Goal: Communication & Community: Answer question/provide support

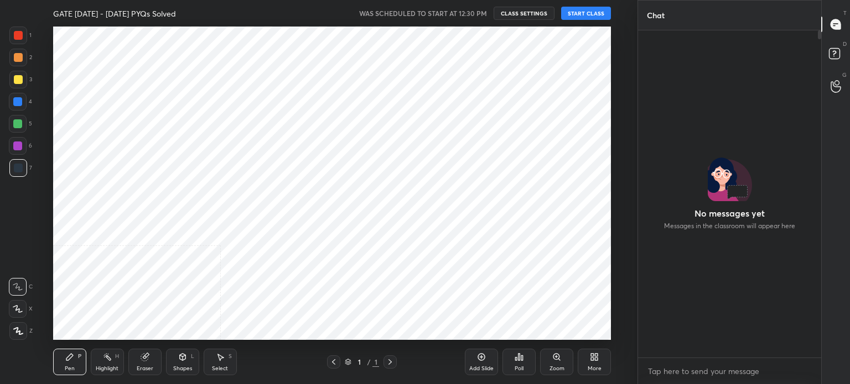
scroll to position [314, 597]
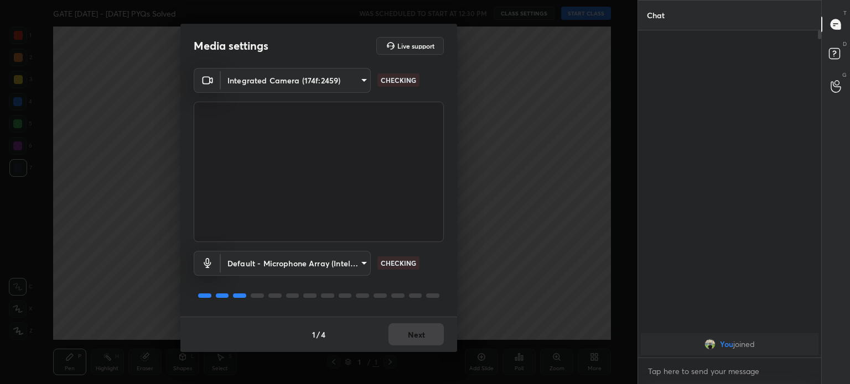
click at [344, 81] on body "1 2 3 4 5 6 7 C X Z C X Z E E Erase all H H GATE [DATE] - [DATE] PYQs Solved WA…" at bounding box center [425, 192] width 850 height 384
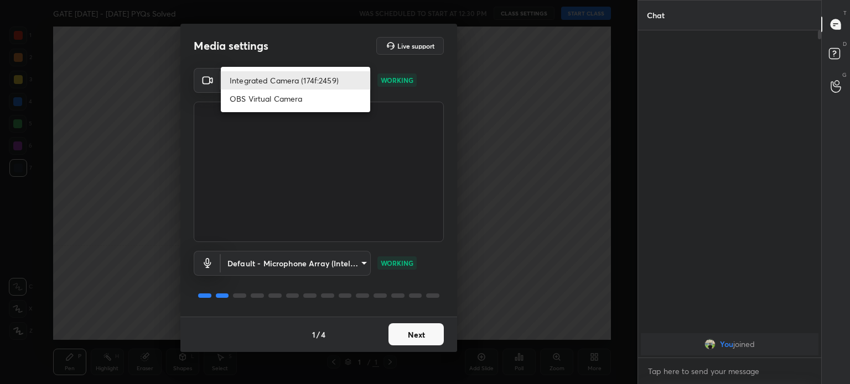
click at [339, 80] on li "Integrated Camera (174f:2459)" at bounding box center [295, 80] width 149 height 18
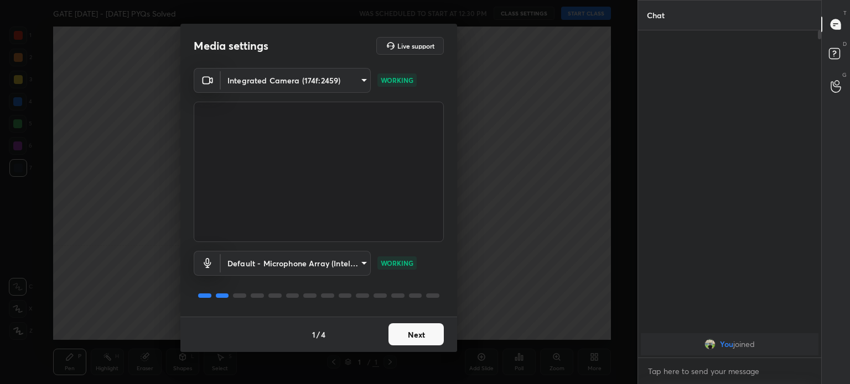
click at [424, 345] on button "Next" at bounding box center [415, 335] width 55 height 22
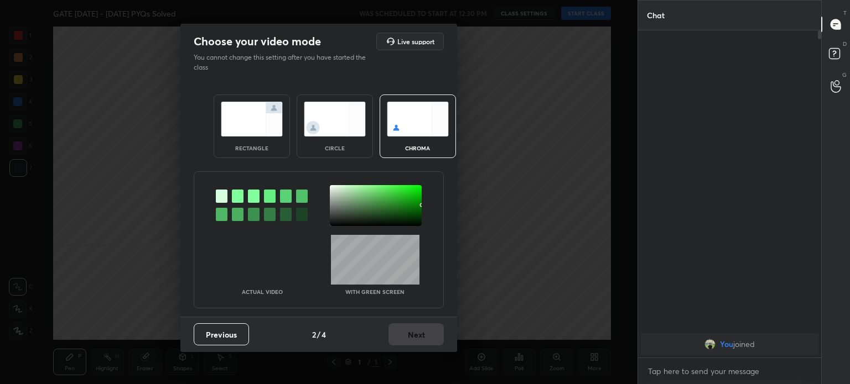
click at [423, 349] on div "Previous 2 / 4 Next" at bounding box center [318, 334] width 277 height 35
click at [332, 121] on img at bounding box center [335, 119] width 62 height 35
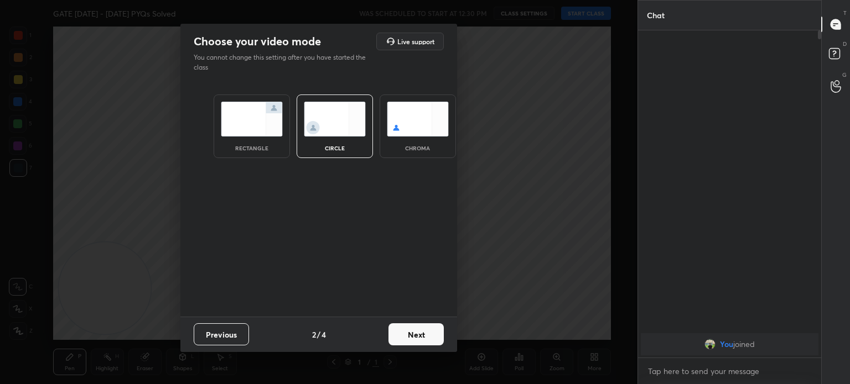
click at [332, 132] on img at bounding box center [335, 119] width 62 height 35
click at [409, 325] on button "Next" at bounding box center [415, 335] width 55 height 22
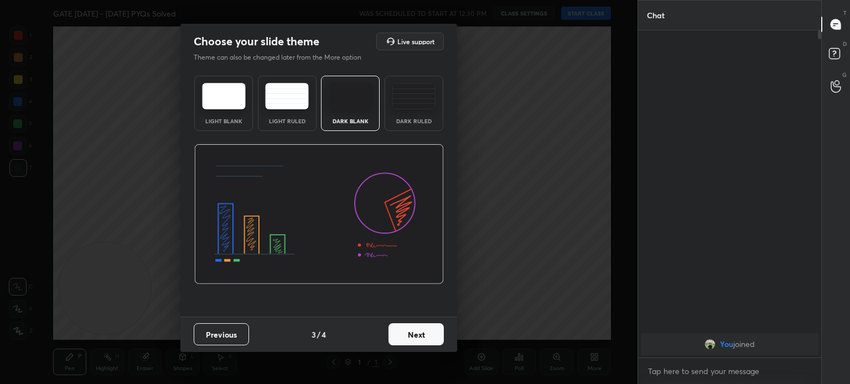
click at [423, 336] on button "Next" at bounding box center [415, 335] width 55 height 22
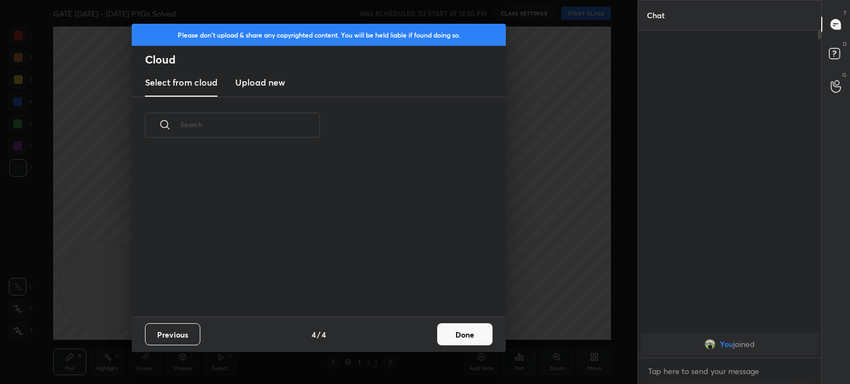
click at [432, 342] on div "Previous 4 / 4 Done" at bounding box center [319, 334] width 374 height 35
click at [461, 339] on button "Done" at bounding box center [464, 335] width 55 height 22
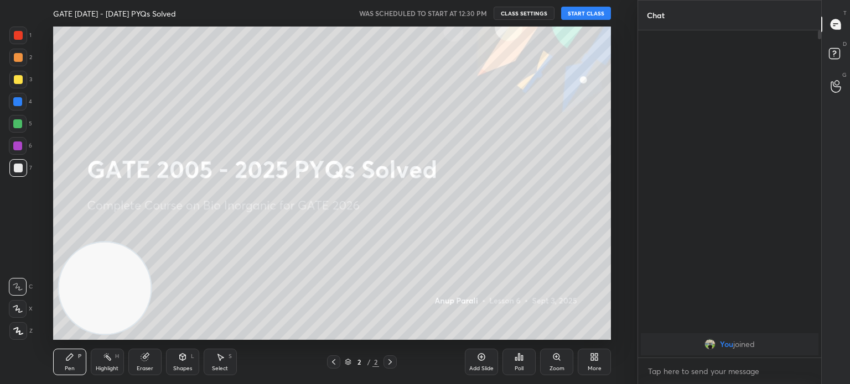
click at [590, 15] on button "START CLASS" at bounding box center [586, 13] width 50 height 13
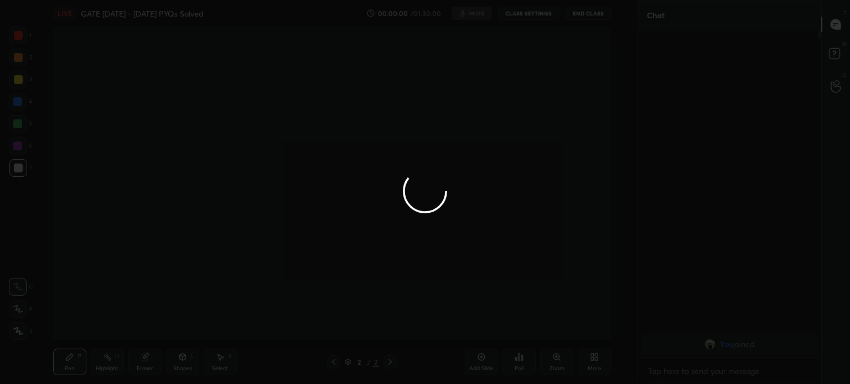
click at [22, 84] on div at bounding box center [425, 192] width 850 height 384
click at [22, 88] on div at bounding box center [425, 192] width 850 height 384
click at [19, 86] on div at bounding box center [425, 192] width 850 height 384
click at [13, 88] on div at bounding box center [425, 192] width 850 height 384
click at [13, 86] on div at bounding box center [425, 192] width 850 height 384
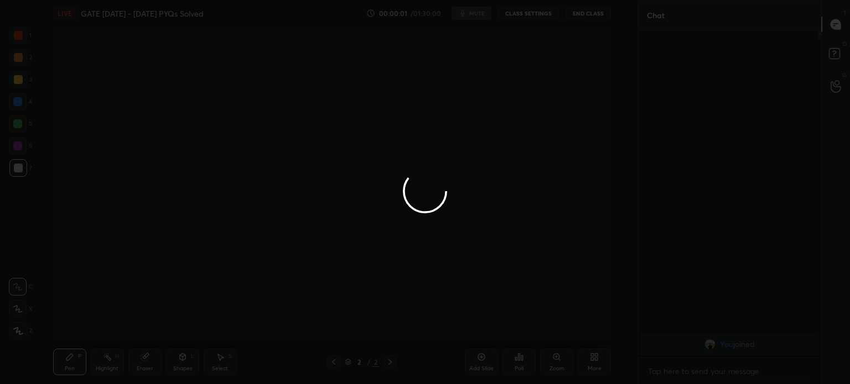
click at [14, 88] on div at bounding box center [425, 192] width 850 height 384
click at [14, 86] on div at bounding box center [425, 192] width 850 height 384
click at [15, 86] on div at bounding box center [425, 192] width 850 height 384
click at [14, 85] on div at bounding box center [425, 192] width 850 height 384
click at [15, 82] on div at bounding box center [425, 192] width 850 height 384
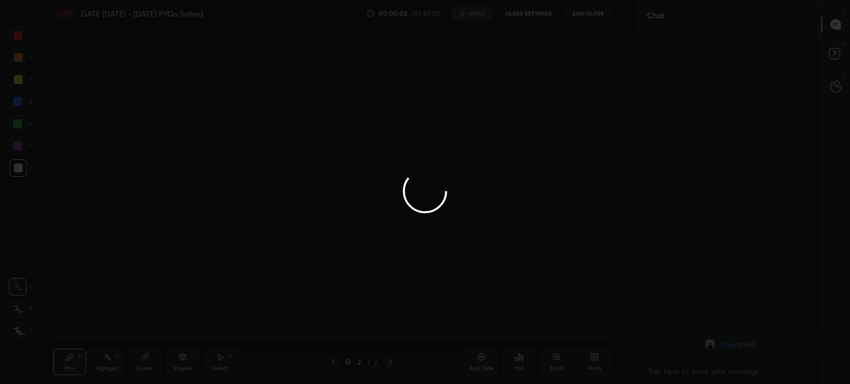
click at [17, 83] on div at bounding box center [425, 192] width 850 height 384
click at [15, 82] on div at bounding box center [425, 192] width 850 height 384
click at [18, 84] on div at bounding box center [425, 192] width 850 height 384
click at [18, 81] on div at bounding box center [425, 192] width 850 height 384
click at [18, 84] on div at bounding box center [425, 192] width 850 height 384
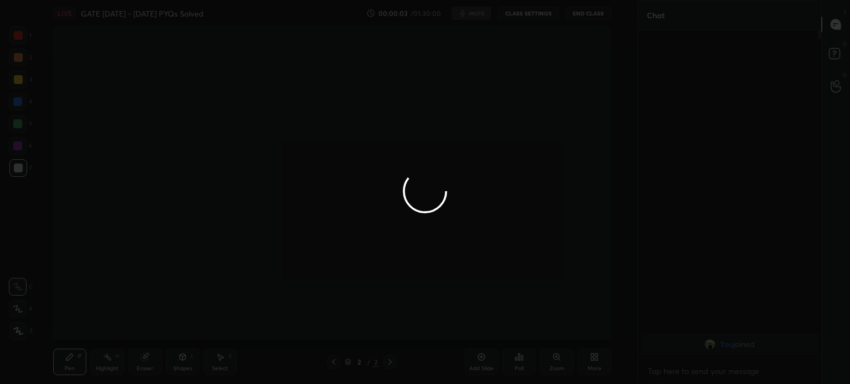
click at [19, 81] on div at bounding box center [425, 192] width 850 height 384
click at [18, 80] on div at bounding box center [425, 192] width 850 height 384
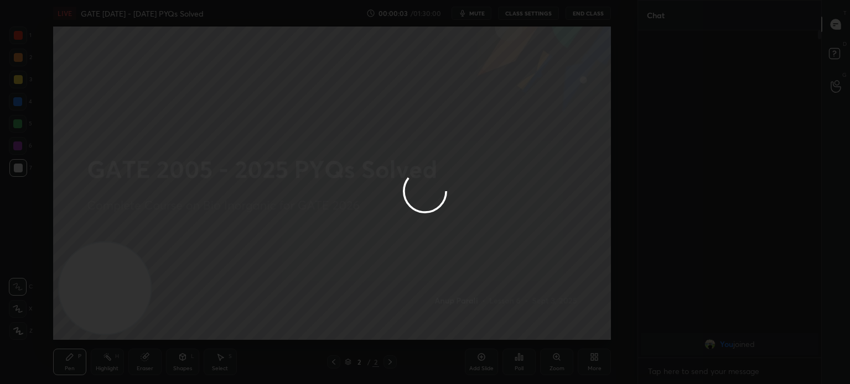
click at [18, 80] on div at bounding box center [425, 192] width 850 height 384
click at [18, 77] on div at bounding box center [425, 192] width 850 height 384
click at [17, 78] on div at bounding box center [425, 192] width 850 height 384
click at [16, 78] on div at bounding box center [425, 192] width 850 height 384
click at [18, 83] on div at bounding box center [425, 192] width 850 height 384
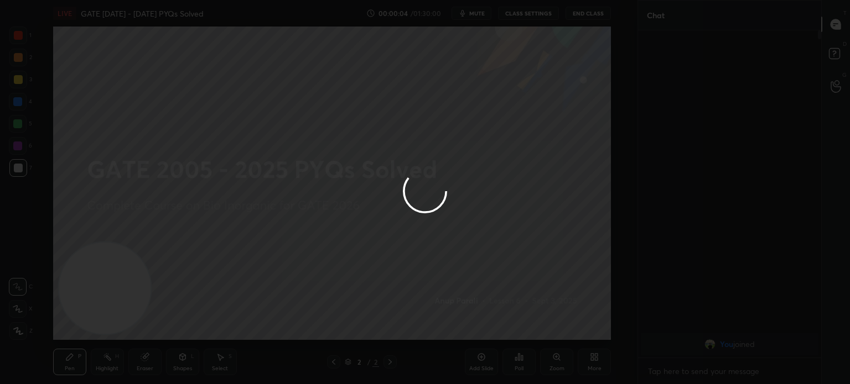
click at [18, 81] on div at bounding box center [425, 192] width 850 height 384
click at [18, 84] on div at bounding box center [425, 192] width 850 height 384
click at [18, 82] on div at bounding box center [425, 192] width 850 height 384
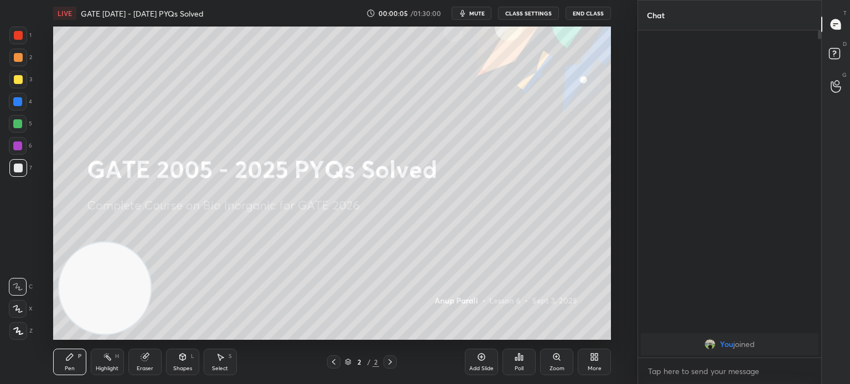
click at [18, 84] on div at bounding box center [18, 80] width 18 height 18
click at [18, 79] on div at bounding box center [18, 79] width 9 height 9
click at [18, 81] on div at bounding box center [18, 79] width 9 height 9
click at [15, 80] on div at bounding box center [18, 79] width 9 height 9
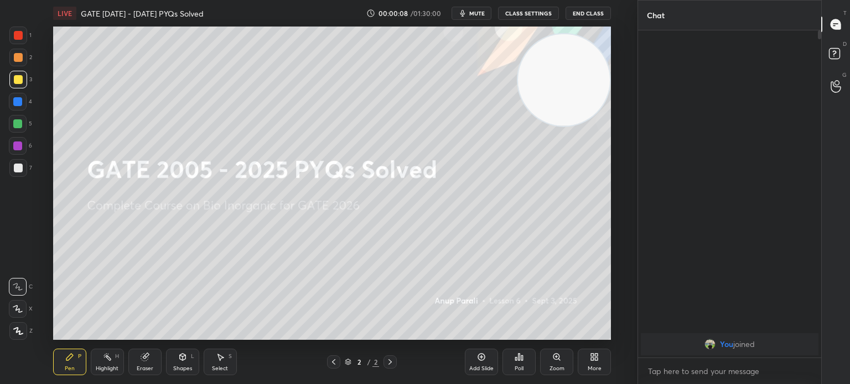
click at [483, 365] on div "Add Slide" at bounding box center [481, 362] width 33 height 27
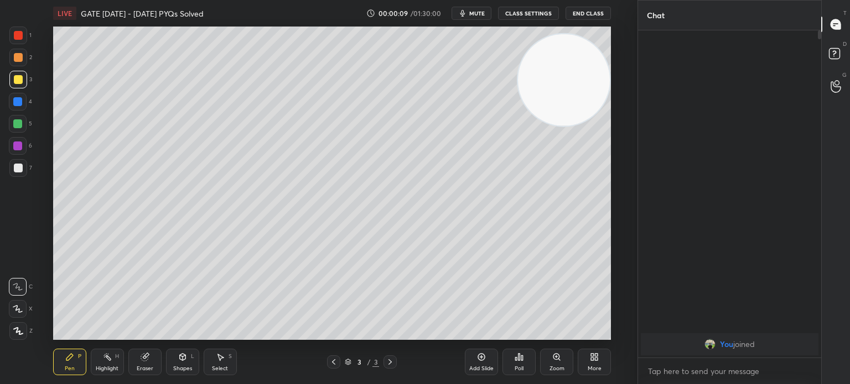
click at [332, 356] on div at bounding box center [333, 362] width 13 height 13
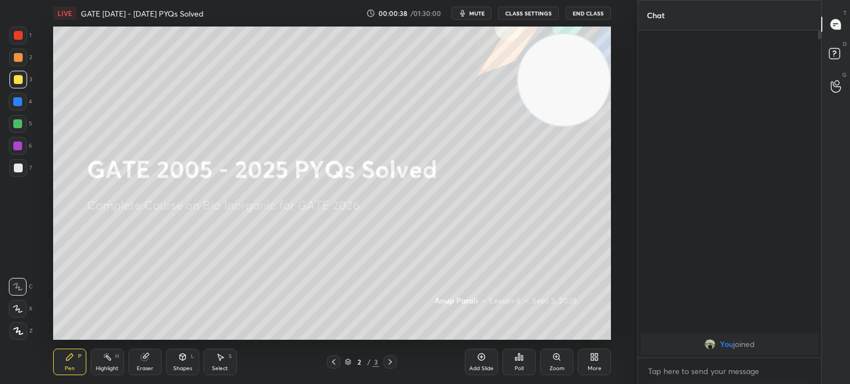
click at [591, 367] on div "More" at bounding box center [595, 369] width 14 height 6
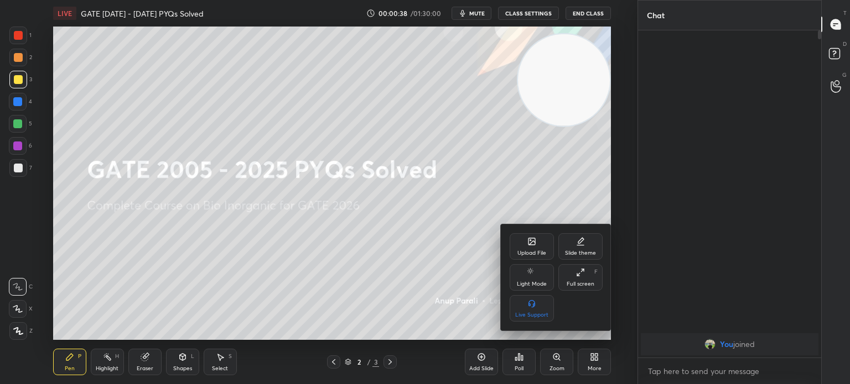
click at [533, 247] on div "Upload File" at bounding box center [532, 246] width 44 height 27
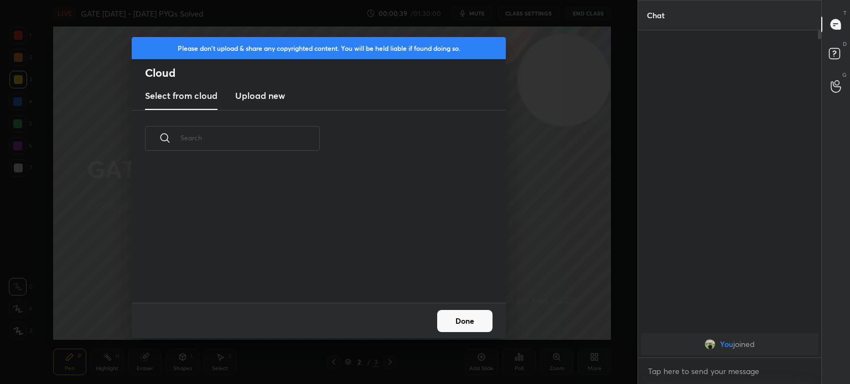
scroll to position [136, 355]
click at [269, 99] on h3 "Upload new" at bounding box center [260, 95] width 50 height 13
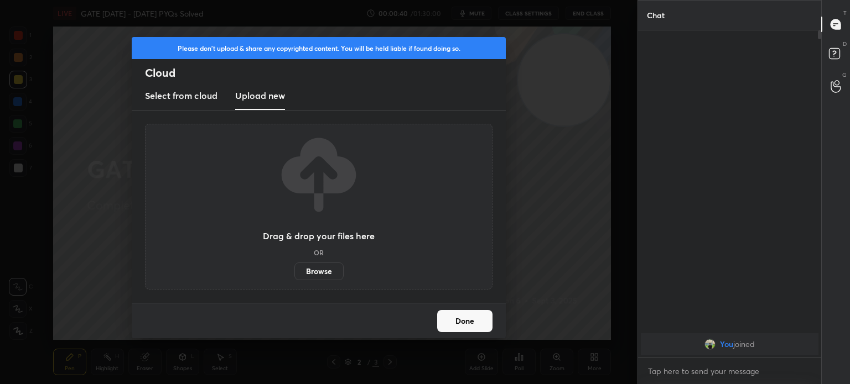
click at [325, 280] on label "Browse" at bounding box center [318, 272] width 49 height 18
click at [294, 280] on input "Browse" at bounding box center [294, 272] width 0 height 18
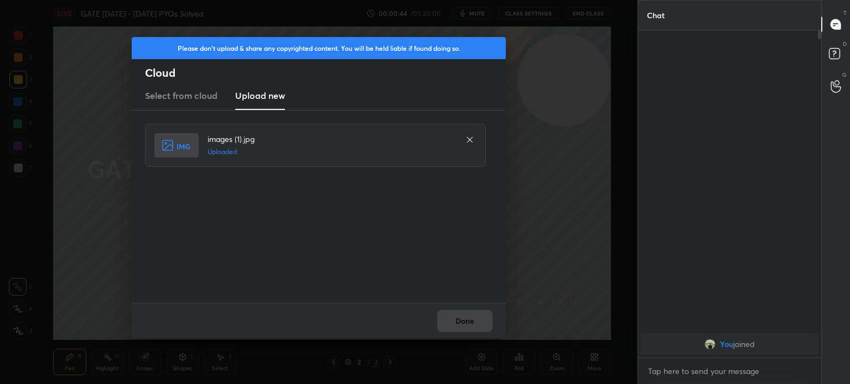
click at [453, 331] on button "Done" at bounding box center [464, 321] width 55 height 22
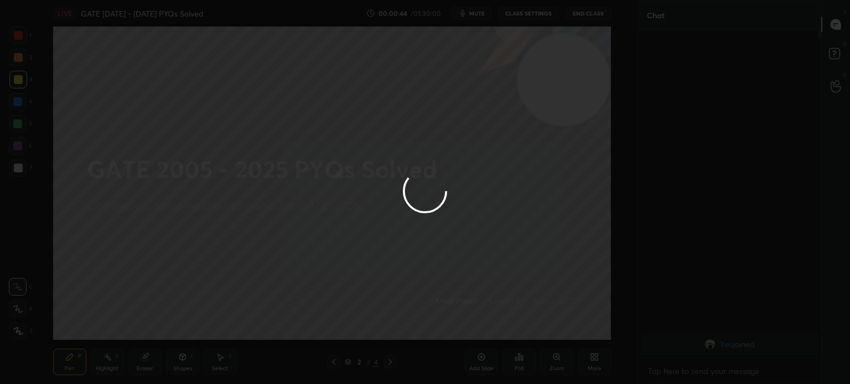
click at [453, 322] on button "Done" at bounding box center [464, 321] width 55 height 22
click at [457, 323] on div at bounding box center [425, 192] width 850 height 384
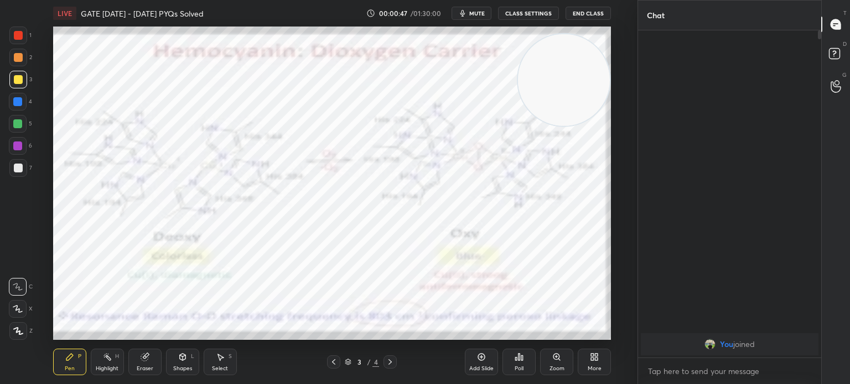
click at [334, 367] on icon at bounding box center [333, 362] width 9 height 9
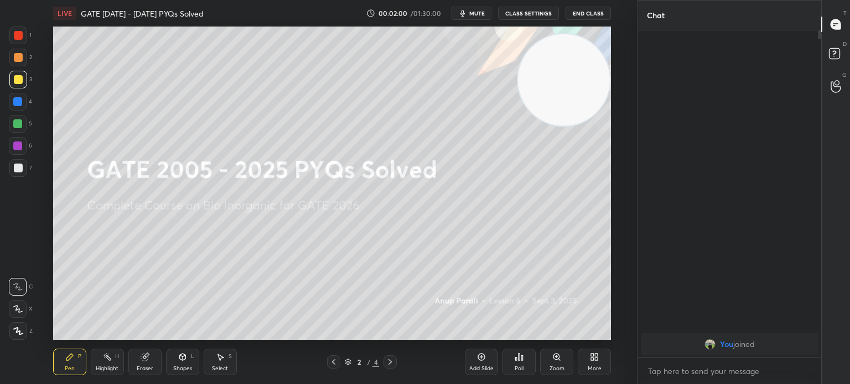
click at [590, 360] on icon at bounding box center [594, 357] width 9 height 9
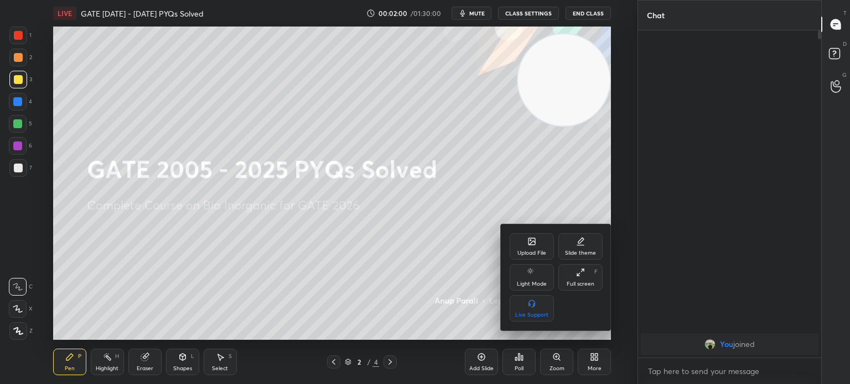
click at [532, 256] on div "Upload File" at bounding box center [531, 254] width 29 height 6
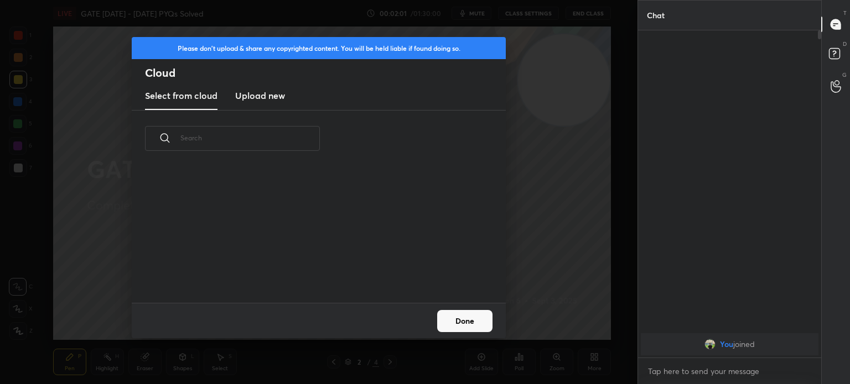
click at [272, 97] on h3 "Upload new" at bounding box center [260, 95] width 50 height 13
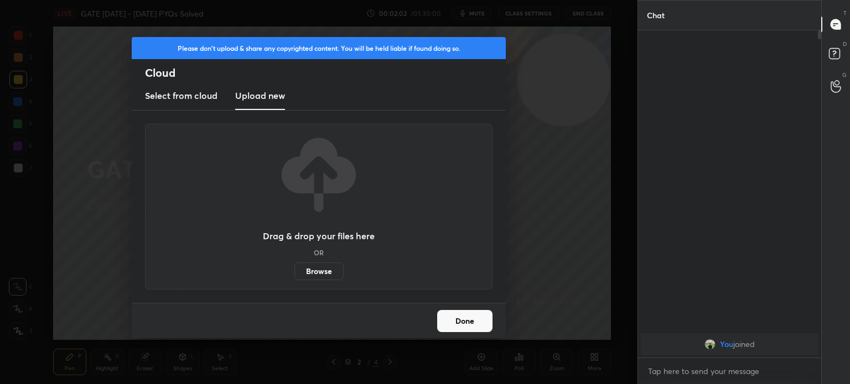
click at [321, 268] on label "Browse" at bounding box center [318, 272] width 49 height 18
click at [294, 268] on input "Browse" at bounding box center [294, 272] width 0 height 18
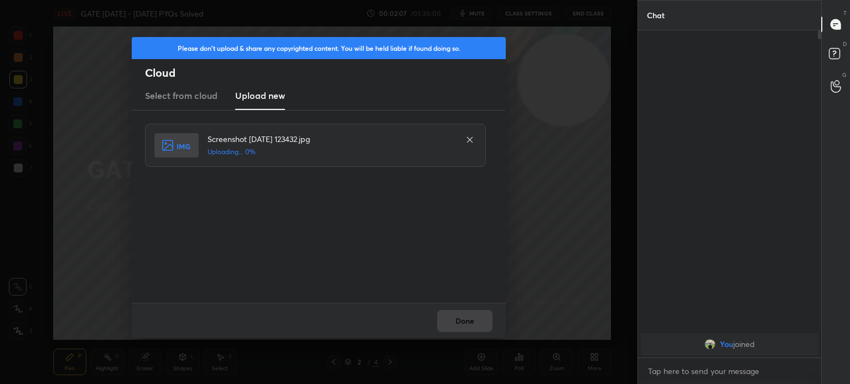
click at [243, 147] on h5 "Uploading... 0%" at bounding box center [330, 152] width 247 height 10
click at [465, 317] on button "Done" at bounding box center [464, 321] width 55 height 22
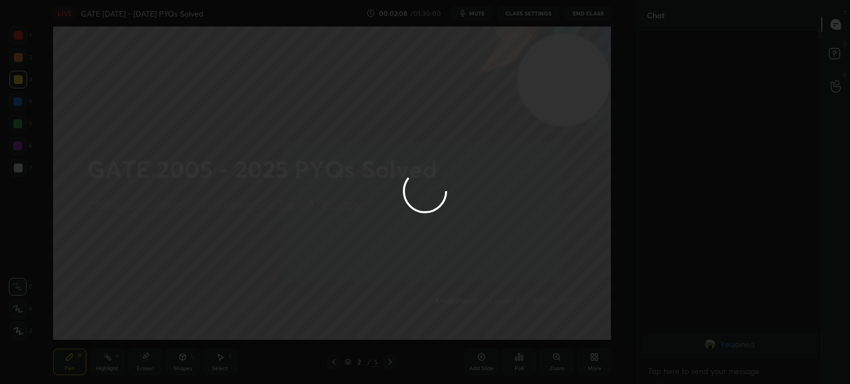
click at [465, 321] on button "Done" at bounding box center [464, 321] width 55 height 22
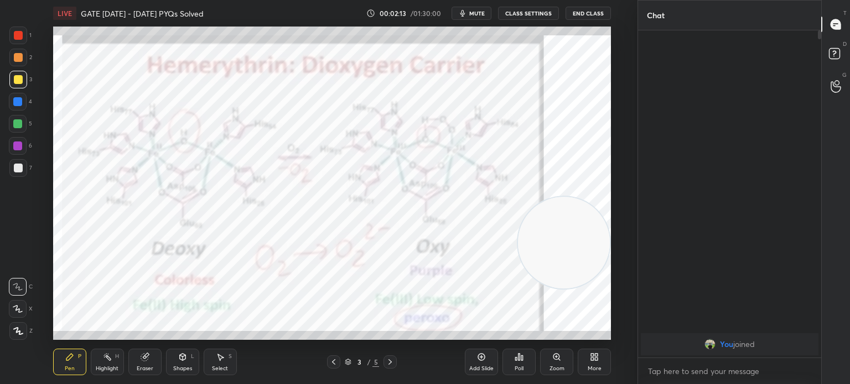
click at [111, 364] on div "Highlight H" at bounding box center [107, 362] width 33 height 27
click at [106, 362] on icon at bounding box center [107, 357] width 9 height 9
click at [33, 41] on div "1 2 3 4 5 6 7 C X Z C X Z E E Erase all H H" at bounding box center [17, 184] width 35 height 314
click at [18, 45] on div "1" at bounding box center [20, 38] width 22 height 22
click at [46, 372] on div "LIVE GATE [DATE] - [DATE] PYQs Solved 00:02:18 / 01:30:00 mute CLASS SETTINGS E…" at bounding box center [331, 192] width 593 height 384
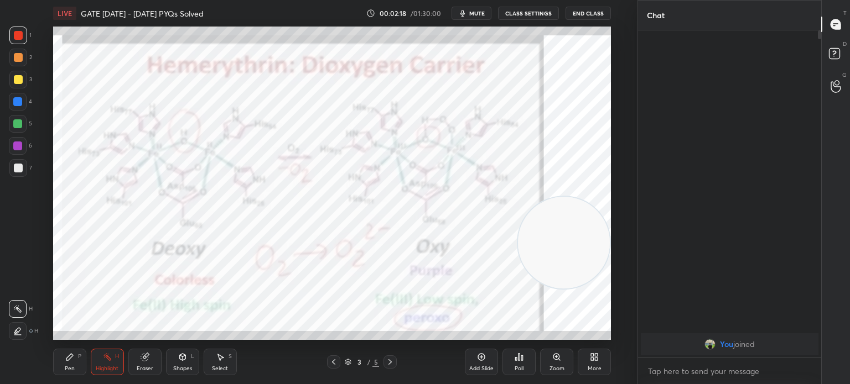
click at [66, 365] on div "Pen P" at bounding box center [69, 362] width 33 height 27
click at [66, 360] on icon at bounding box center [69, 357] width 7 height 7
click at [20, 311] on icon at bounding box center [18, 309] width 10 height 8
click at [22, 308] on icon at bounding box center [18, 309] width 10 height 8
click at [11, 289] on div at bounding box center [18, 287] width 18 height 18
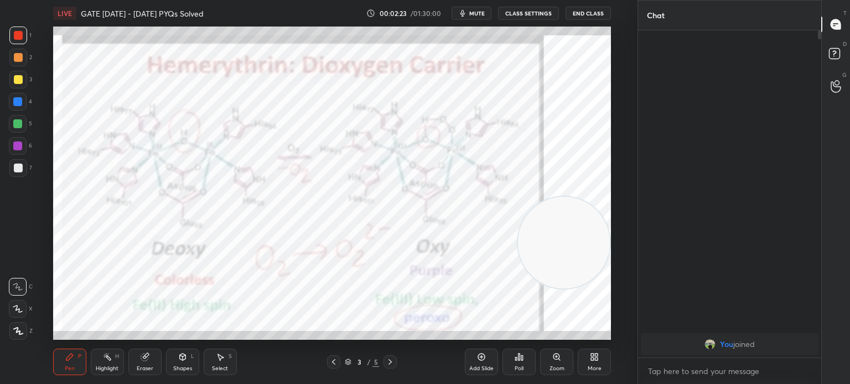
click at [19, 313] on icon at bounding box center [17, 309] width 9 height 7
click at [109, 378] on div "Pen P Highlight H Eraser Shapes L Select S 3 / 5 Add Slide Poll Zoom More" at bounding box center [332, 362] width 558 height 44
click at [113, 367] on div "Highlight" at bounding box center [107, 369] width 23 height 6
click at [553, 360] on icon at bounding box center [556, 357] width 9 height 9
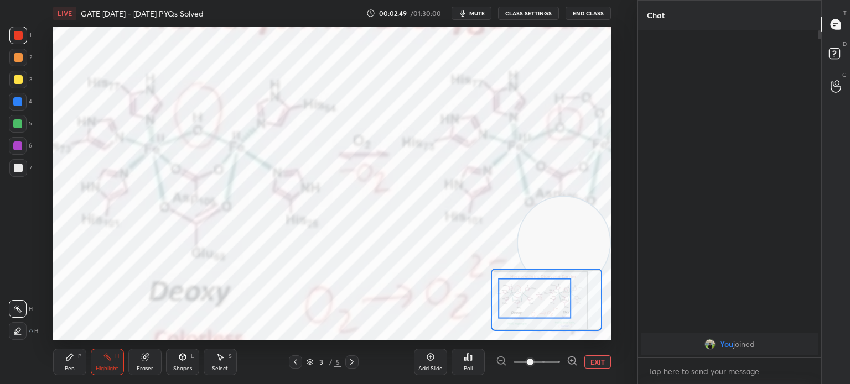
click at [594, 365] on button "EXIT" at bounding box center [597, 362] width 27 height 13
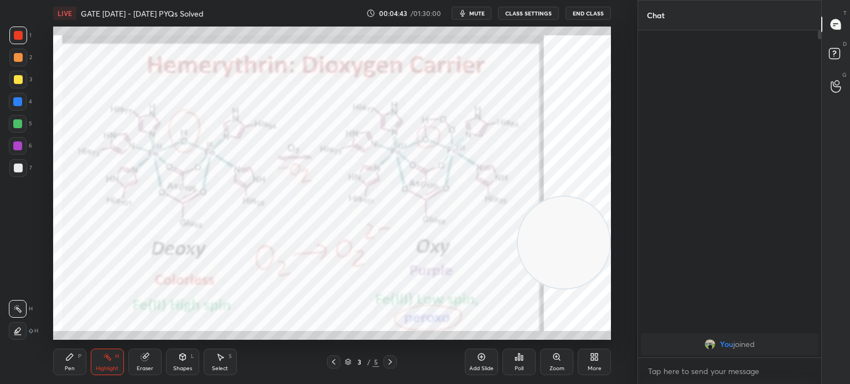
click at [586, 357] on div "More" at bounding box center [594, 362] width 33 height 27
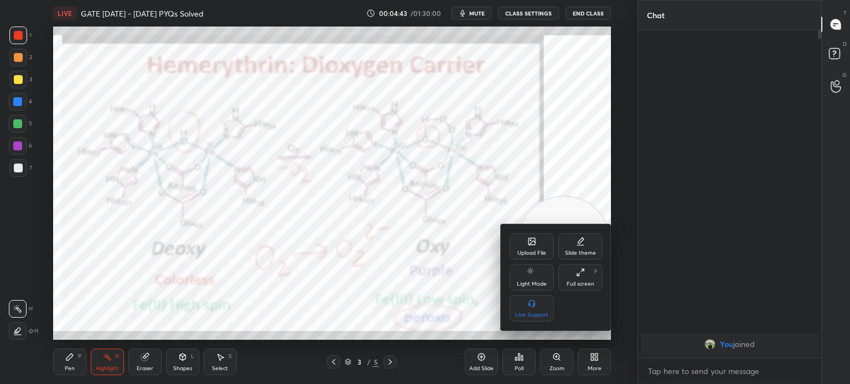
click at [520, 241] on div "Upload File" at bounding box center [532, 246] width 44 height 27
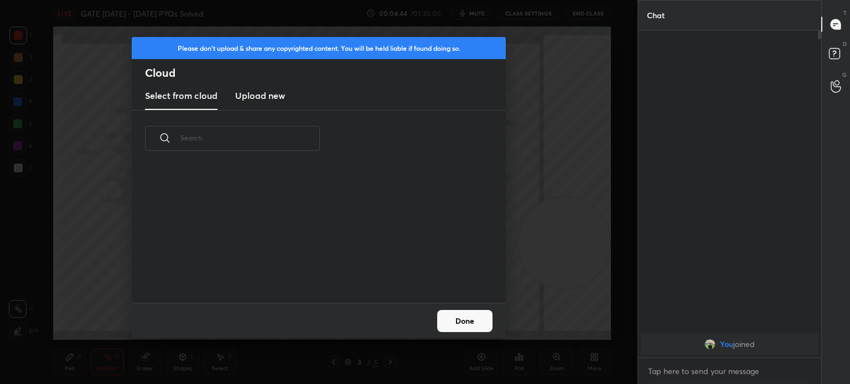
click at [278, 99] on h3 "Upload new" at bounding box center [260, 95] width 50 height 13
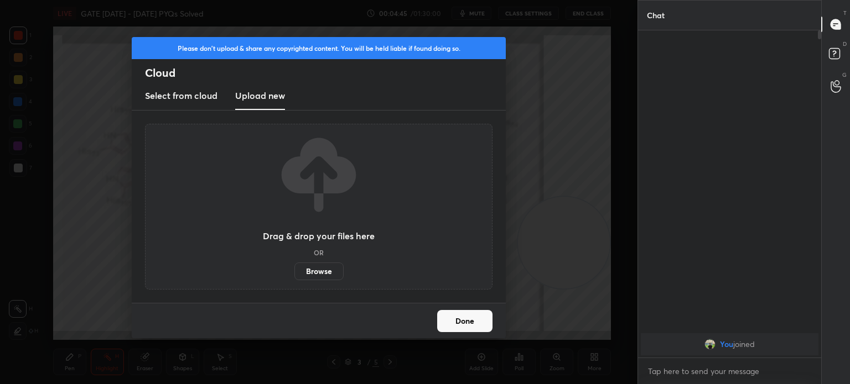
click at [317, 269] on label "Browse" at bounding box center [318, 272] width 49 height 18
click at [294, 269] on input "Browse" at bounding box center [294, 272] width 0 height 18
click at [321, 274] on label "Browse" at bounding box center [318, 272] width 49 height 18
click at [294, 274] on input "Browse" at bounding box center [294, 272] width 0 height 18
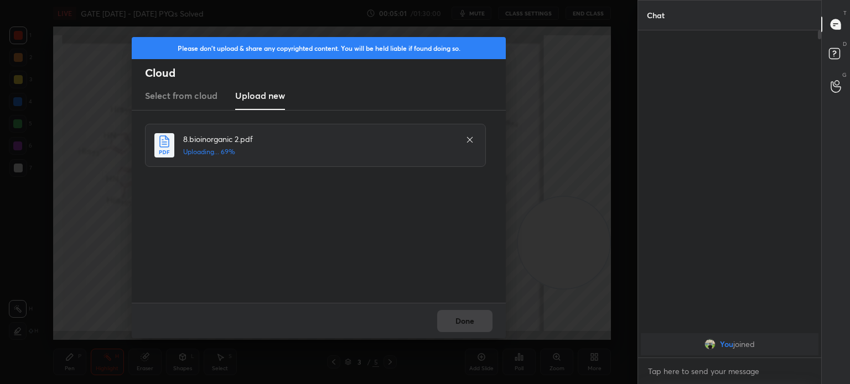
click at [466, 326] on div "Done" at bounding box center [319, 320] width 374 height 35
click at [464, 324] on div "Done" at bounding box center [319, 320] width 374 height 35
click at [462, 323] on button "Done" at bounding box center [464, 321] width 55 height 22
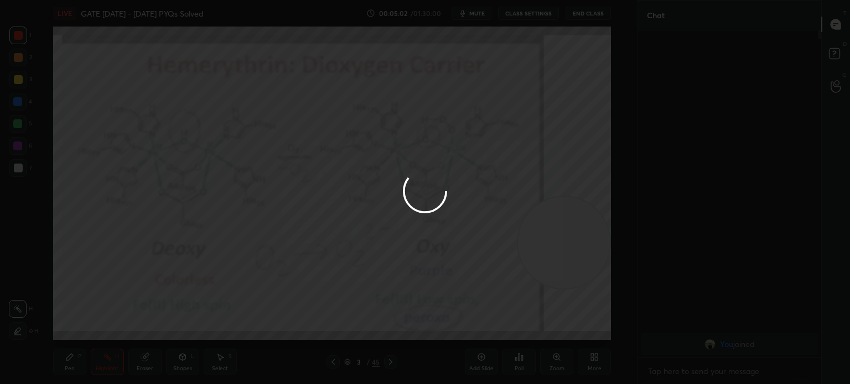
click at [462, 324] on div at bounding box center [425, 192] width 850 height 384
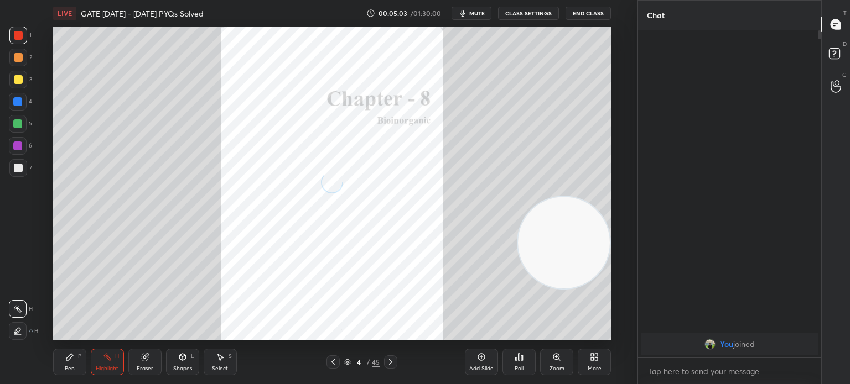
click at [331, 354] on div "Pen P Highlight H Eraser Shapes L Select S 4 / 45 Add Slide Poll Zoom More" at bounding box center [332, 362] width 558 height 44
click at [333, 363] on icon at bounding box center [333, 362] width 9 height 9
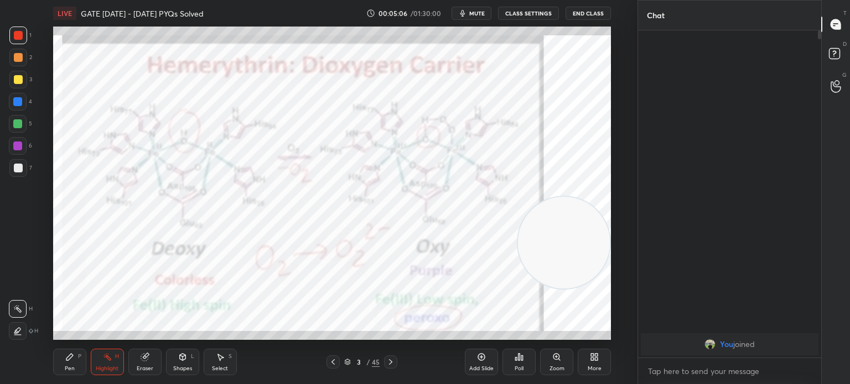
click at [344, 360] on icon at bounding box center [347, 362] width 7 height 7
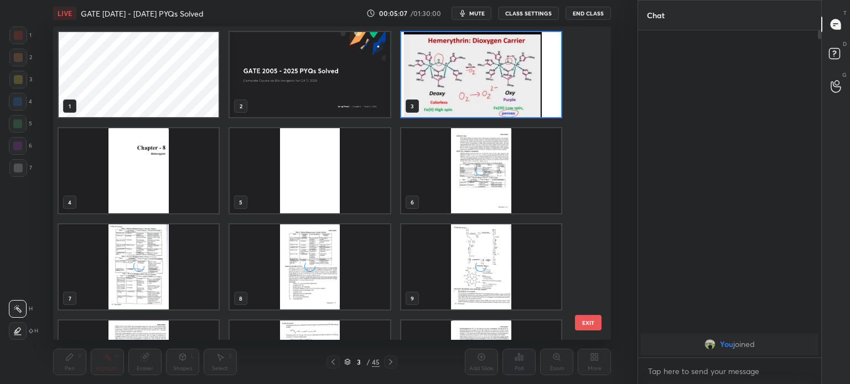
scroll to position [310, 553]
click at [469, 75] on img "grid" at bounding box center [481, 74] width 160 height 85
click at [474, 79] on img "grid" at bounding box center [481, 74] width 160 height 85
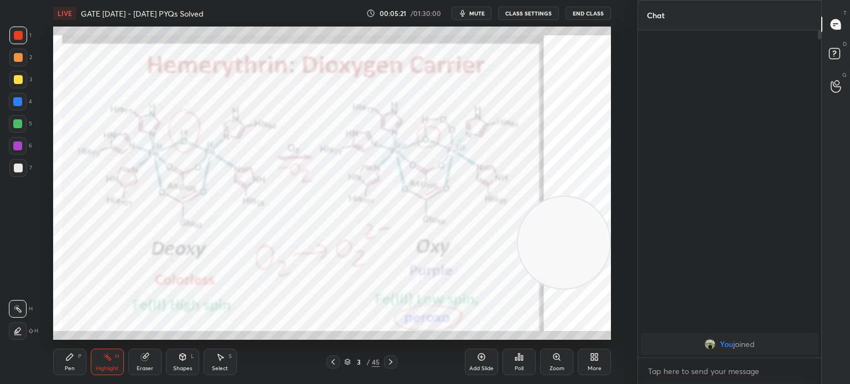
click at [349, 365] on icon at bounding box center [348, 364] width 6 height 2
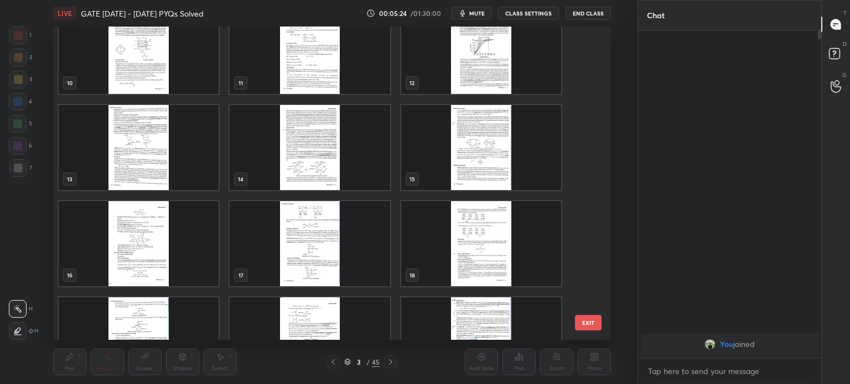
scroll to position [310, 0]
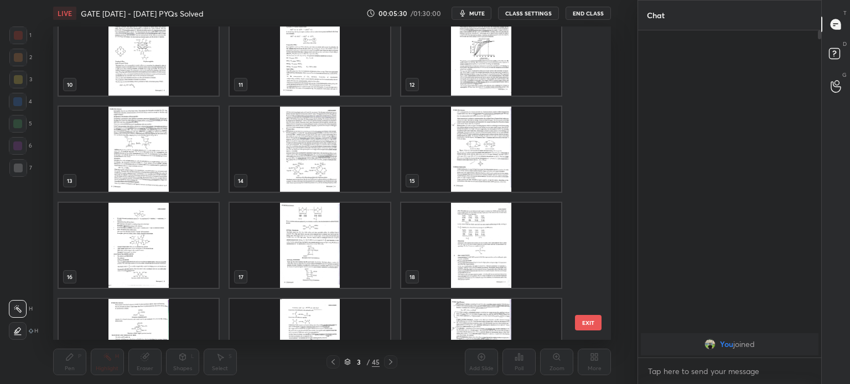
click at [323, 128] on img "grid" at bounding box center [310, 149] width 160 height 85
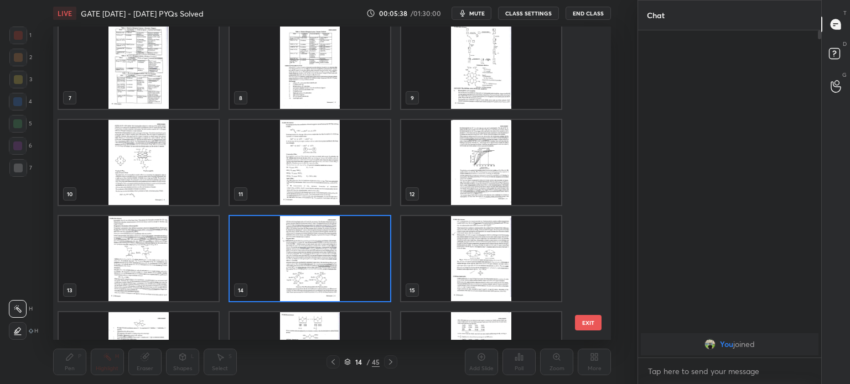
scroll to position [122, 0]
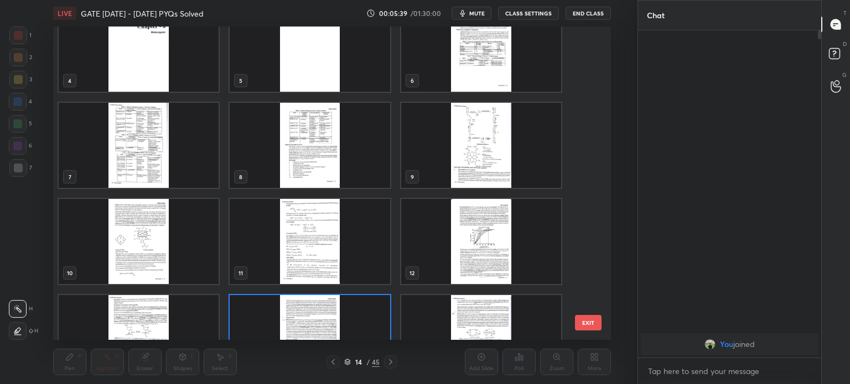
click at [466, 133] on img "grid" at bounding box center [481, 145] width 160 height 85
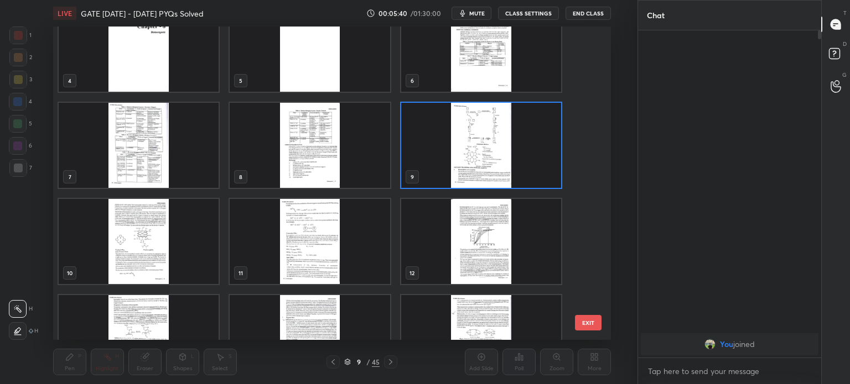
click at [467, 133] on img "grid" at bounding box center [481, 145] width 160 height 85
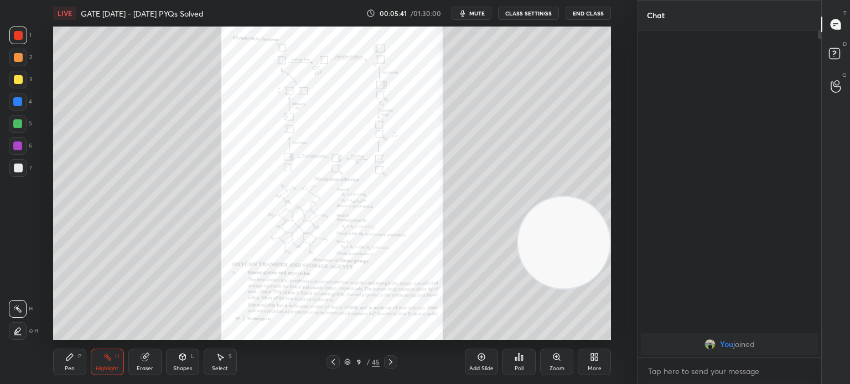
click at [396, 362] on div at bounding box center [390, 362] width 13 height 13
click at [349, 366] on icon at bounding box center [347, 362] width 7 height 7
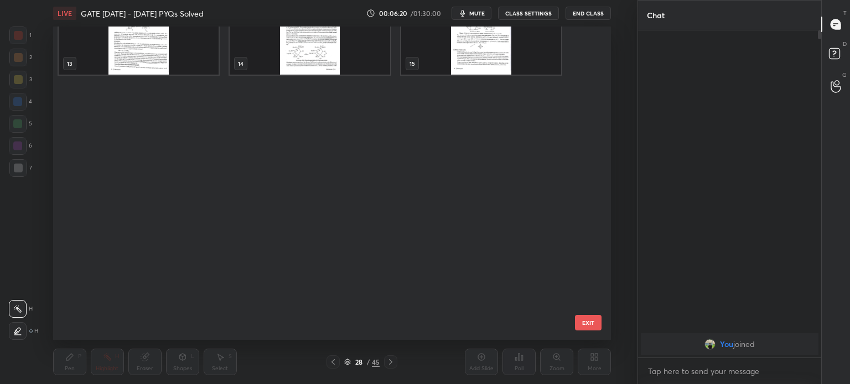
scroll to position [0, 0]
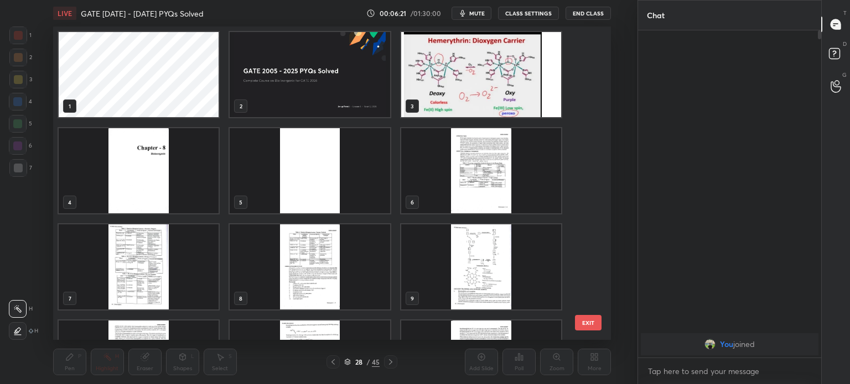
click at [445, 106] on img "grid" at bounding box center [481, 74] width 160 height 85
click at [446, 103] on img "grid" at bounding box center [481, 74] width 160 height 85
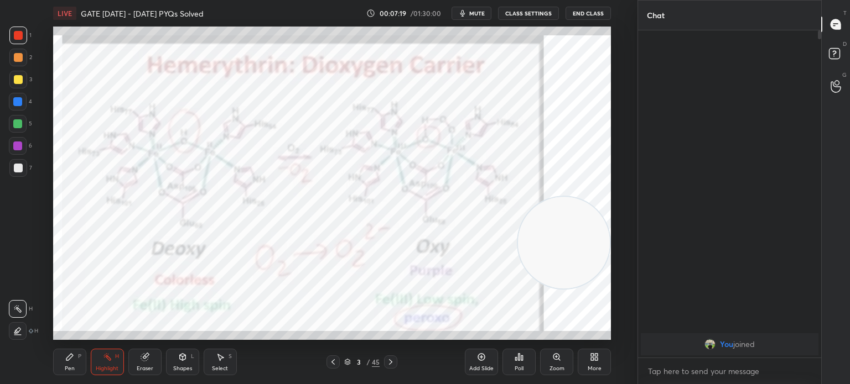
click at [596, 368] on div "More" at bounding box center [595, 369] width 14 height 6
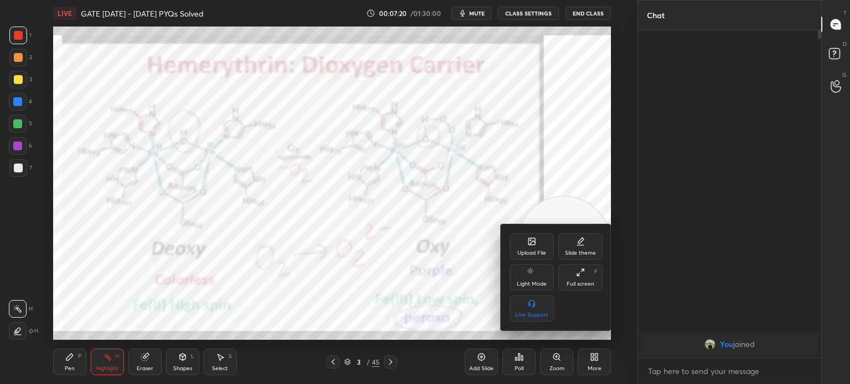
click at [536, 247] on div "Upload File" at bounding box center [532, 246] width 44 height 27
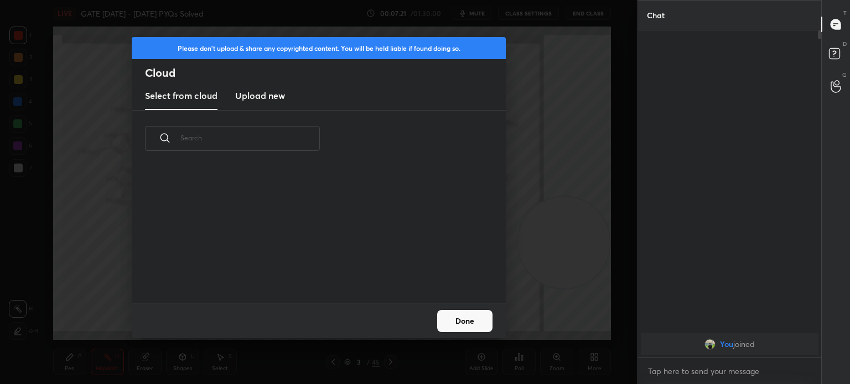
scroll to position [136, 355]
click at [280, 90] on h3 "Upload new" at bounding box center [260, 95] width 50 height 13
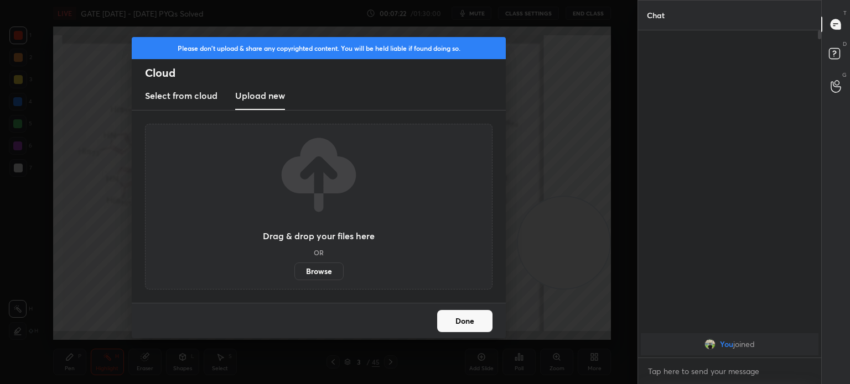
click at [324, 272] on label "Browse" at bounding box center [318, 272] width 49 height 18
click at [294, 272] on input "Browse" at bounding box center [294, 272] width 0 height 18
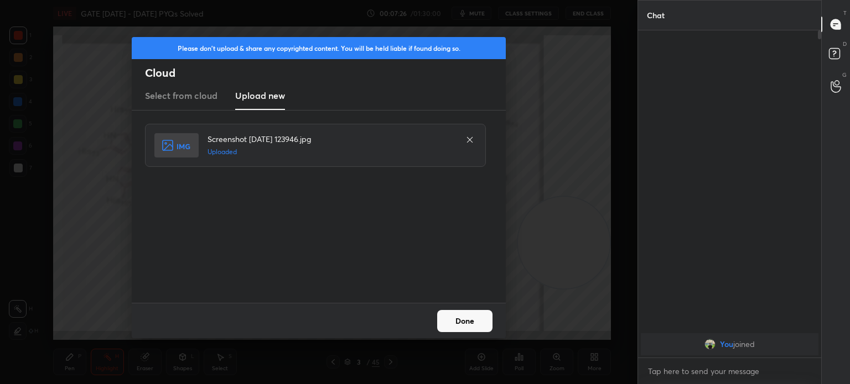
click at [455, 317] on button "Done" at bounding box center [464, 321] width 55 height 22
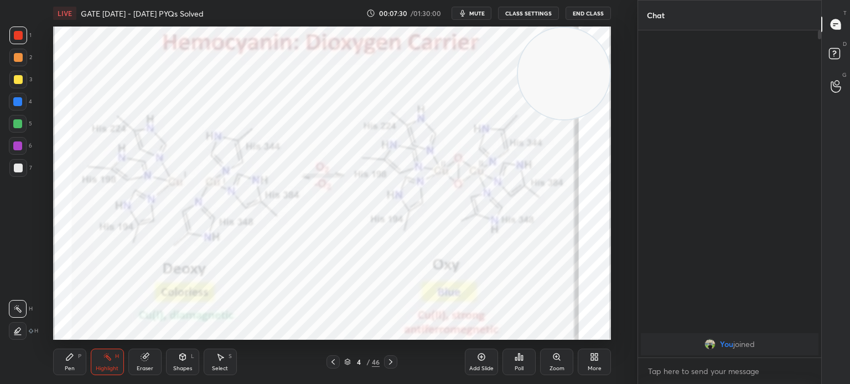
click at [108, 356] on icon at bounding box center [107, 357] width 9 height 9
click at [108, 347] on div "Pen P Highlight H Eraser Shapes L Select S 4 / 46 Add Slide Poll Zoom More" at bounding box center [332, 362] width 558 height 44
click at [13, 105] on div at bounding box center [18, 102] width 18 height 18
click at [23, 99] on div at bounding box center [18, 102] width 18 height 18
click at [80, 360] on div "P" at bounding box center [79, 357] width 3 height 6
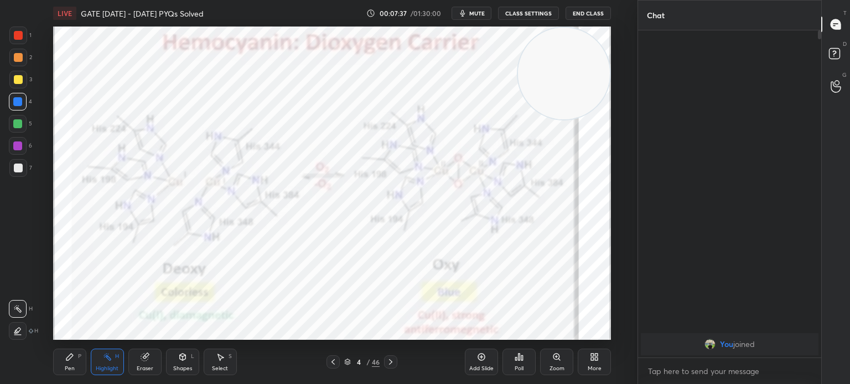
click at [75, 358] on div "Pen P" at bounding box center [69, 362] width 33 height 27
click at [19, 39] on div at bounding box center [18, 35] width 9 height 9
click at [20, 42] on div at bounding box center [18, 36] width 18 height 18
click at [12, 335] on div at bounding box center [18, 332] width 18 height 18
click at [16, 334] on icon at bounding box center [18, 331] width 9 height 7
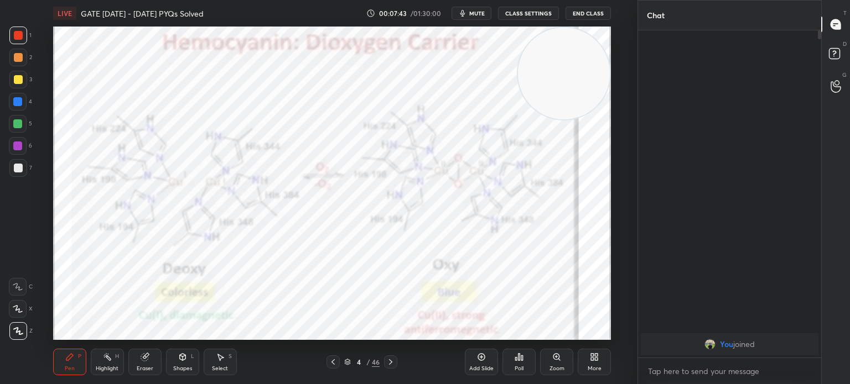
click at [106, 371] on div "Highlight" at bounding box center [107, 369] width 23 height 6
click at [110, 367] on div "Highlight" at bounding box center [107, 369] width 23 height 6
click at [74, 362] on div "Pen P" at bounding box center [69, 362] width 33 height 27
click at [74, 358] on div "Pen P" at bounding box center [69, 362] width 33 height 27
click at [105, 365] on div "Highlight H" at bounding box center [107, 362] width 33 height 27
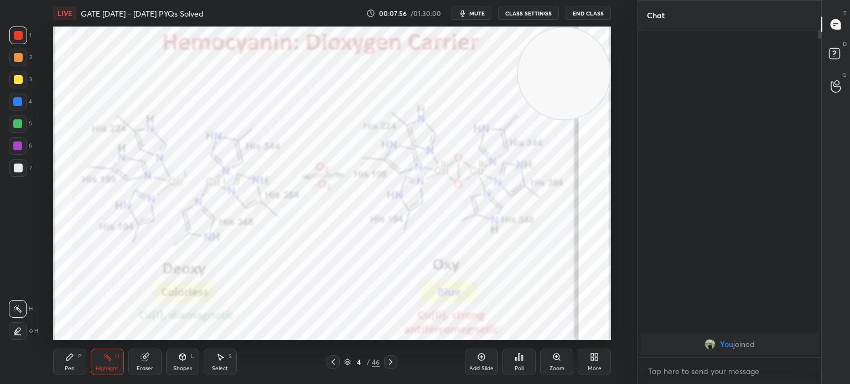
click at [112, 357] on div "Highlight H" at bounding box center [107, 362] width 33 height 27
click at [58, 349] on div "Pen P Highlight H Eraser Shapes L Select S 4 / 46 Add Slide Poll Zoom More" at bounding box center [332, 362] width 558 height 44
click at [61, 354] on div "Pen P" at bounding box center [69, 362] width 33 height 27
click at [68, 362] on div "Pen P" at bounding box center [69, 362] width 33 height 27
click at [117, 377] on div "Pen P Highlight H Eraser Shapes L Select S 4 / 46 Add Slide Poll Zoom More" at bounding box center [332, 362] width 558 height 44
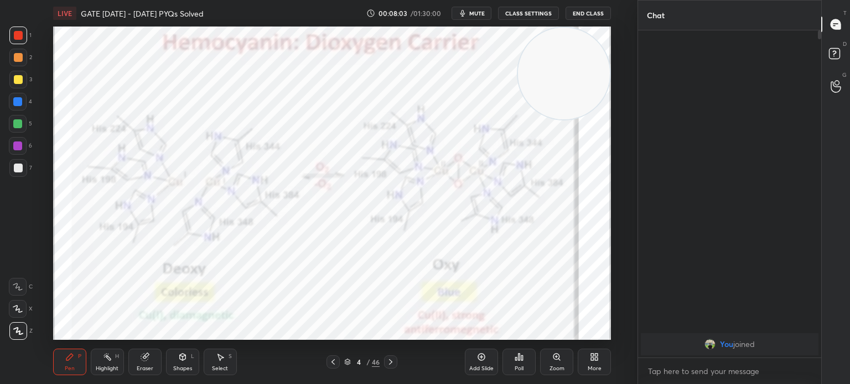
click at [115, 370] on div "Highlight" at bounding box center [107, 369] width 23 height 6
click at [66, 374] on div "Pen P" at bounding box center [69, 362] width 33 height 27
click at [66, 369] on div "Pen" at bounding box center [70, 369] width 10 height 6
click at [109, 362] on icon at bounding box center [107, 357] width 9 height 9
click at [112, 358] on div "Highlight H" at bounding box center [107, 362] width 33 height 27
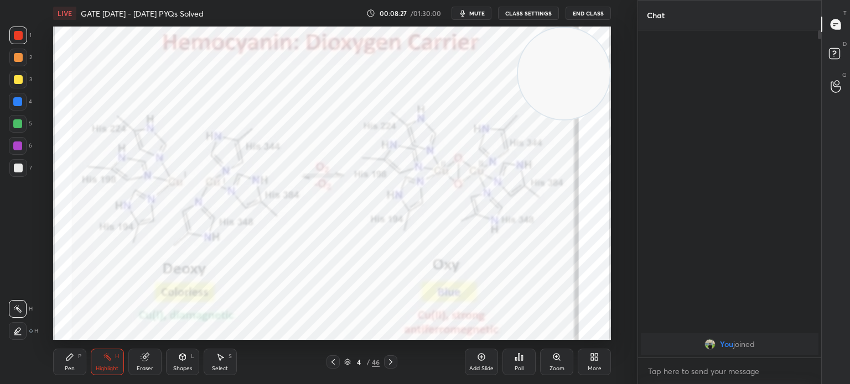
click at [75, 362] on div "Pen P" at bounding box center [69, 362] width 33 height 27
click at [75, 358] on div "Pen P" at bounding box center [69, 362] width 33 height 27
click at [142, 362] on div "Eraser" at bounding box center [144, 362] width 33 height 27
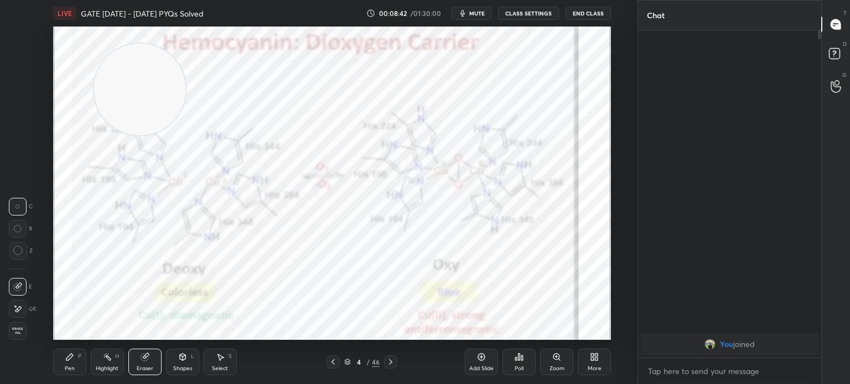
click at [67, 366] on div "Pen" at bounding box center [70, 369] width 10 height 6
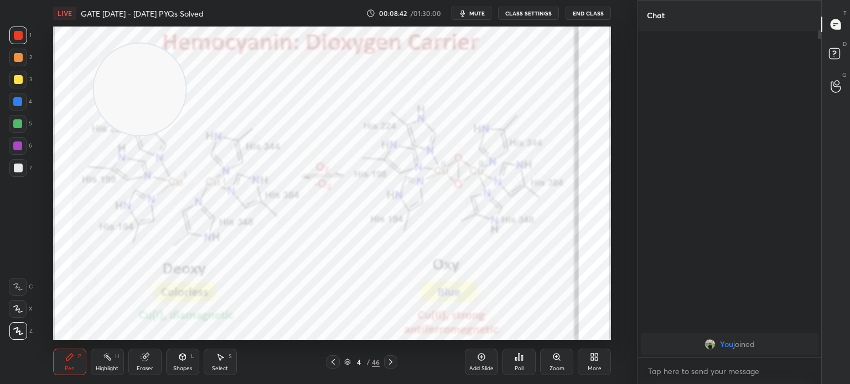
click at [76, 351] on div "Pen P" at bounding box center [69, 362] width 33 height 27
click at [17, 112] on div "4" at bounding box center [20, 104] width 23 height 22
click at [21, 112] on div "4" at bounding box center [20, 104] width 23 height 22
click at [586, 363] on div "More" at bounding box center [594, 362] width 33 height 27
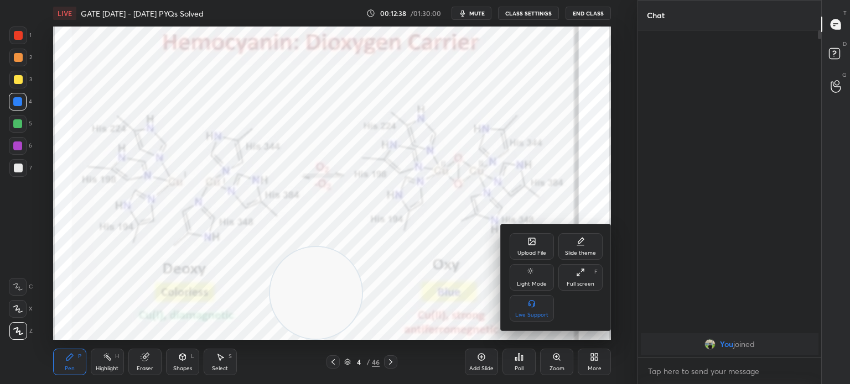
click at [527, 239] on div "Upload File" at bounding box center [532, 246] width 44 height 27
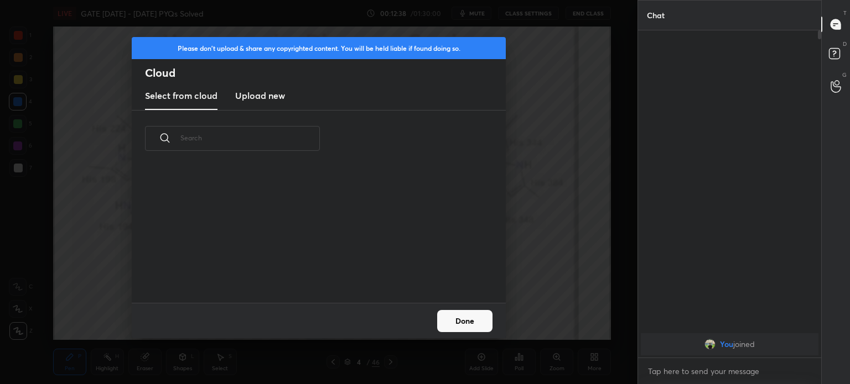
click at [274, 101] on h3 "Upload new" at bounding box center [260, 95] width 50 height 13
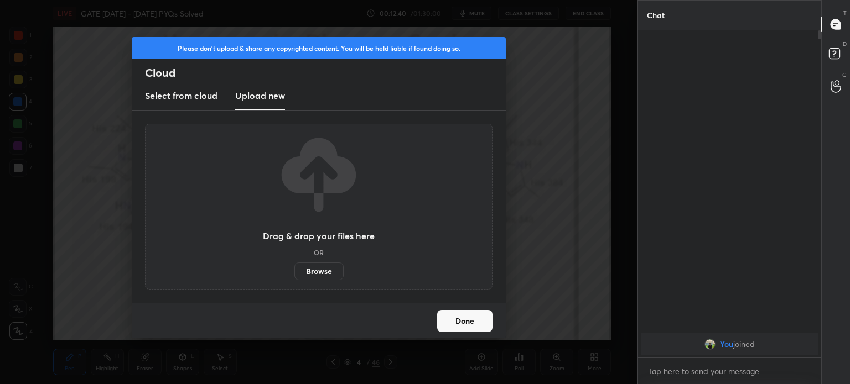
click at [325, 271] on label "Browse" at bounding box center [318, 272] width 49 height 18
click at [294, 271] on input "Browse" at bounding box center [294, 272] width 0 height 18
click at [456, 323] on button "Done" at bounding box center [464, 321] width 55 height 22
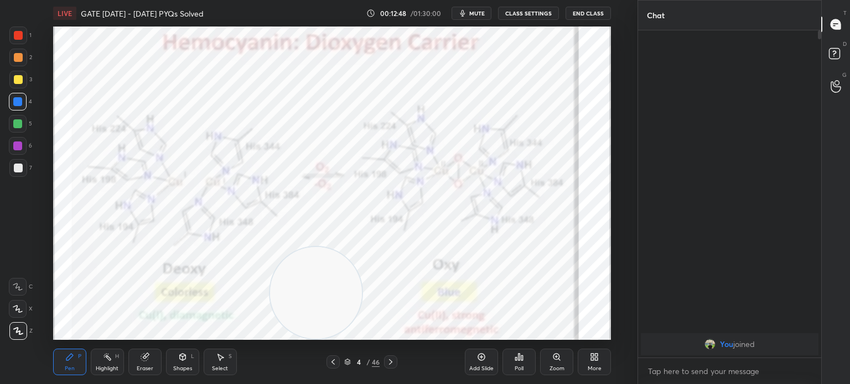
click at [346, 358] on div "4 / 46" at bounding box center [361, 362] width 35 height 10
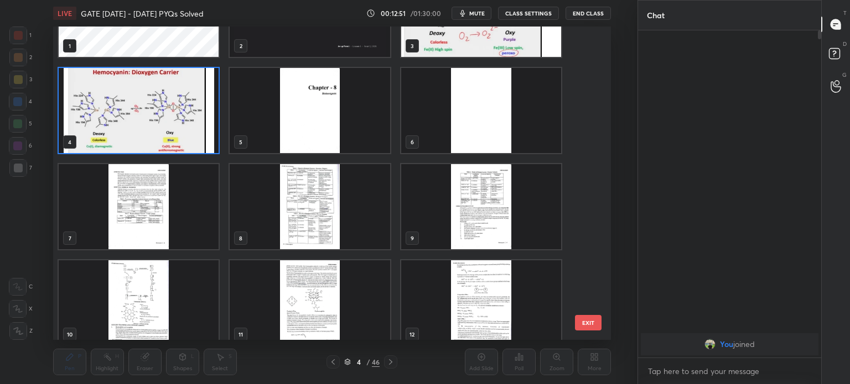
scroll to position [60, 0]
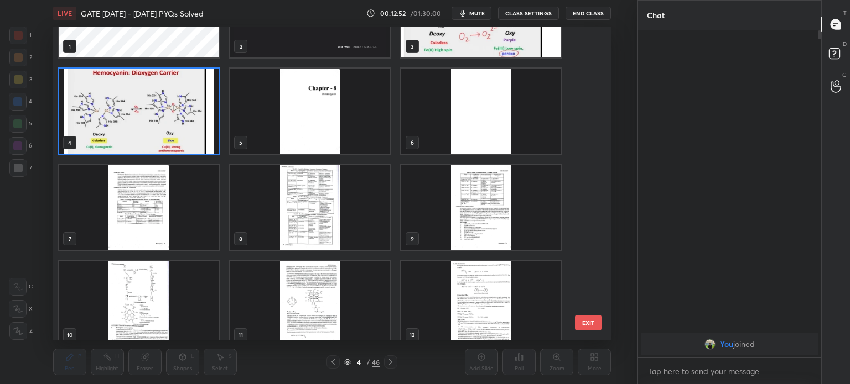
click at [289, 181] on img "grid" at bounding box center [310, 207] width 160 height 85
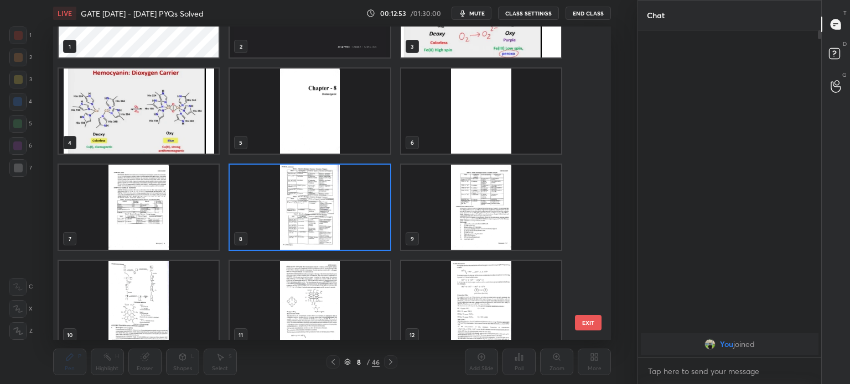
click at [166, 199] on img "grid" at bounding box center [139, 207] width 160 height 85
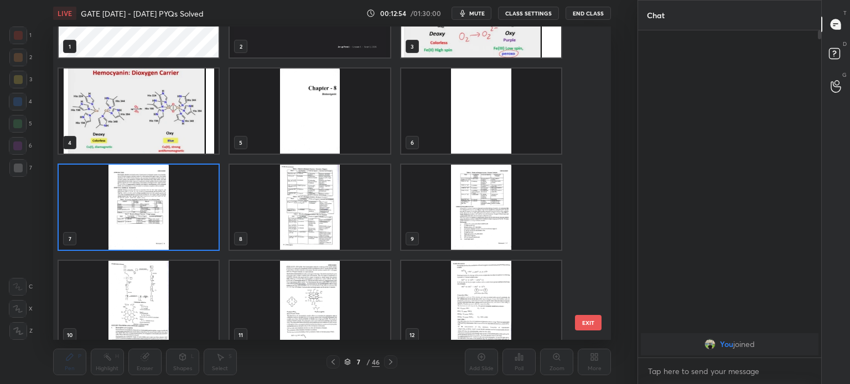
click at [163, 211] on img "grid" at bounding box center [139, 207] width 160 height 85
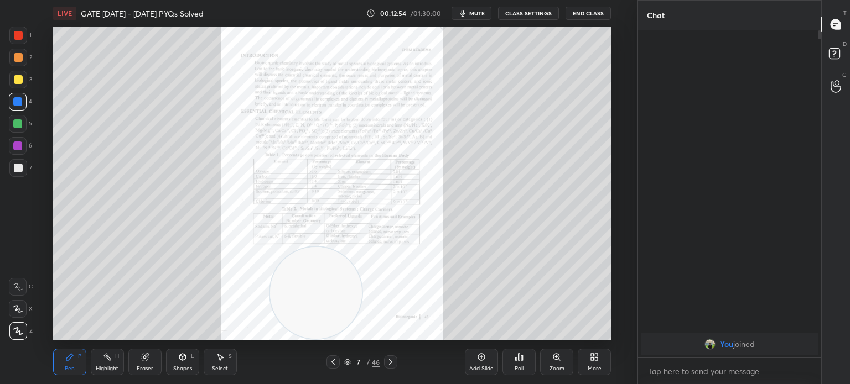
click at [166, 212] on img "grid" at bounding box center [139, 207] width 160 height 85
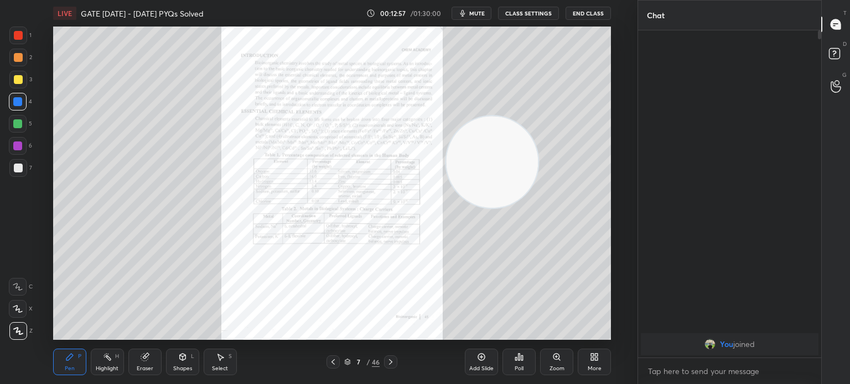
click at [389, 363] on icon at bounding box center [390, 362] width 9 height 9
click at [393, 363] on icon at bounding box center [390, 362] width 9 height 9
click at [392, 363] on icon at bounding box center [390, 362] width 9 height 9
click at [392, 362] on icon at bounding box center [390, 362] width 9 height 9
click at [393, 360] on icon at bounding box center [390, 362] width 9 height 9
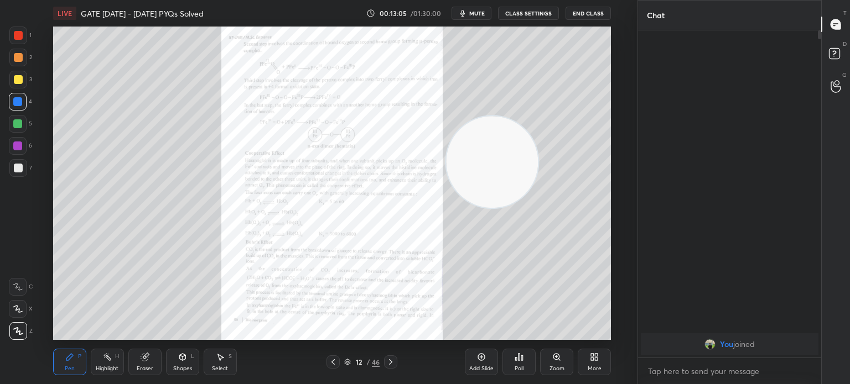
click at [332, 363] on icon at bounding box center [332, 363] width 3 height 6
click at [341, 362] on div "11 / 46" at bounding box center [361, 362] width 71 height 13
click at [340, 358] on div "11 / 46" at bounding box center [361, 362] width 71 height 13
click at [329, 361] on icon at bounding box center [333, 362] width 9 height 9
click at [384, 366] on div at bounding box center [390, 362] width 13 height 13
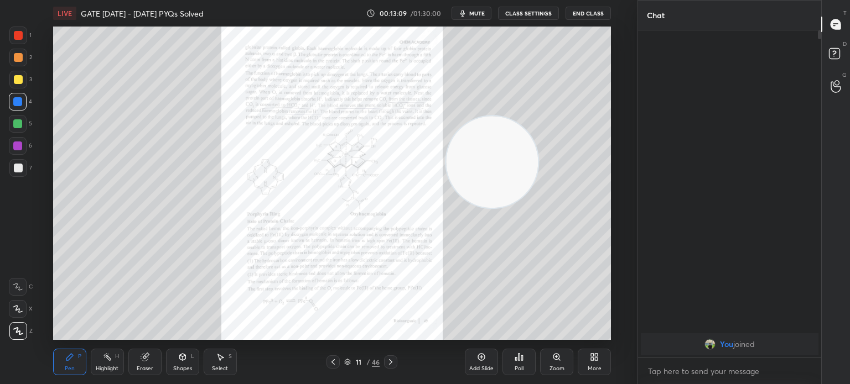
click at [382, 366] on div "11 / 46" at bounding box center [361, 362] width 71 height 13
click at [394, 362] on icon at bounding box center [390, 362] width 9 height 9
click at [393, 362] on icon at bounding box center [390, 362] width 9 height 9
click at [392, 362] on icon at bounding box center [390, 362] width 9 height 9
click at [392, 362] on icon at bounding box center [390, 363] width 3 height 6
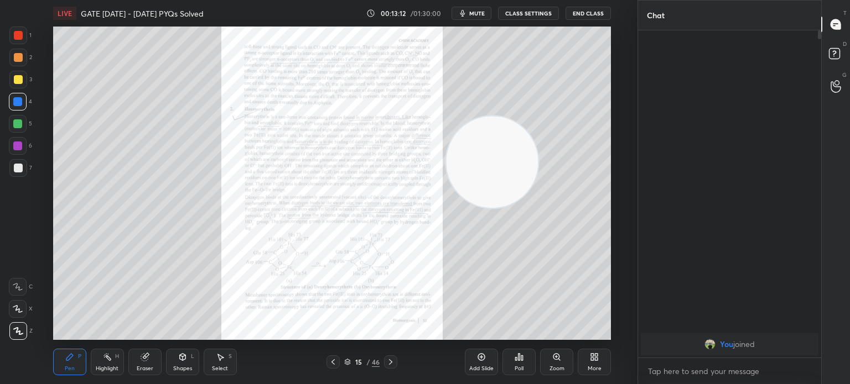
click at [391, 362] on icon at bounding box center [390, 362] width 9 height 9
click at [392, 364] on icon at bounding box center [390, 362] width 9 height 9
click at [552, 363] on div "Zoom" at bounding box center [556, 362] width 33 height 27
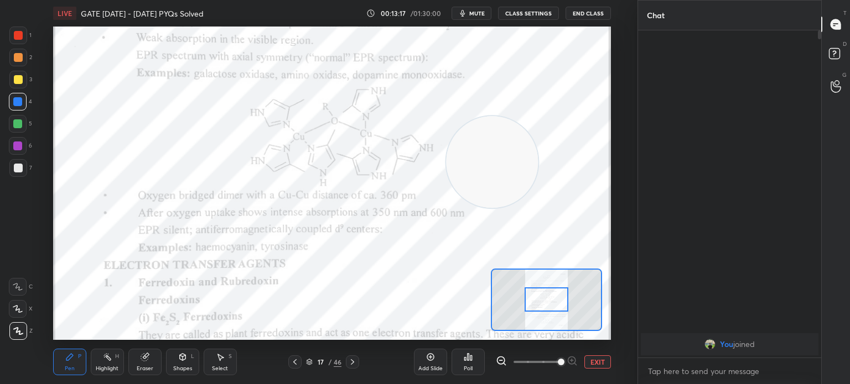
click at [560, 361] on span at bounding box center [561, 362] width 7 height 7
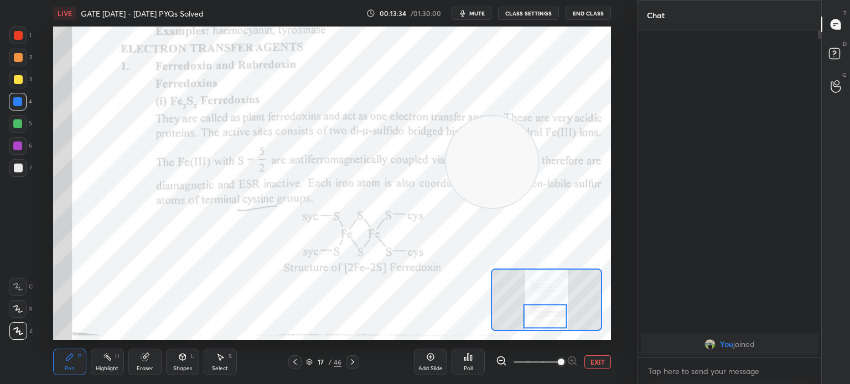
click at [147, 359] on icon at bounding box center [144, 357] width 7 height 7
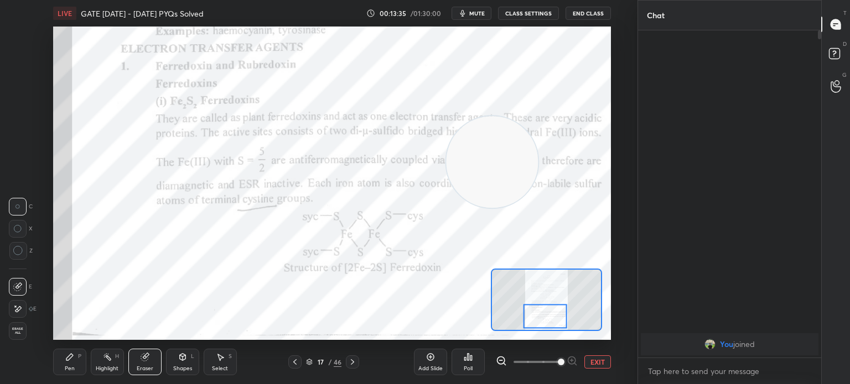
click at [15, 334] on span "Erase all" at bounding box center [17, 332] width 17 height 8
click at [20, 334] on div "1 2 3 4 5 6 7 C X Z C X Z E E Erase all H H" at bounding box center [17, 184] width 35 height 314
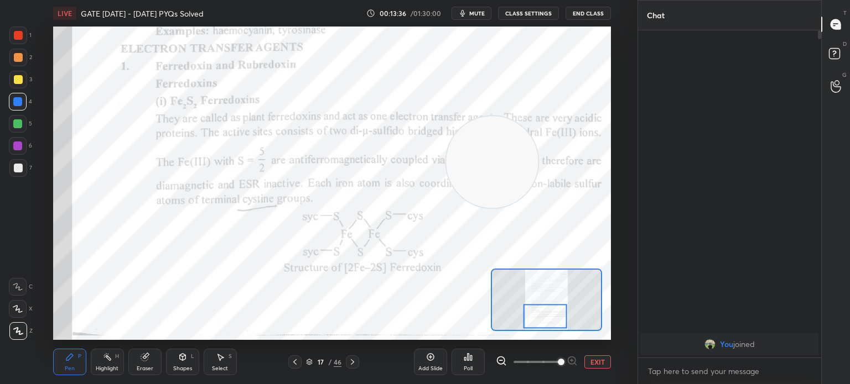
click at [97, 366] on div "Highlight" at bounding box center [107, 369] width 23 height 6
click at [98, 363] on div "Highlight H" at bounding box center [107, 362] width 33 height 27
click at [20, 49] on div at bounding box center [18, 58] width 18 height 18
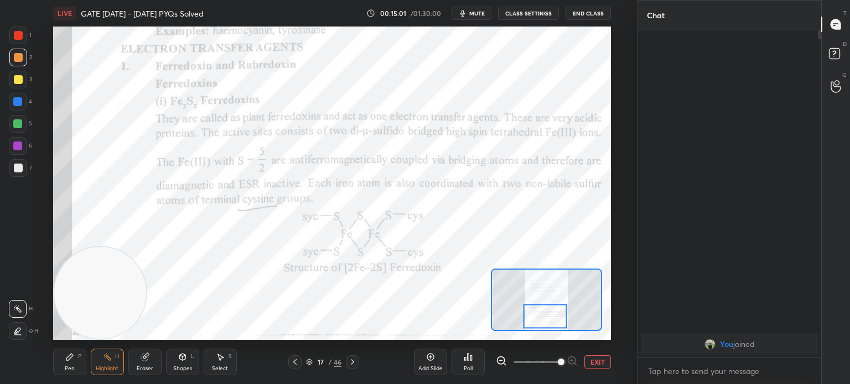
click at [13, 47] on div "1" at bounding box center [20, 38] width 22 height 22
click at [18, 50] on div at bounding box center [18, 58] width 18 height 18
click at [354, 361] on icon at bounding box center [352, 362] width 9 height 9
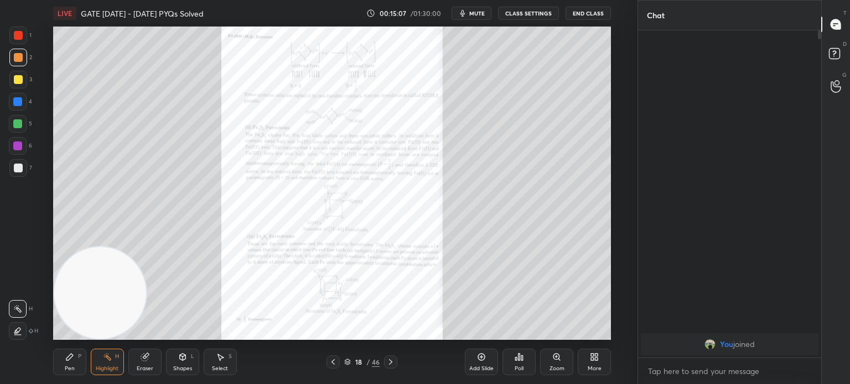
click at [559, 362] on div "Zoom" at bounding box center [556, 362] width 33 height 27
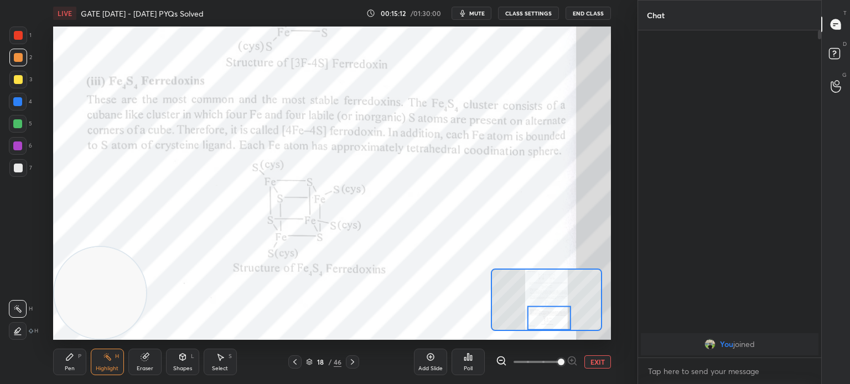
click at [355, 369] on div "Pen P Highlight H Eraser Shapes L Select S 18 / 46 Add Slide Poll EXIT" at bounding box center [332, 362] width 558 height 44
click at [354, 365] on icon at bounding box center [352, 362] width 9 height 9
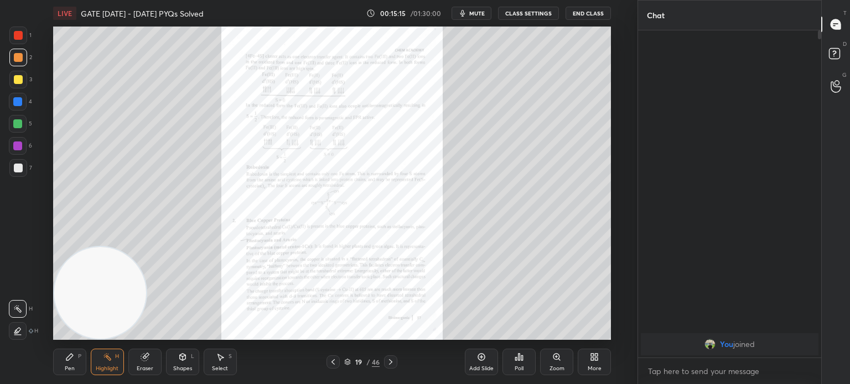
click at [391, 362] on icon at bounding box center [390, 362] width 9 height 9
click at [562, 361] on div "Zoom" at bounding box center [556, 362] width 33 height 27
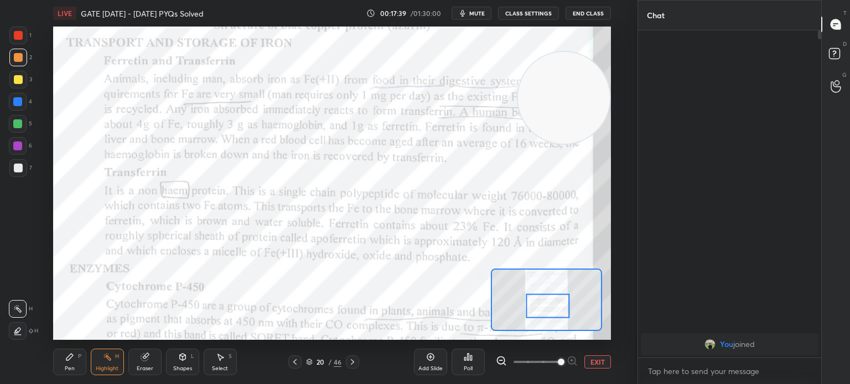
click at [486, 7] on button "mute" at bounding box center [471, 13] width 40 height 13
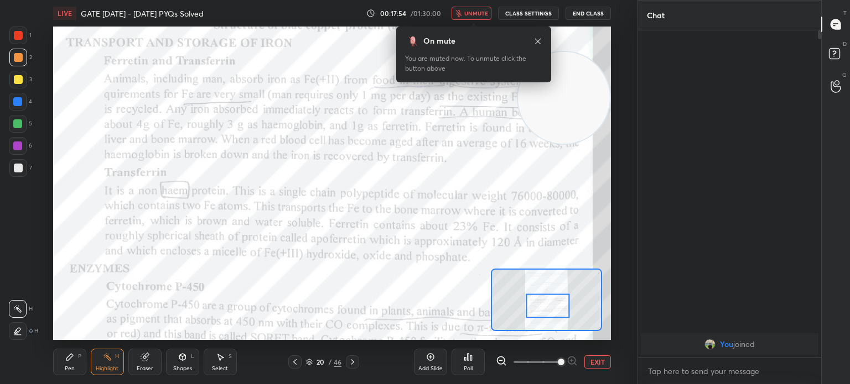
click at [539, 44] on icon at bounding box center [538, 41] width 6 height 6
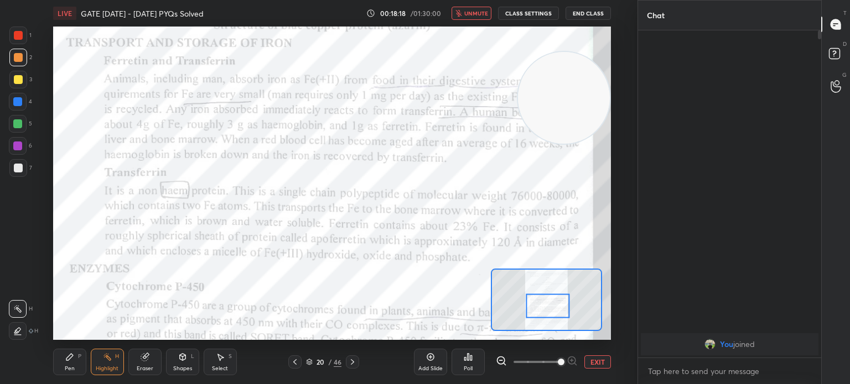
click at [14, 37] on div at bounding box center [18, 35] width 9 height 9
click at [15, 37] on div at bounding box center [18, 35] width 9 height 9
click at [75, 356] on div "Pen P" at bounding box center [69, 362] width 33 height 27
click at [74, 354] on icon at bounding box center [69, 357] width 9 height 9
click at [478, 19] on button "unmute" at bounding box center [471, 13] width 40 height 13
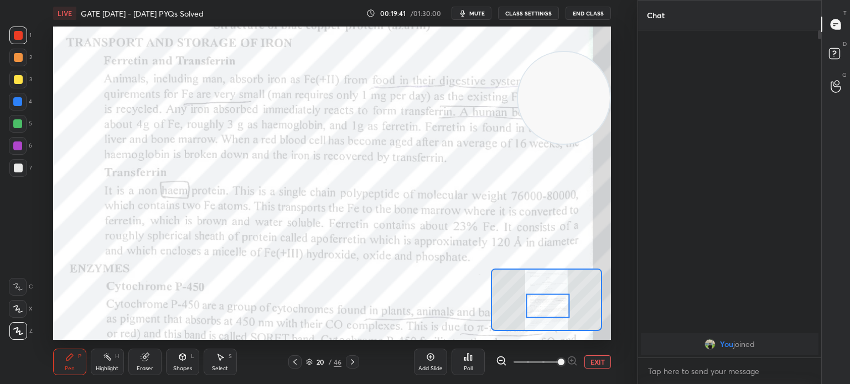
click at [24, 40] on div at bounding box center [18, 36] width 18 height 18
click at [23, 37] on div at bounding box center [18, 36] width 18 height 18
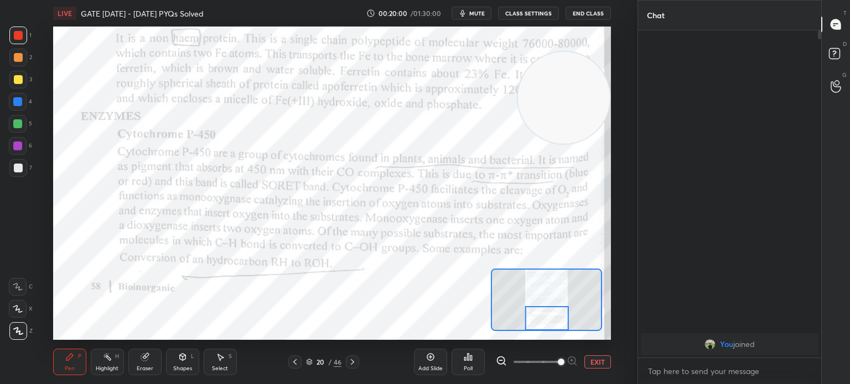
click at [352, 369] on div at bounding box center [352, 362] width 13 height 13
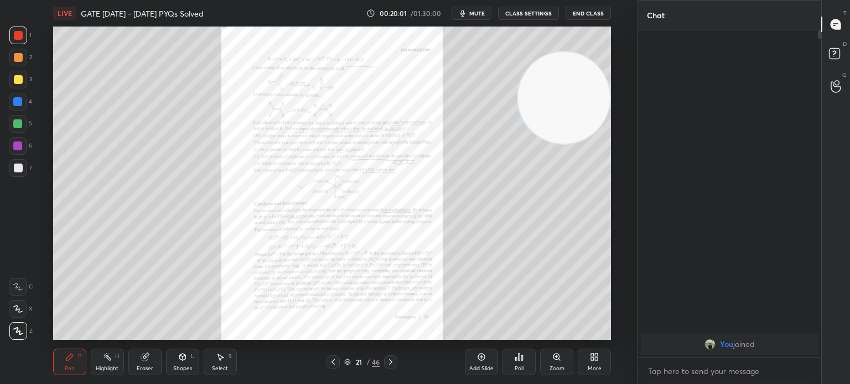
click at [358, 360] on div "21" at bounding box center [358, 362] width 11 height 7
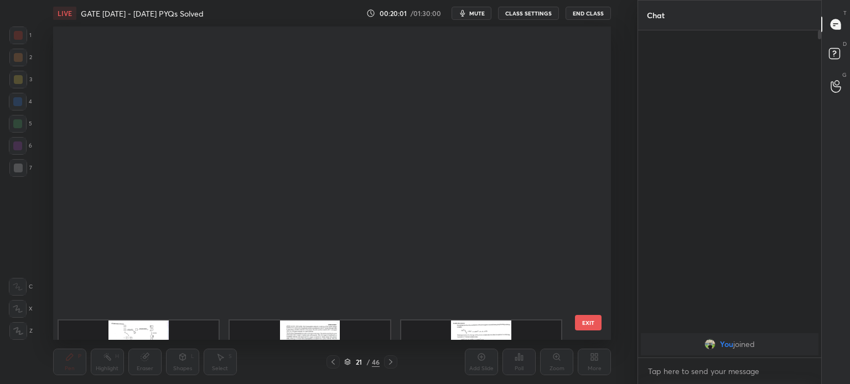
scroll to position [310, 553]
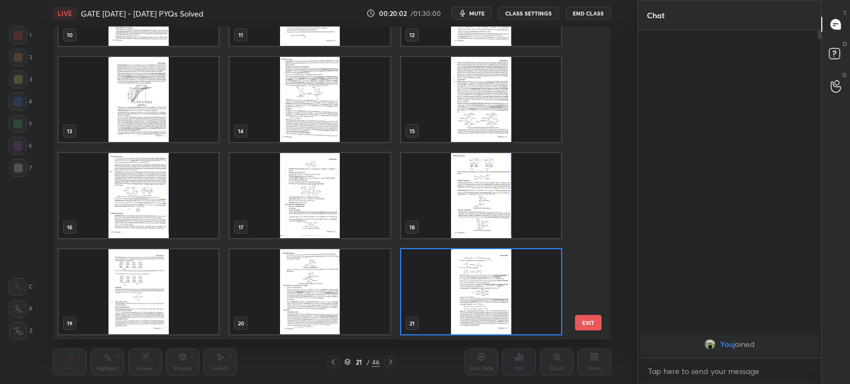
click at [318, 290] on img "grid" at bounding box center [310, 291] width 160 height 85
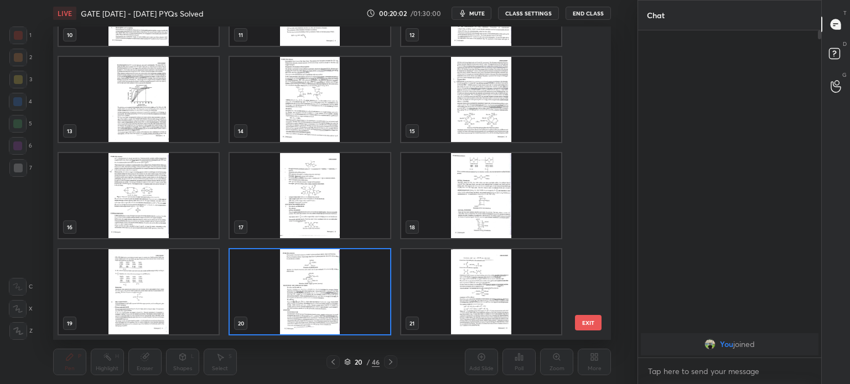
click at [422, 281] on img "grid" at bounding box center [481, 291] width 160 height 85
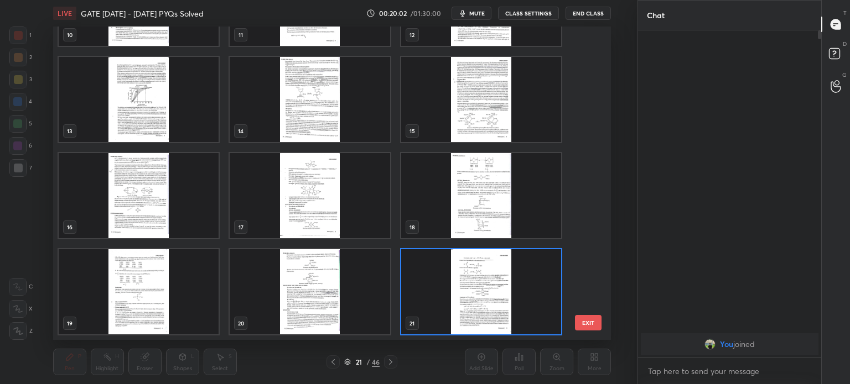
click at [420, 283] on img "grid" at bounding box center [481, 291] width 160 height 85
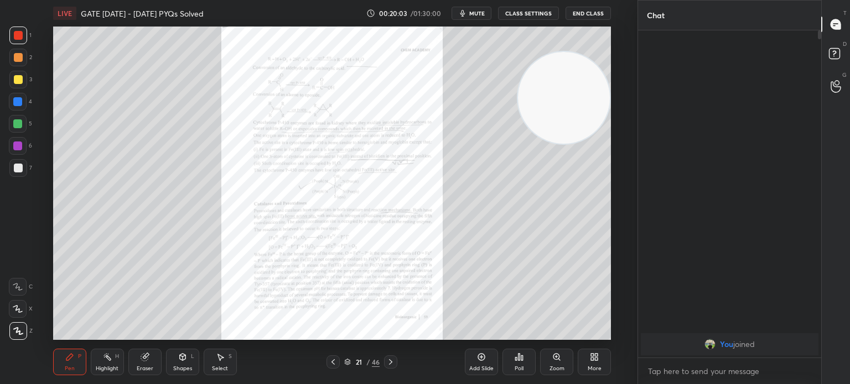
click at [392, 360] on icon at bounding box center [390, 362] width 9 height 9
click at [393, 359] on icon at bounding box center [390, 362] width 9 height 9
click at [392, 360] on icon at bounding box center [390, 362] width 9 height 9
click at [389, 361] on icon at bounding box center [390, 363] width 3 height 6
click at [335, 361] on icon at bounding box center [333, 362] width 9 height 9
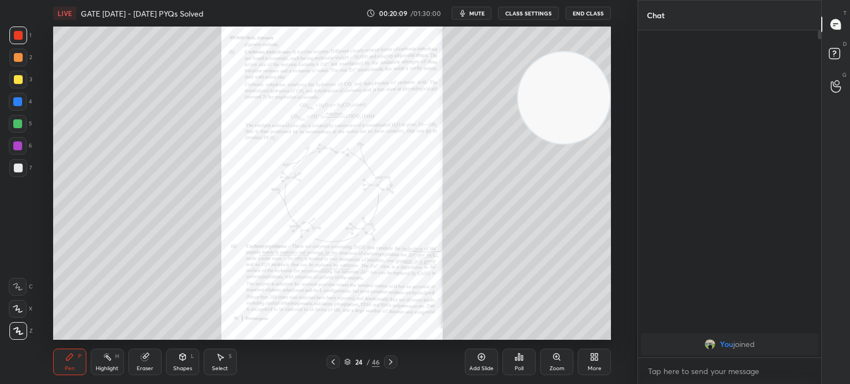
click at [334, 362] on icon at bounding box center [333, 362] width 9 height 9
click at [334, 363] on icon at bounding box center [333, 362] width 9 height 9
click at [597, 360] on icon at bounding box center [596, 359] width 3 height 3
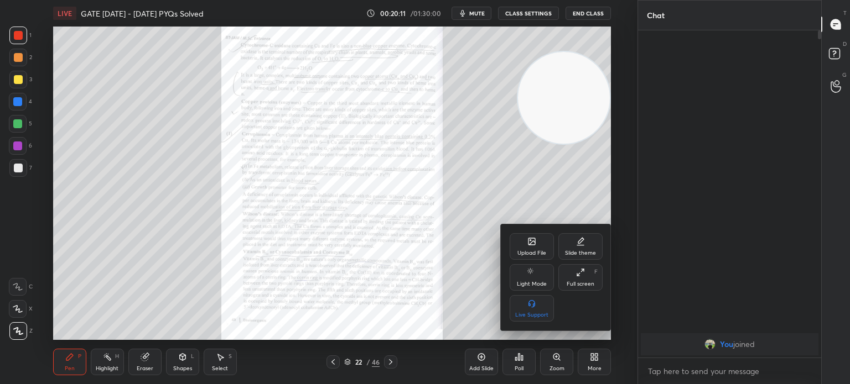
click at [538, 234] on div "Upload File" at bounding box center [532, 246] width 44 height 27
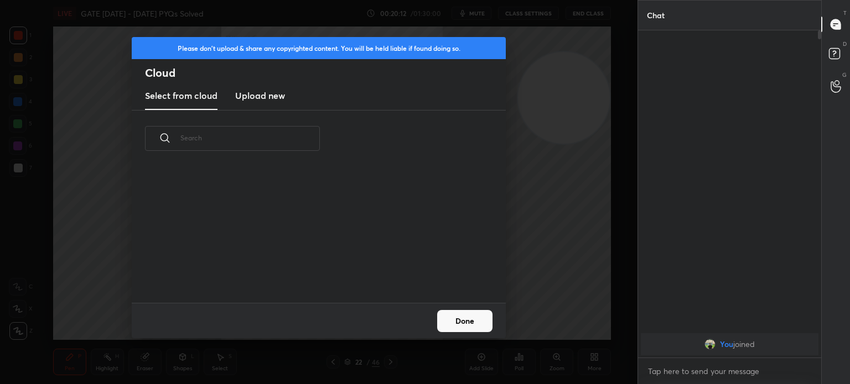
scroll to position [136, 355]
click at [253, 97] on h3 "Upload new" at bounding box center [260, 95] width 50 height 13
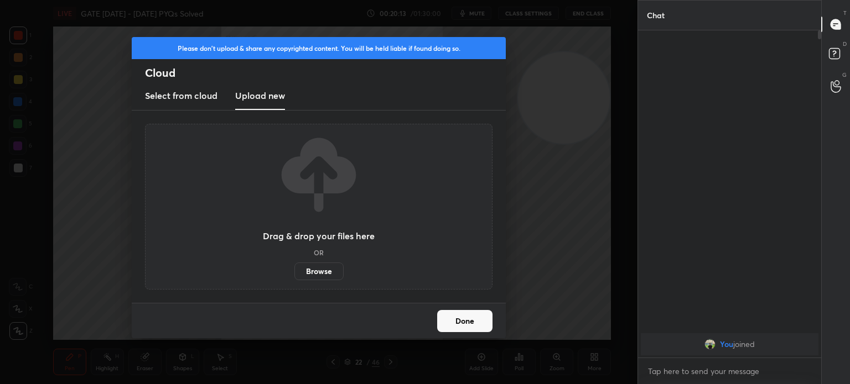
click at [317, 274] on label "Browse" at bounding box center [318, 272] width 49 height 18
click at [294, 274] on input "Browse" at bounding box center [294, 272] width 0 height 18
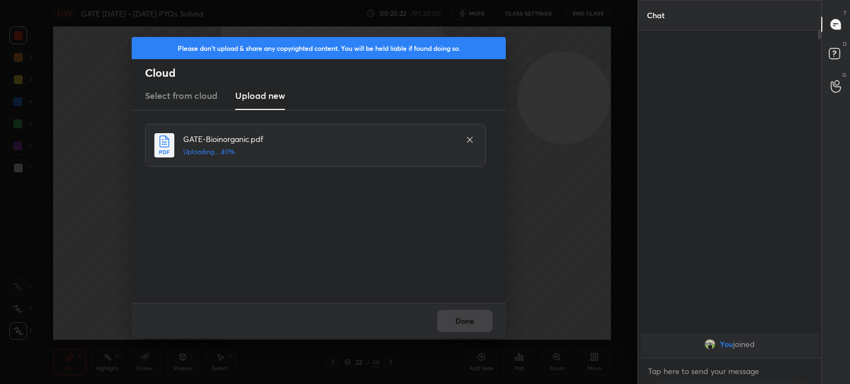
click at [461, 318] on div "Done" at bounding box center [319, 320] width 374 height 35
click at [454, 322] on button "Done" at bounding box center [464, 321] width 55 height 22
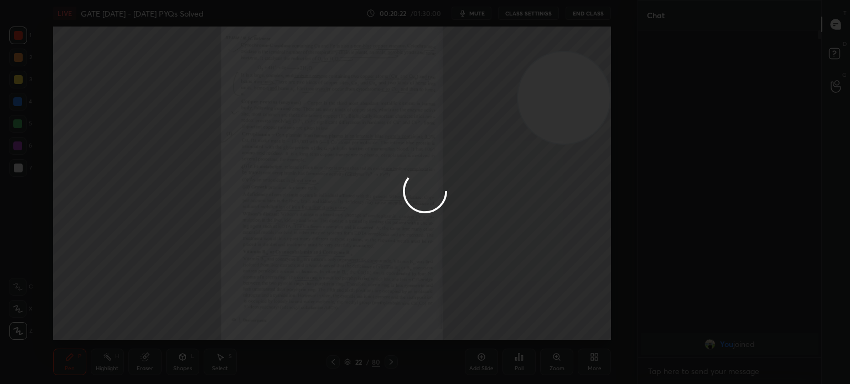
click at [456, 323] on button "Done" at bounding box center [464, 321] width 55 height 22
click at [456, 323] on div at bounding box center [425, 192] width 850 height 384
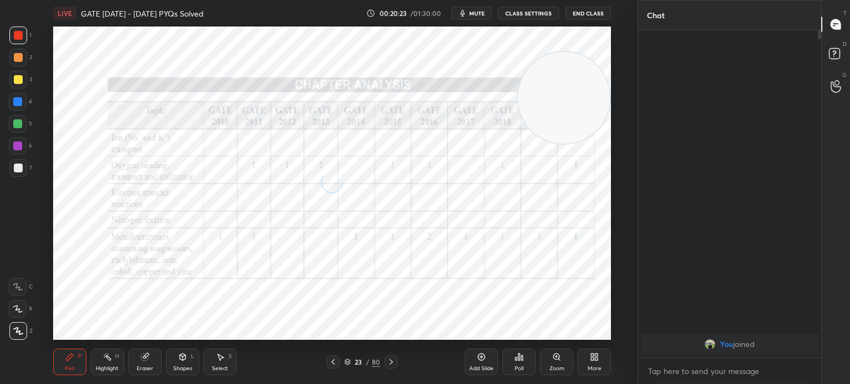
click at [348, 365] on icon at bounding box center [347, 362] width 7 height 7
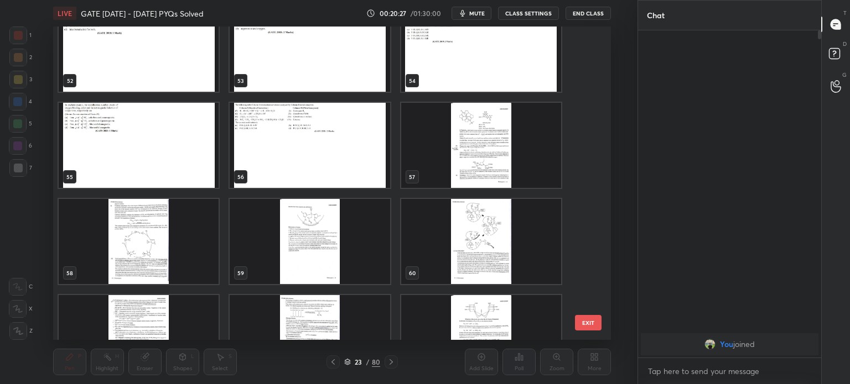
scroll to position [1610, 0]
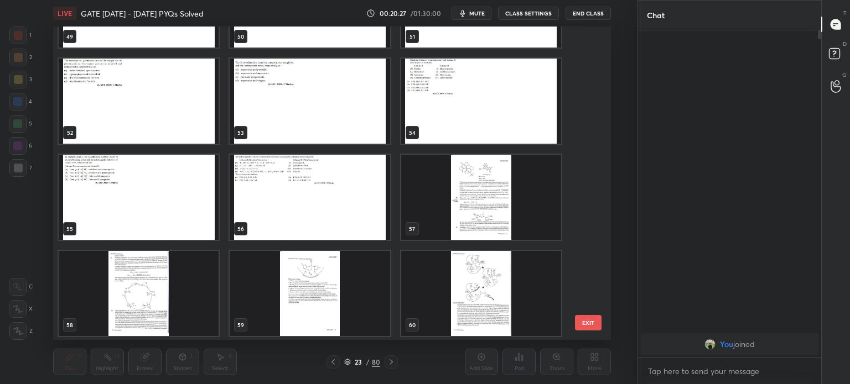
click at [332, 197] on img "grid" at bounding box center [310, 197] width 160 height 85
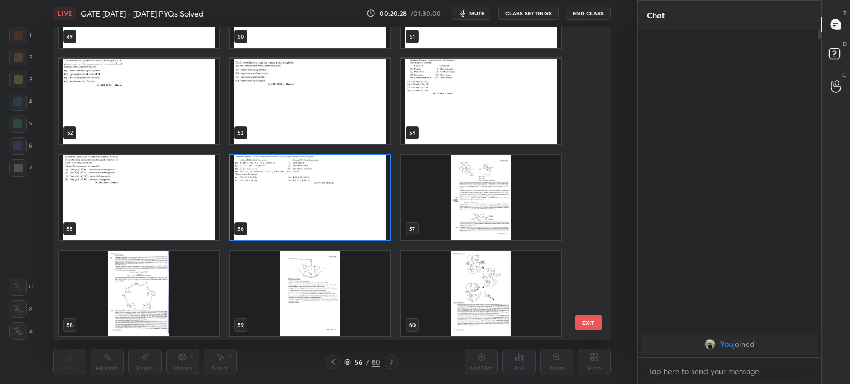
click at [331, 200] on img "grid" at bounding box center [310, 197] width 160 height 85
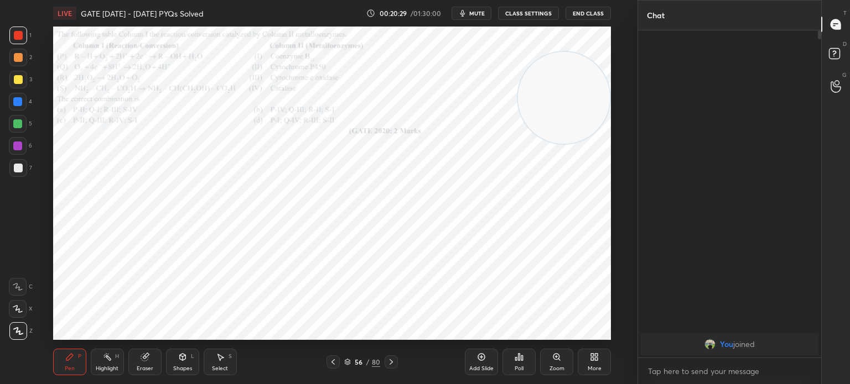
click at [329, 358] on icon at bounding box center [333, 362] width 9 height 9
click at [335, 359] on icon at bounding box center [333, 362] width 9 height 9
click at [392, 363] on icon at bounding box center [391, 362] width 9 height 9
click at [558, 360] on icon at bounding box center [556, 357] width 9 height 9
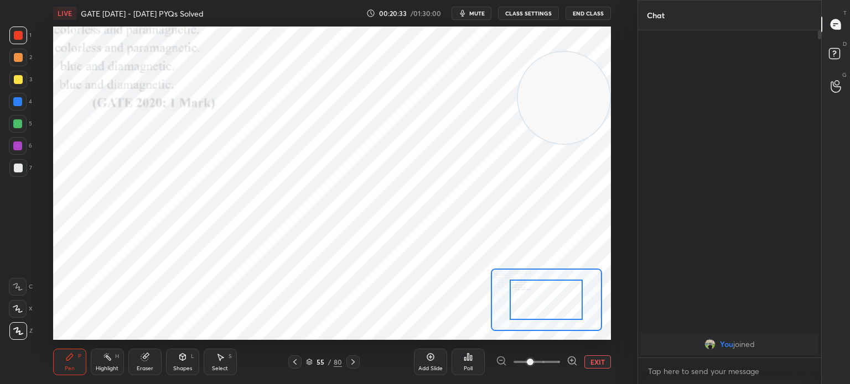
click at [559, 365] on span at bounding box center [536, 362] width 46 height 17
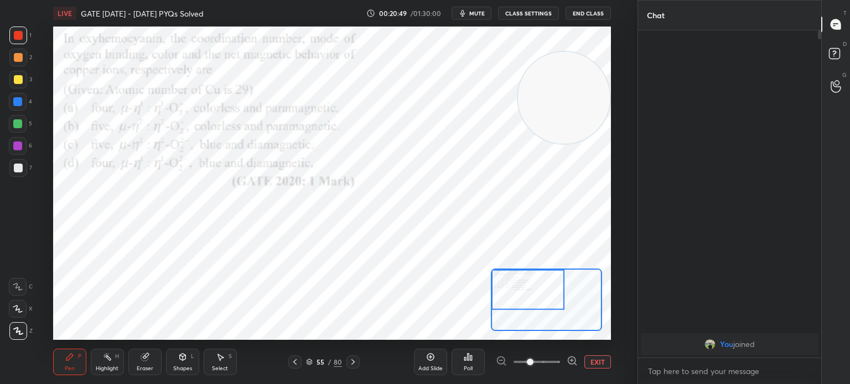
click at [475, 369] on div "Poll" at bounding box center [467, 362] width 33 height 27
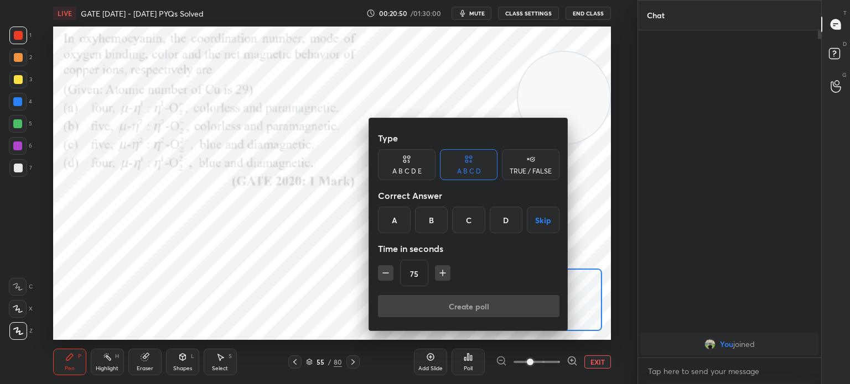
click at [471, 226] on div "C" at bounding box center [468, 220] width 33 height 27
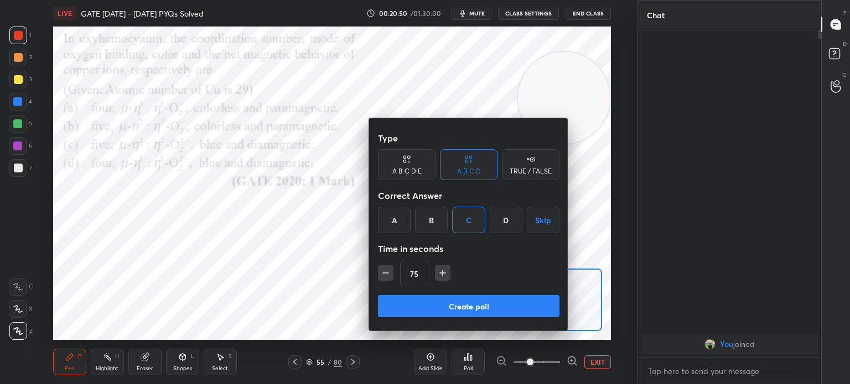
click at [432, 304] on button "Create poll" at bounding box center [468, 306] width 181 height 22
type textarea "x"
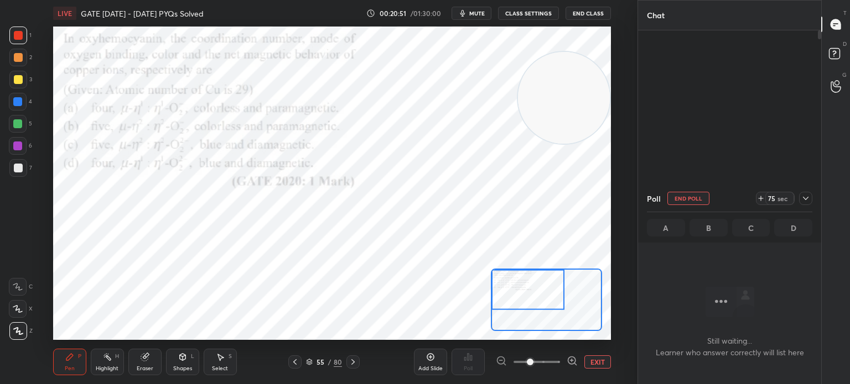
scroll to position [175, 180]
click at [12, 38] on div at bounding box center [18, 36] width 18 height 18
click at [20, 41] on div at bounding box center [18, 36] width 18 height 18
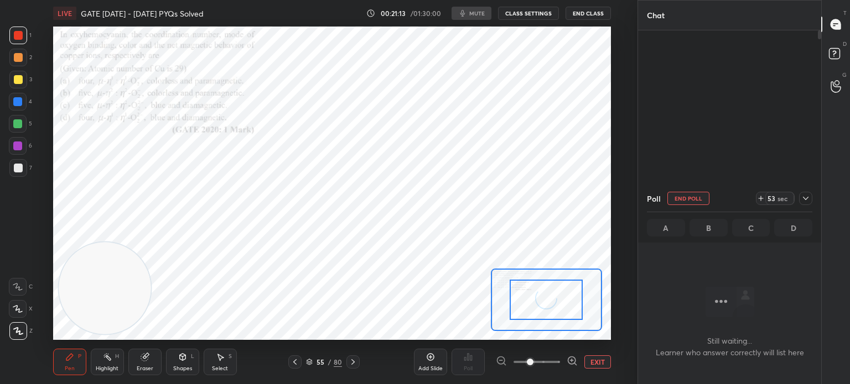
scroll to position [267, 180]
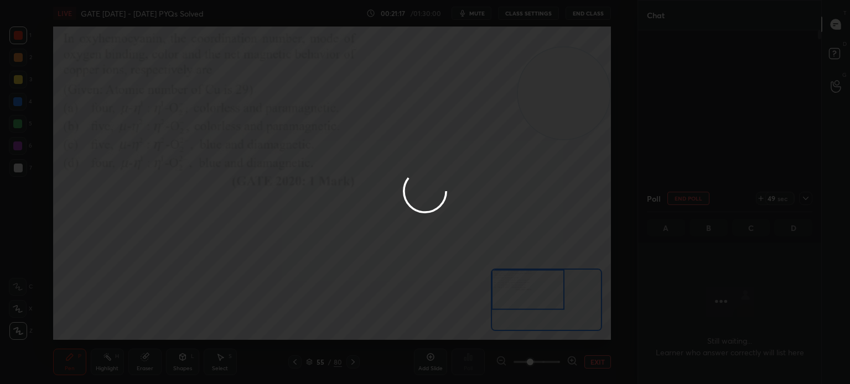
click at [15, 33] on div at bounding box center [425, 192] width 850 height 384
click at [15, 37] on div at bounding box center [425, 192] width 850 height 384
click at [14, 38] on div at bounding box center [425, 192] width 850 height 384
click at [23, 308] on div at bounding box center [425, 192] width 850 height 384
click at [22, 310] on div at bounding box center [425, 192] width 850 height 384
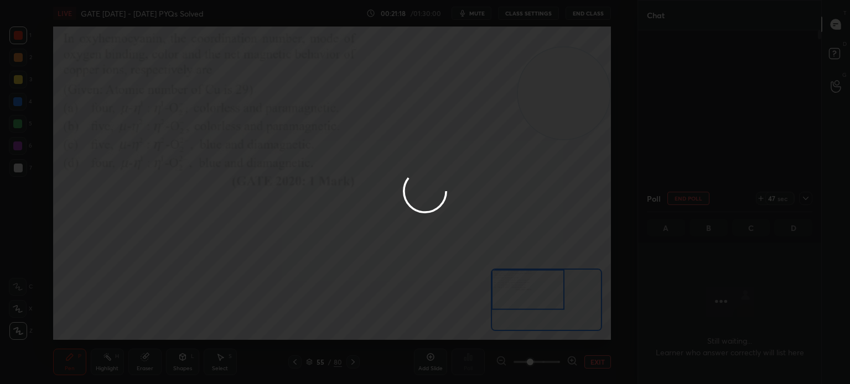
click at [22, 309] on div at bounding box center [425, 192] width 850 height 384
click at [18, 311] on div at bounding box center [425, 192] width 850 height 384
click at [18, 311] on icon at bounding box center [18, 309] width 10 height 8
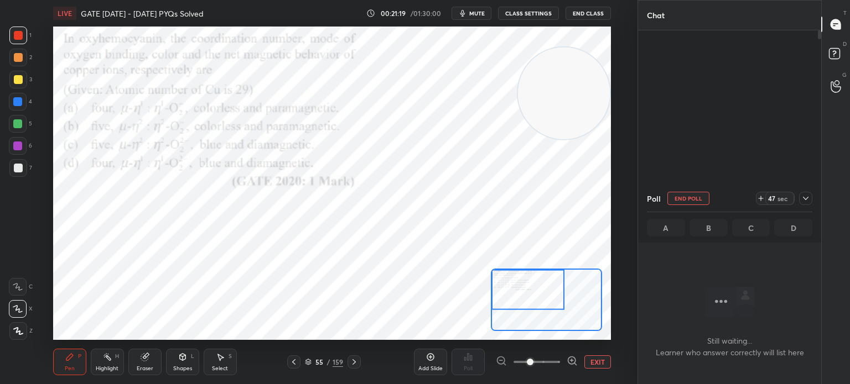
click at [18, 313] on icon at bounding box center [18, 309] width 10 height 8
click at [18, 337] on div at bounding box center [18, 332] width 18 height 18
click at [15, 328] on icon at bounding box center [18, 332] width 10 height 8
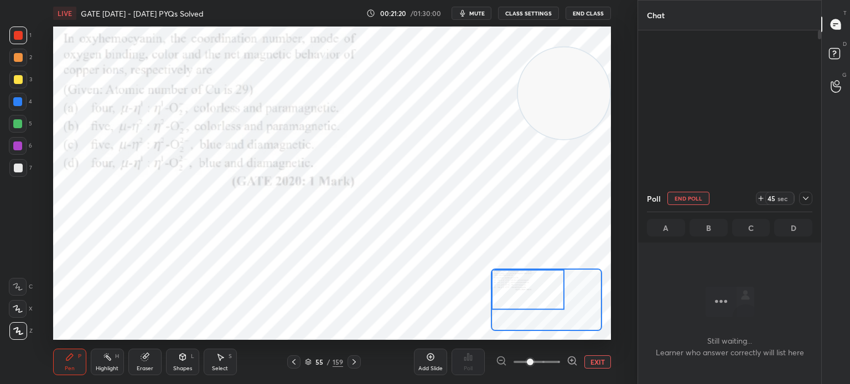
click at [15, 329] on icon at bounding box center [18, 331] width 9 height 7
click at [24, 150] on div at bounding box center [18, 146] width 18 height 18
click at [20, 32] on div at bounding box center [18, 35] width 9 height 9
click at [22, 35] on div at bounding box center [18, 35] width 9 height 9
click at [293, 362] on icon at bounding box center [293, 363] width 3 height 6
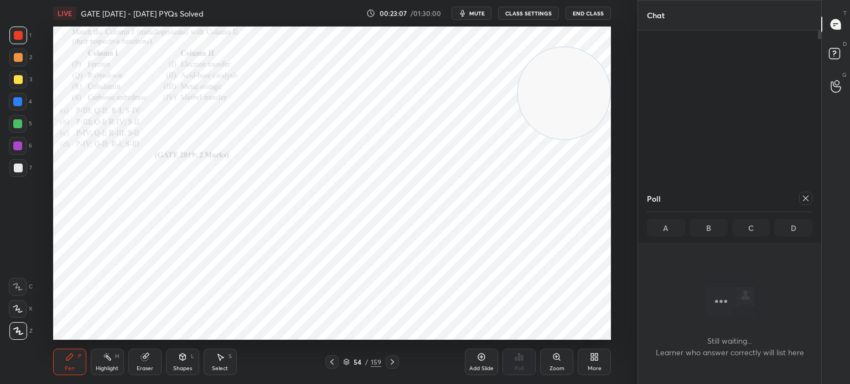
click at [560, 358] on icon at bounding box center [556, 357] width 9 height 9
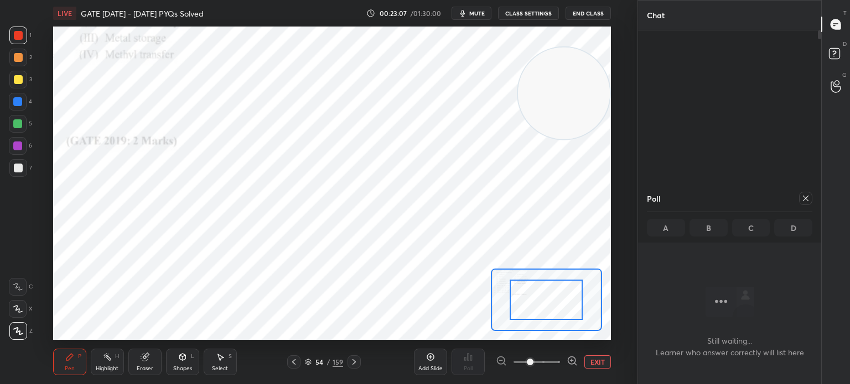
click at [533, 359] on span at bounding box center [530, 362] width 7 height 7
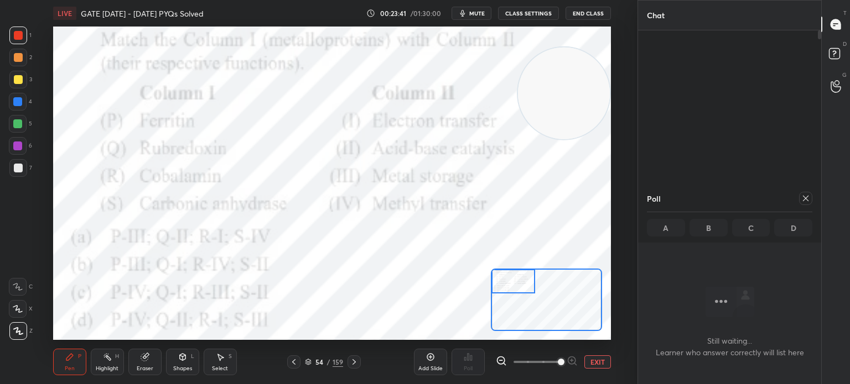
click at [120, 366] on div "Highlight H" at bounding box center [107, 362] width 33 height 27
click at [137, 358] on div "Eraser" at bounding box center [144, 362] width 33 height 27
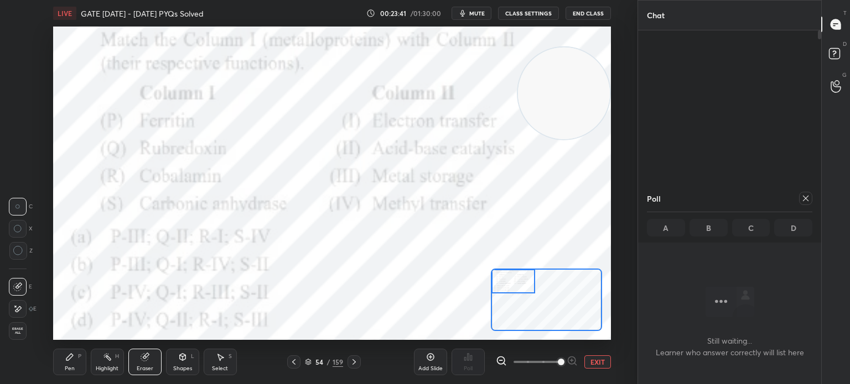
click at [134, 358] on div "Eraser" at bounding box center [144, 362] width 33 height 27
click at [13, 329] on span "Erase all" at bounding box center [17, 332] width 17 height 8
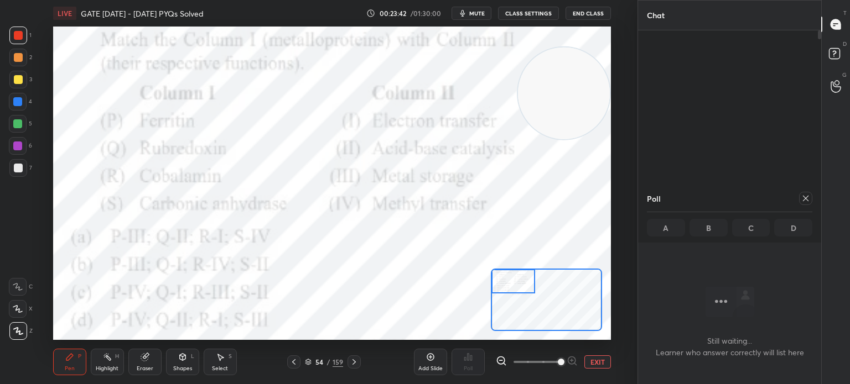
click at [20, 325] on div "Z" at bounding box center [20, 332] width 23 height 18
click at [292, 365] on icon at bounding box center [293, 362] width 9 height 9
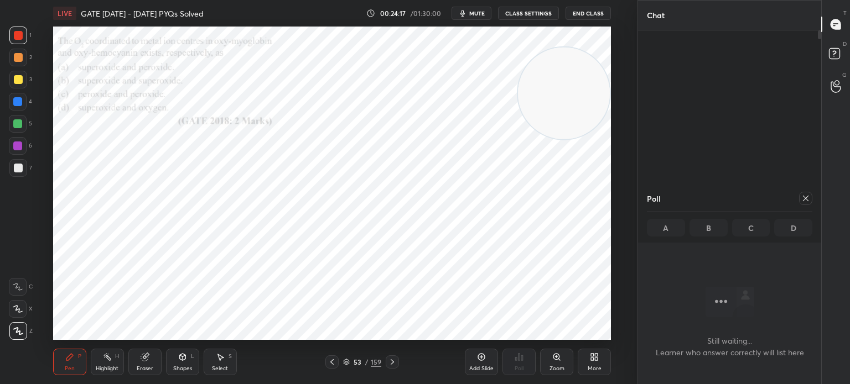
click at [328, 364] on icon at bounding box center [332, 362] width 9 height 9
click at [329, 365] on icon at bounding box center [332, 362] width 9 height 9
click at [332, 362] on icon at bounding box center [332, 362] width 9 height 9
click at [555, 360] on icon at bounding box center [556, 357] width 6 height 6
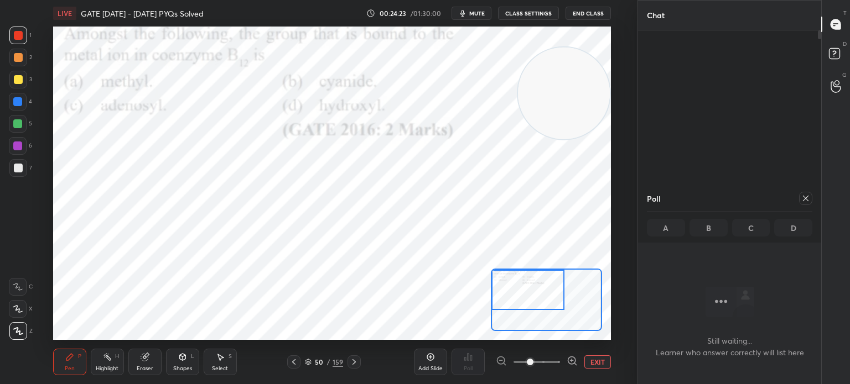
click at [470, 367] on div "Poll" at bounding box center [467, 362] width 33 height 62
click at [810, 199] on div at bounding box center [805, 198] width 13 height 13
type textarea "x"
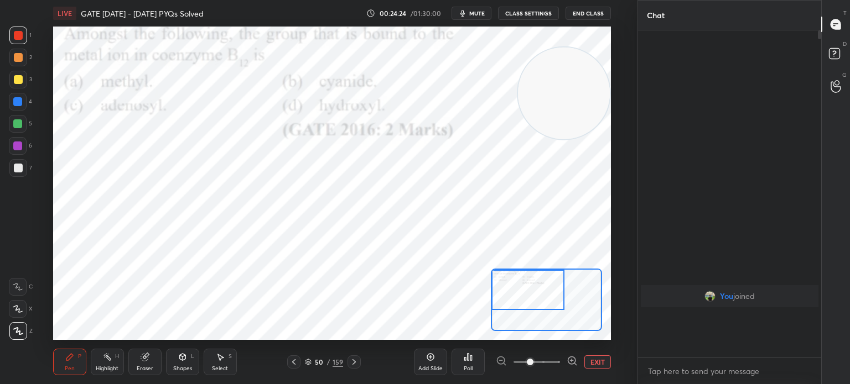
scroll to position [324, 180]
click at [470, 358] on icon at bounding box center [471, 358] width 2 height 5
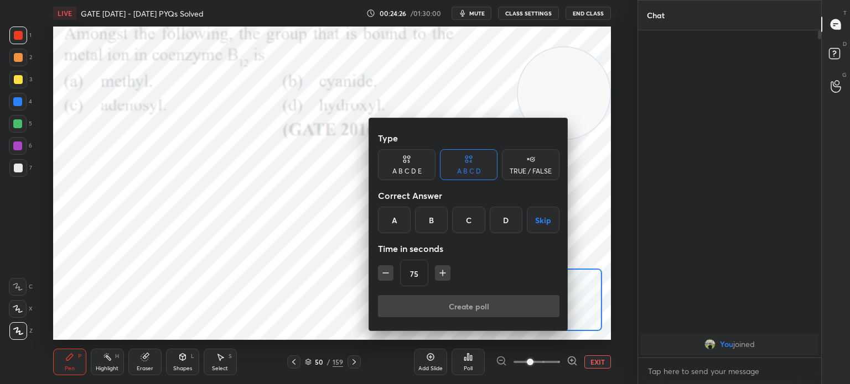
click at [462, 223] on div "C" at bounding box center [468, 220] width 33 height 27
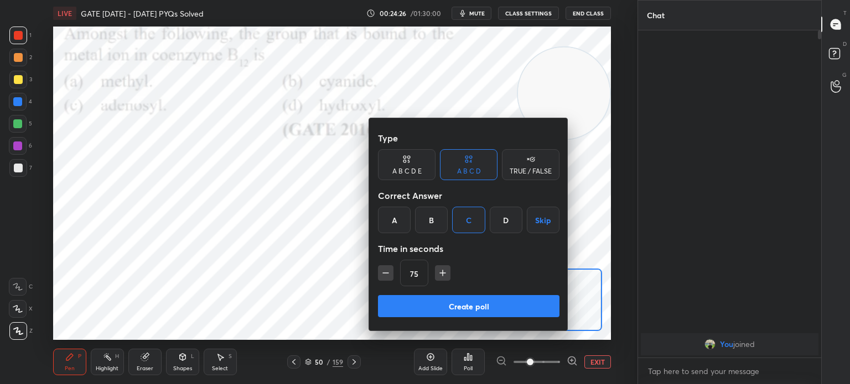
click at [383, 271] on icon "button" at bounding box center [385, 273] width 11 height 11
type input "60"
click at [403, 296] on button "Create poll" at bounding box center [468, 306] width 181 height 22
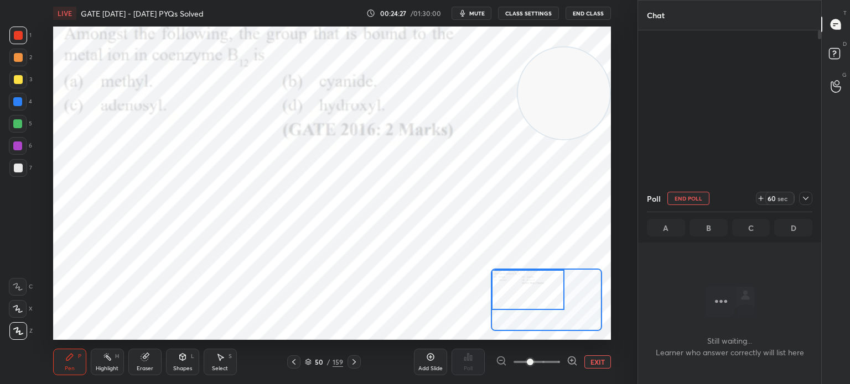
scroll to position [4, 3]
click at [596, 360] on button "EXIT" at bounding box center [597, 362] width 27 height 13
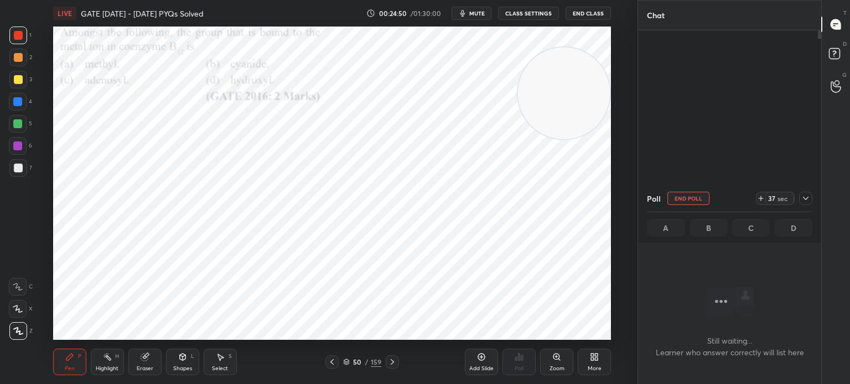
click at [589, 356] on div "More" at bounding box center [594, 362] width 33 height 27
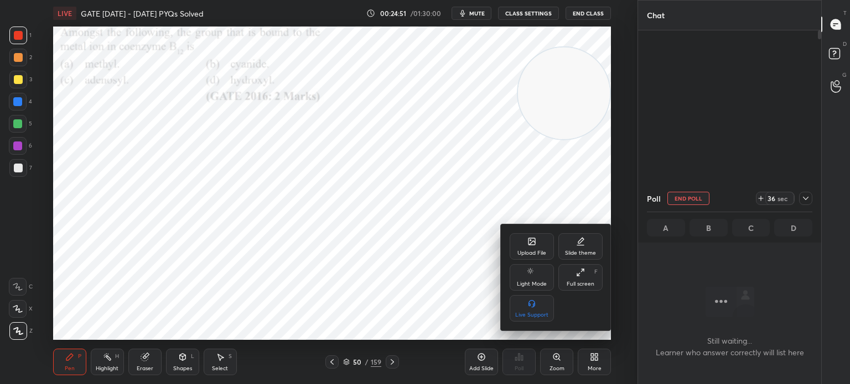
click at [528, 243] on icon at bounding box center [531, 241] width 7 height 7
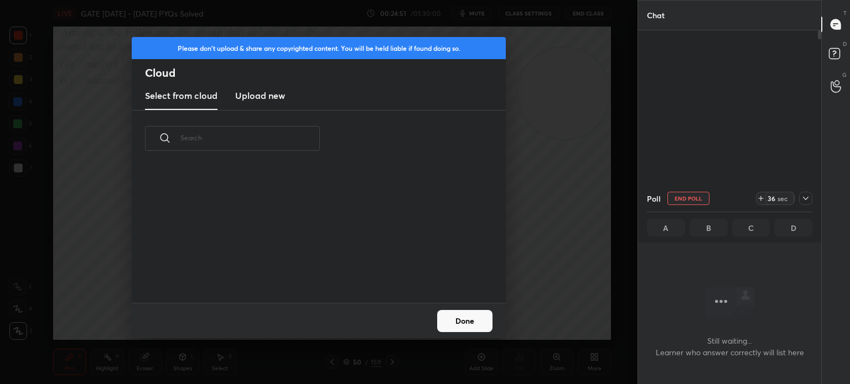
scroll to position [136, 355]
click at [276, 85] on new "Upload new" at bounding box center [260, 96] width 50 height 28
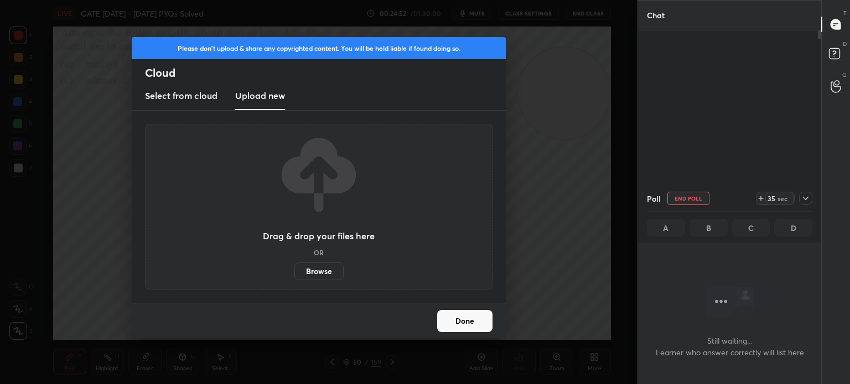
click at [325, 271] on label "Browse" at bounding box center [318, 272] width 49 height 18
click at [294, 271] on input "Browse" at bounding box center [294, 272] width 0 height 18
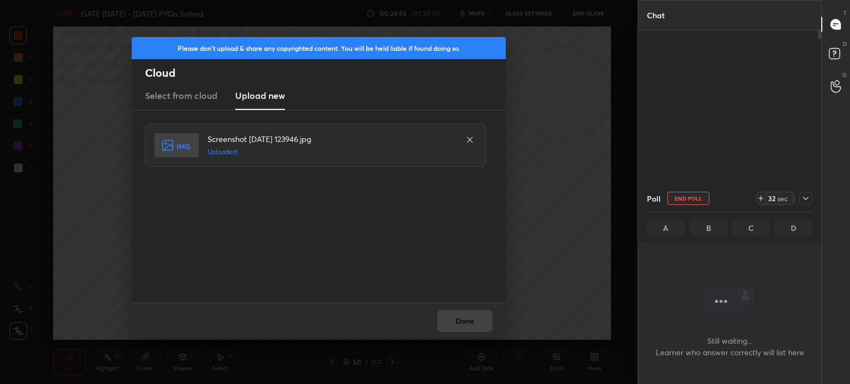
click at [465, 323] on div "Done" at bounding box center [319, 320] width 374 height 35
click at [462, 320] on button "Done" at bounding box center [464, 321] width 55 height 22
click at [465, 322] on button "Done" at bounding box center [464, 321] width 55 height 22
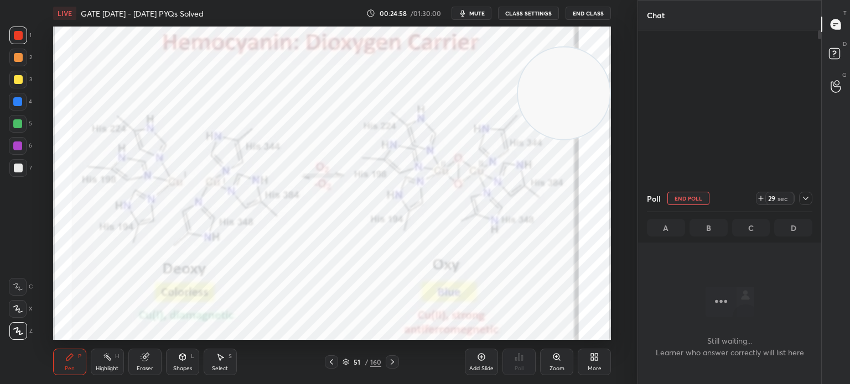
click at [330, 362] on icon at bounding box center [331, 363] width 3 height 6
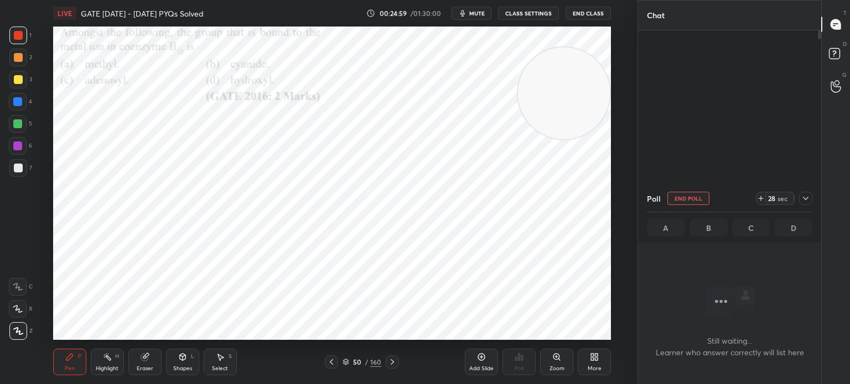
click at [596, 360] on icon at bounding box center [596, 359] width 3 height 3
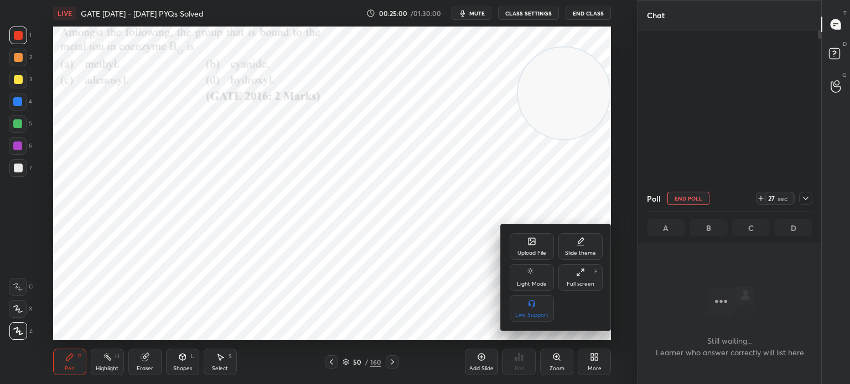
click at [539, 251] on div "Upload File" at bounding box center [531, 254] width 29 height 6
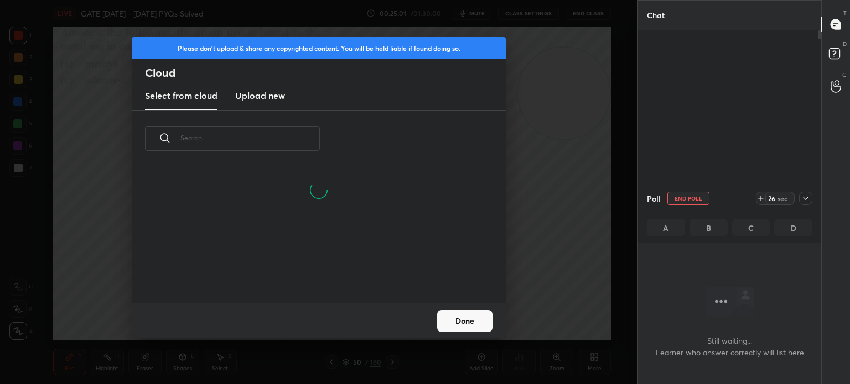
click at [272, 92] on h3 "Upload new" at bounding box center [260, 95] width 50 height 13
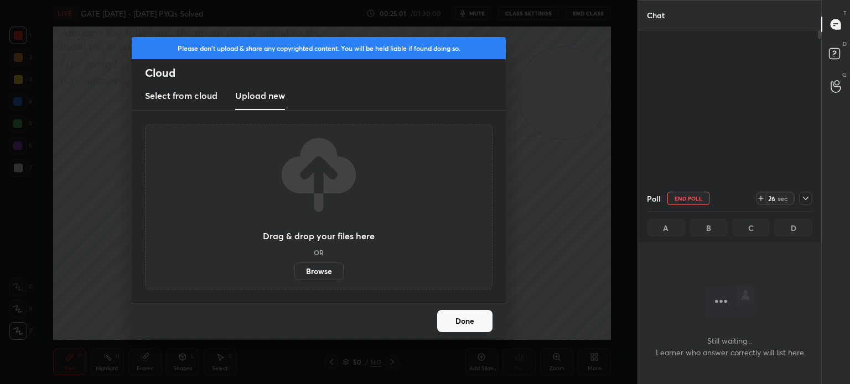
click at [322, 268] on label "Browse" at bounding box center [318, 272] width 49 height 18
click at [294, 268] on input "Browse" at bounding box center [294, 272] width 0 height 18
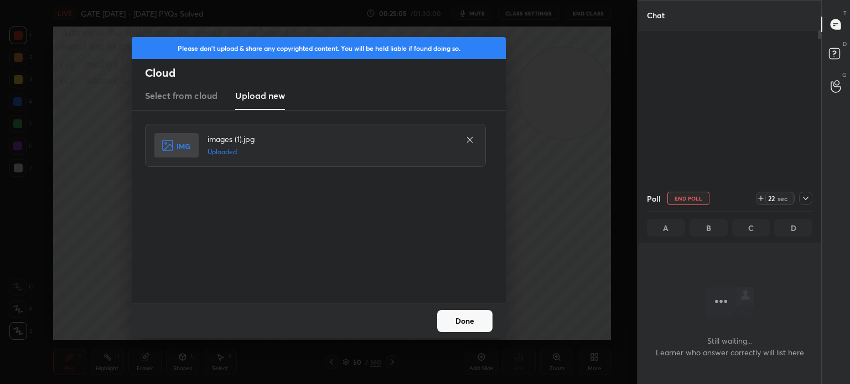
click at [461, 321] on button "Done" at bounding box center [464, 321] width 55 height 22
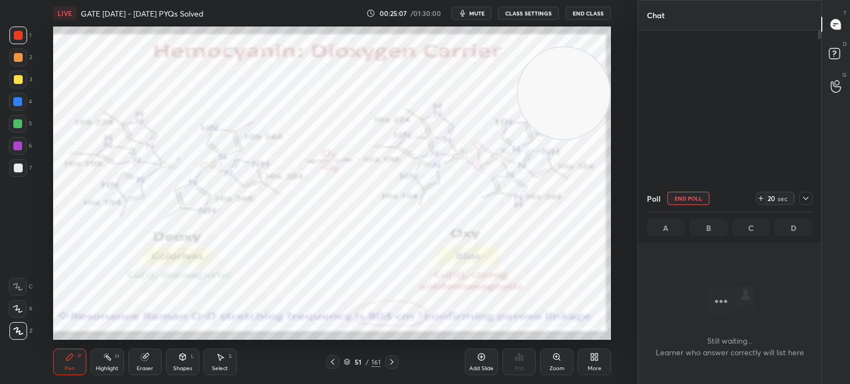
click at [334, 360] on icon at bounding box center [332, 362] width 9 height 9
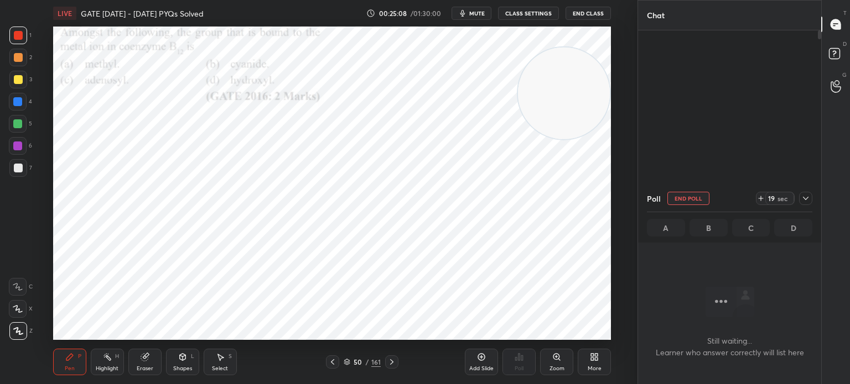
click at [581, 360] on div "More" at bounding box center [594, 362] width 33 height 27
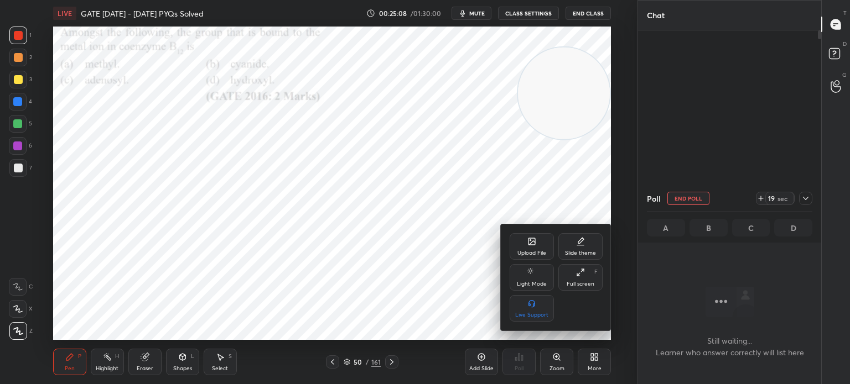
click at [537, 246] on div "Upload File" at bounding box center [532, 246] width 44 height 27
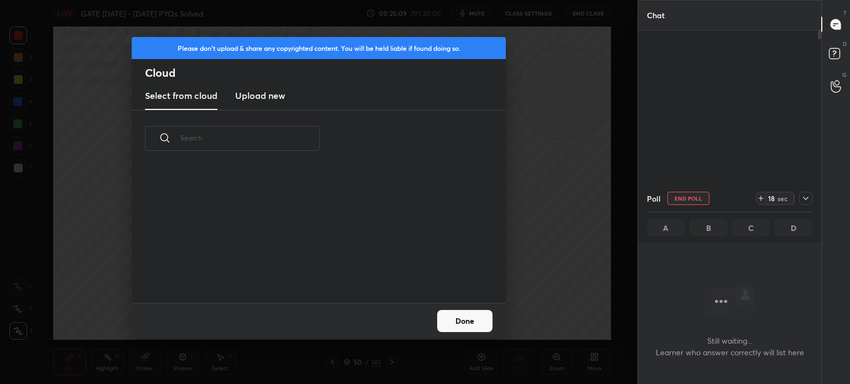
click at [270, 90] on h3 "Upload new" at bounding box center [260, 95] width 50 height 13
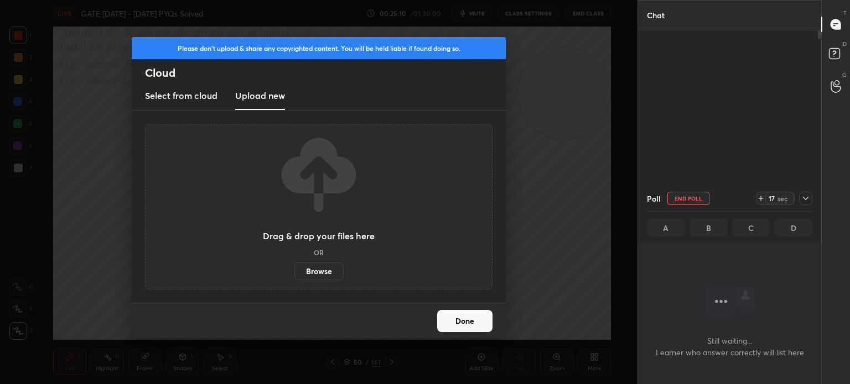
click at [318, 271] on label "Browse" at bounding box center [318, 272] width 49 height 18
click at [294, 271] on input "Browse" at bounding box center [294, 272] width 0 height 18
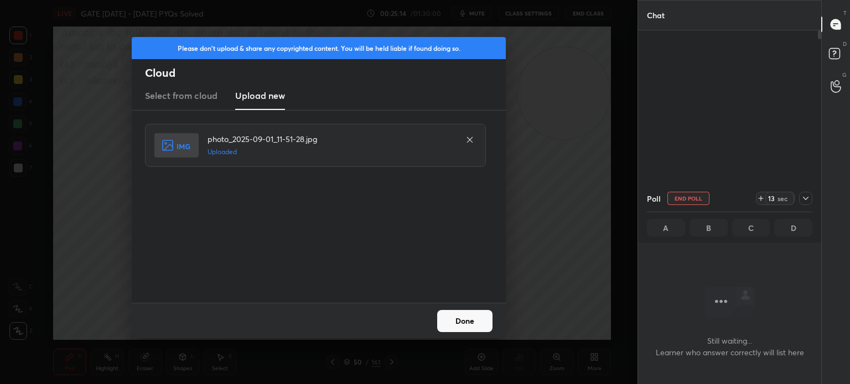
click at [458, 328] on button "Done" at bounding box center [464, 321] width 55 height 22
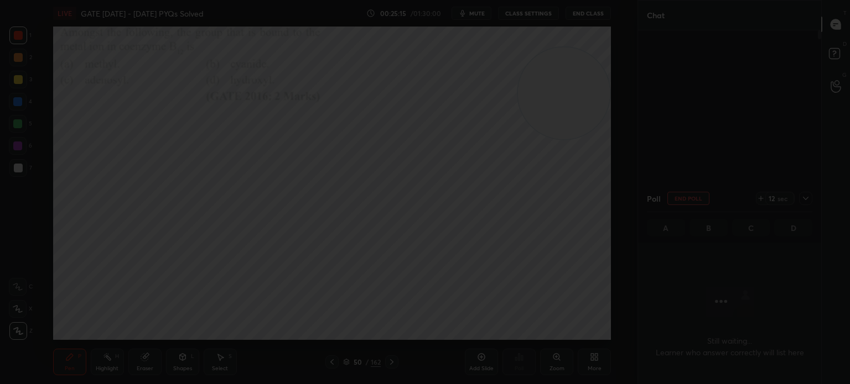
click at [455, 324] on button "Done" at bounding box center [464, 321] width 55 height 22
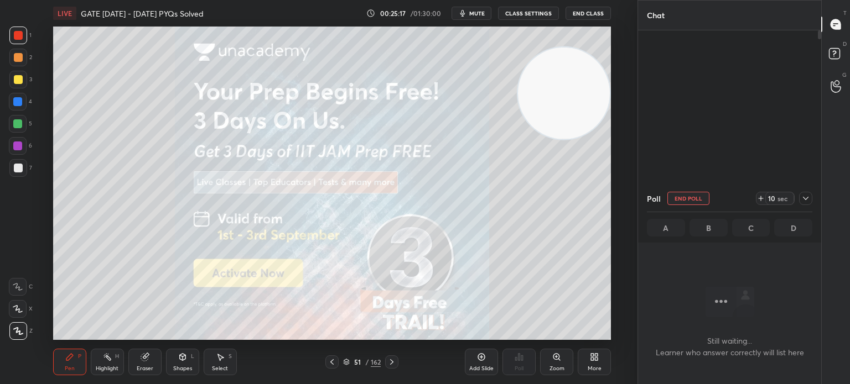
click at [331, 358] on icon at bounding box center [332, 362] width 9 height 9
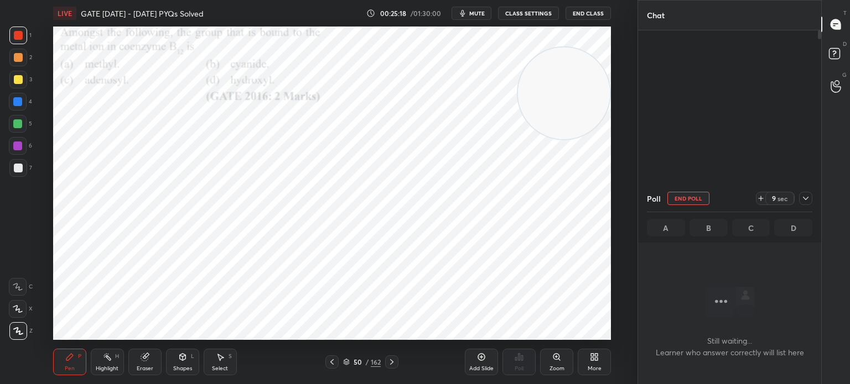
click at [592, 360] on icon at bounding box center [592, 359] width 3 height 3
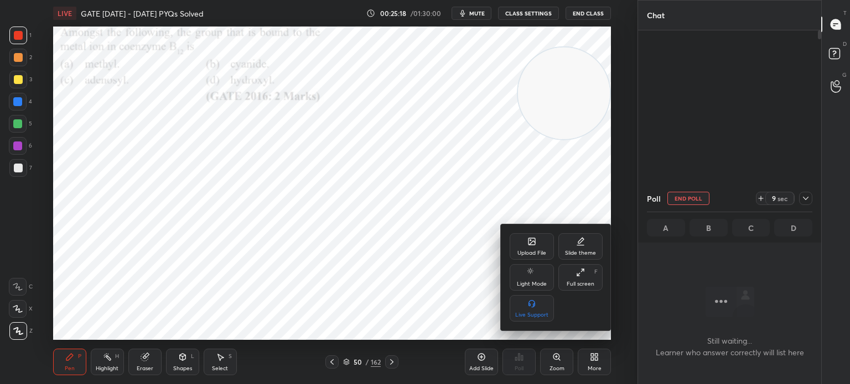
click at [534, 251] on div "Upload File" at bounding box center [531, 254] width 29 height 6
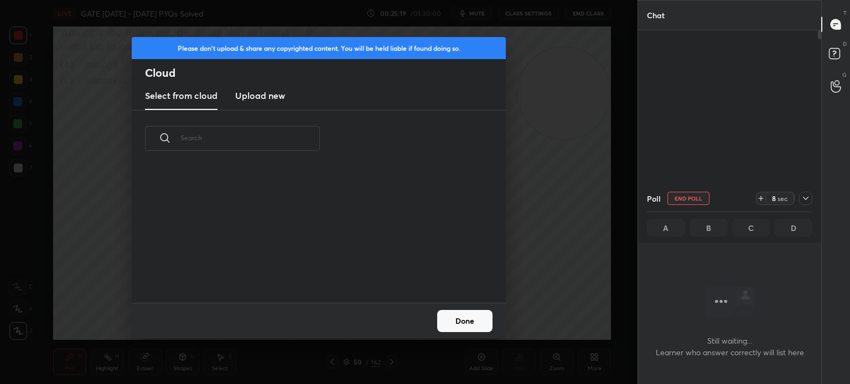
click at [282, 97] on h3 "Upload new" at bounding box center [260, 95] width 50 height 13
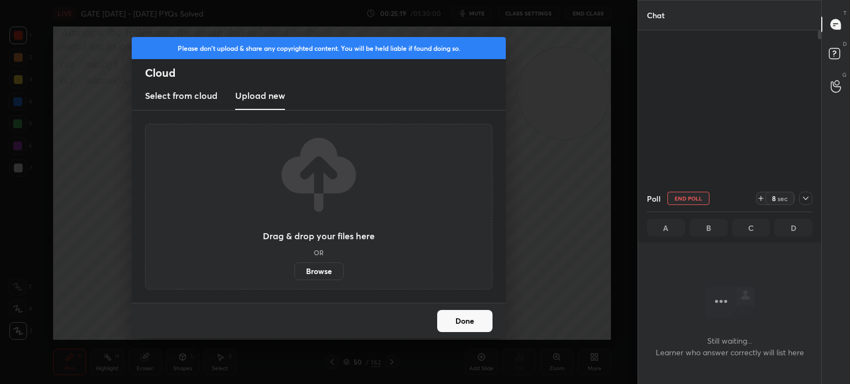
click at [319, 274] on label "Browse" at bounding box center [318, 272] width 49 height 18
click at [294, 274] on input "Browse" at bounding box center [294, 272] width 0 height 18
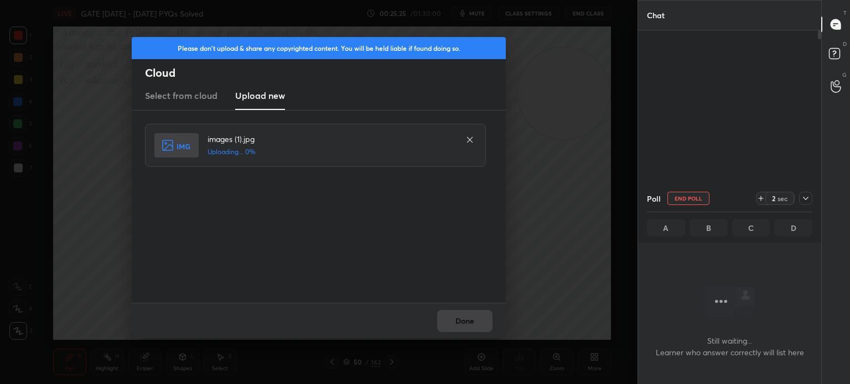
click at [462, 316] on div "Done" at bounding box center [319, 320] width 374 height 35
click at [460, 316] on div "Done" at bounding box center [319, 320] width 374 height 35
click at [459, 316] on div "Done" at bounding box center [319, 320] width 374 height 35
click at [458, 315] on div "Done" at bounding box center [319, 320] width 374 height 35
click at [459, 314] on button "Done" at bounding box center [464, 321] width 55 height 22
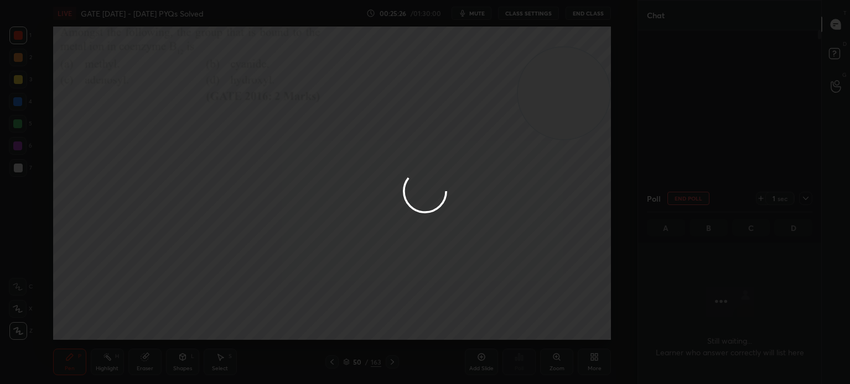
click at [459, 312] on button "Done" at bounding box center [464, 321] width 55 height 22
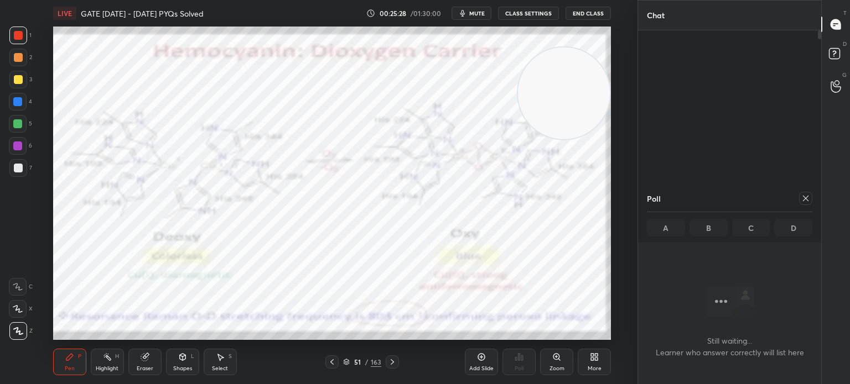
click at [332, 364] on icon at bounding box center [331, 363] width 3 height 6
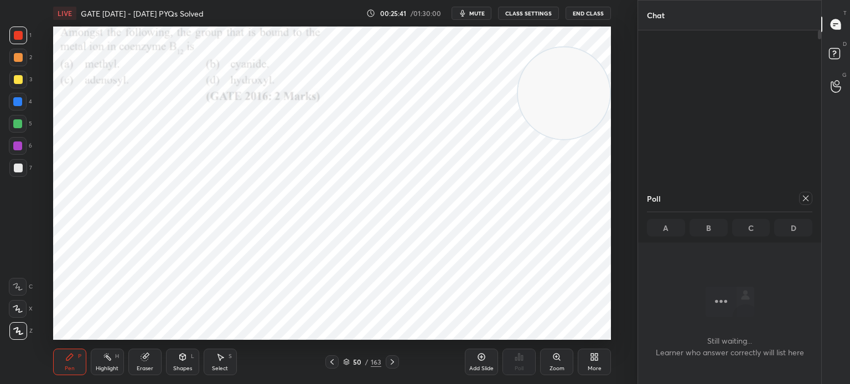
click at [595, 361] on icon at bounding box center [596, 359] width 3 height 3
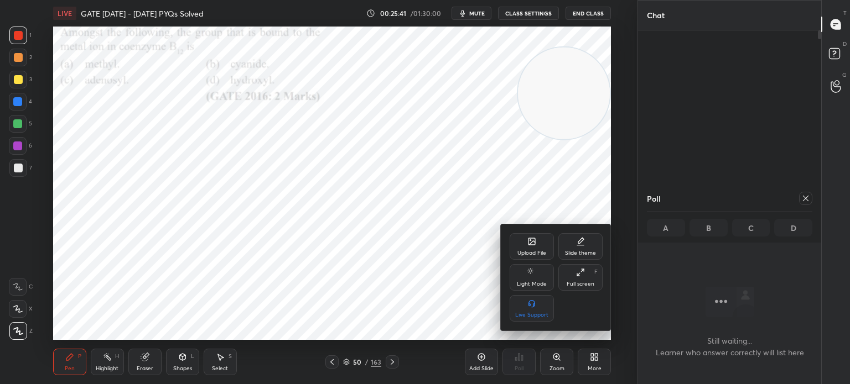
click at [539, 243] on div "Upload File" at bounding box center [532, 246] width 44 height 27
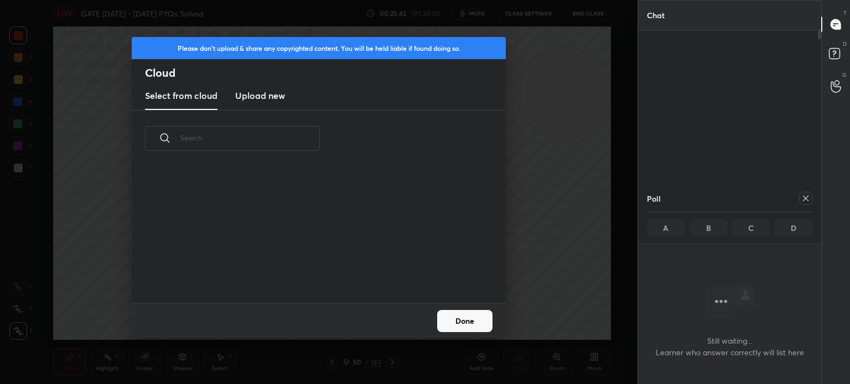
click at [259, 91] on h3 "Upload new" at bounding box center [260, 95] width 50 height 13
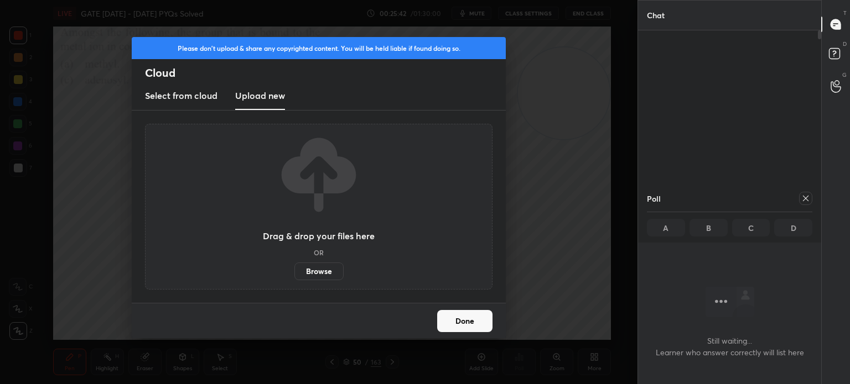
click at [306, 265] on label "Browse" at bounding box center [318, 272] width 49 height 18
click at [294, 265] on input "Browse" at bounding box center [294, 272] width 0 height 18
click at [328, 275] on label "Browse" at bounding box center [318, 272] width 49 height 18
click at [294, 275] on input "Browse" at bounding box center [294, 272] width 0 height 18
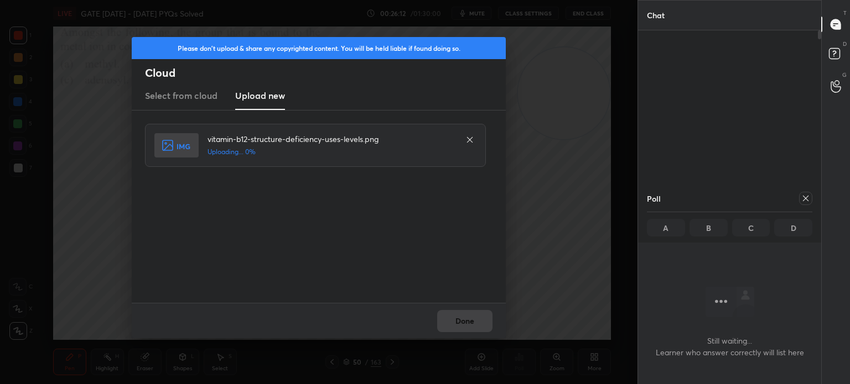
click at [459, 318] on div "Done" at bounding box center [319, 320] width 374 height 35
click at [459, 319] on button "Done" at bounding box center [464, 321] width 55 height 22
click at [461, 319] on button "Done" at bounding box center [464, 321] width 55 height 22
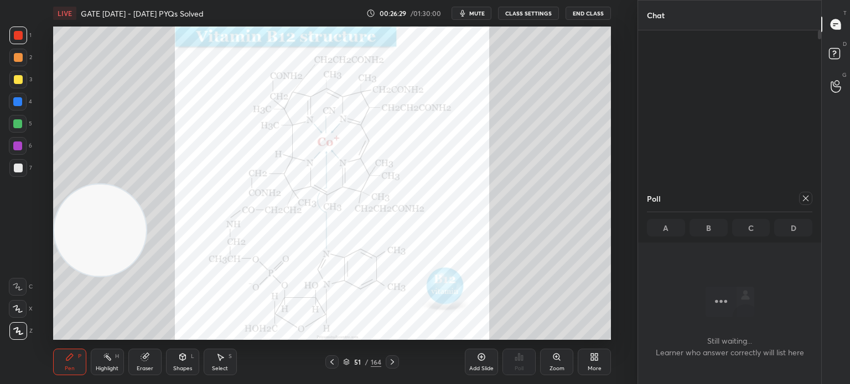
click at [142, 373] on div "Eraser" at bounding box center [144, 362] width 33 height 27
click at [138, 362] on div "Eraser" at bounding box center [144, 362] width 33 height 27
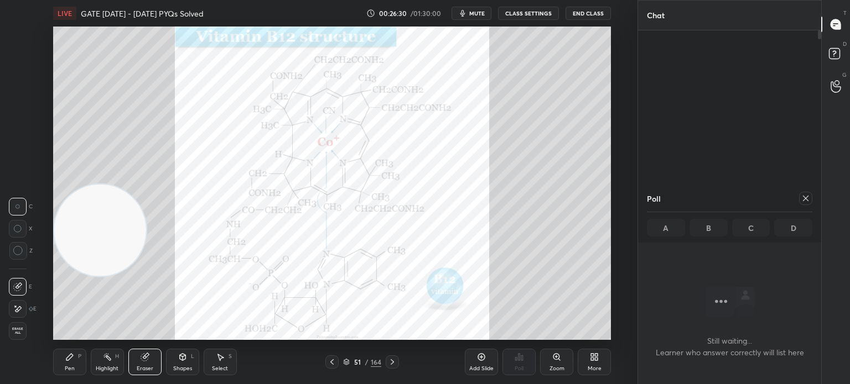
click at [14, 305] on icon at bounding box center [17, 309] width 9 height 9
click at [53, 371] on div "Pen P" at bounding box center [69, 362] width 33 height 27
click at [69, 366] on div "Pen" at bounding box center [70, 369] width 10 height 6
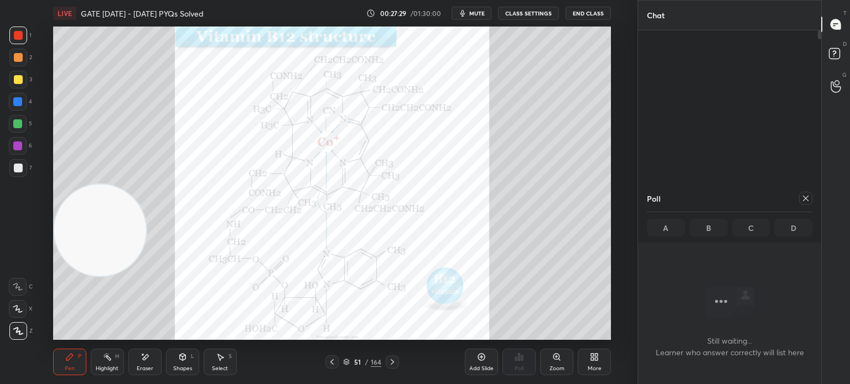
click at [808, 203] on icon at bounding box center [805, 198] width 9 height 9
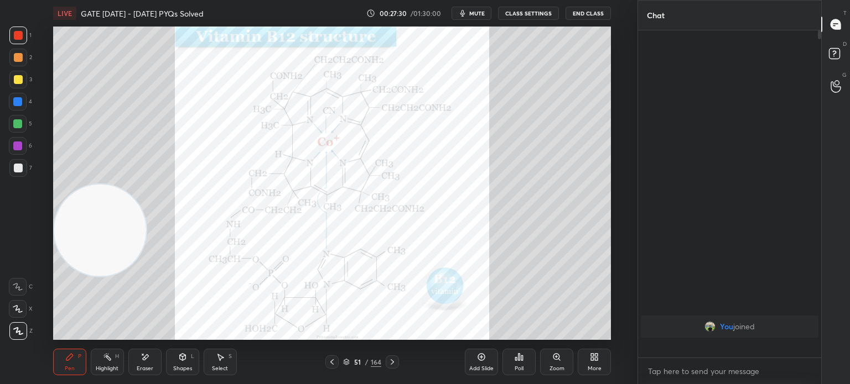
scroll to position [232, 180]
click at [332, 362] on icon at bounding box center [332, 362] width 9 height 9
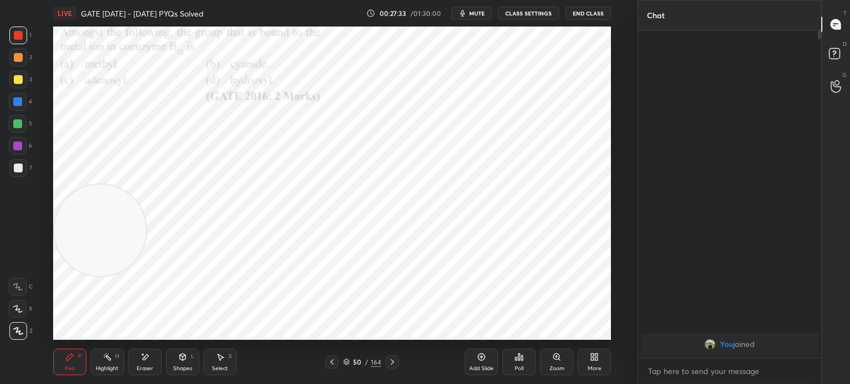
click at [332, 365] on icon at bounding box center [332, 362] width 9 height 9
click at [549, 358] on div "Zoom" at bounding box center [556, 362] width 33 height 27
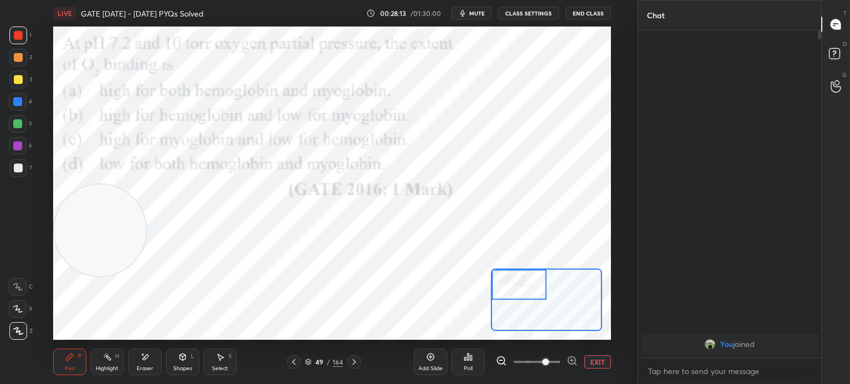
click at [476, 363] on div "Poll" at bounding box center [467, 362] width 33 height 27
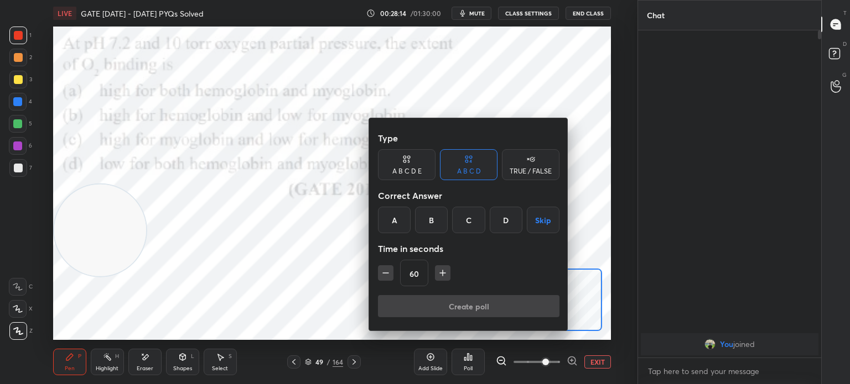
click at [469, 221] on div "C" at bounding box center [468, 220] width 33 height 27
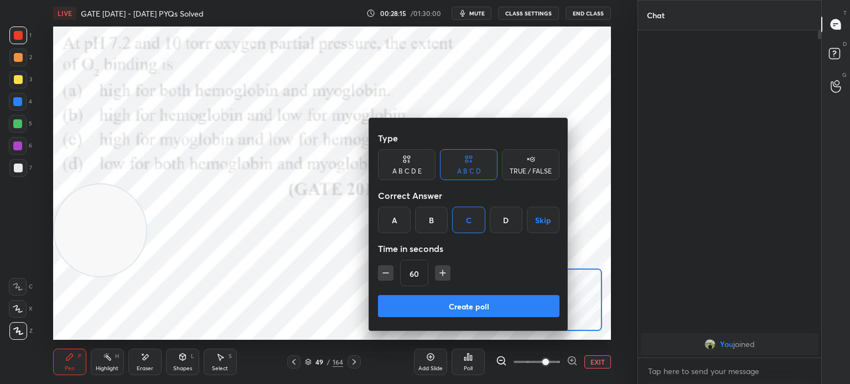
click at [448, 305] on button "Create poll" at bounding box center [468, 306] width 181 height 22
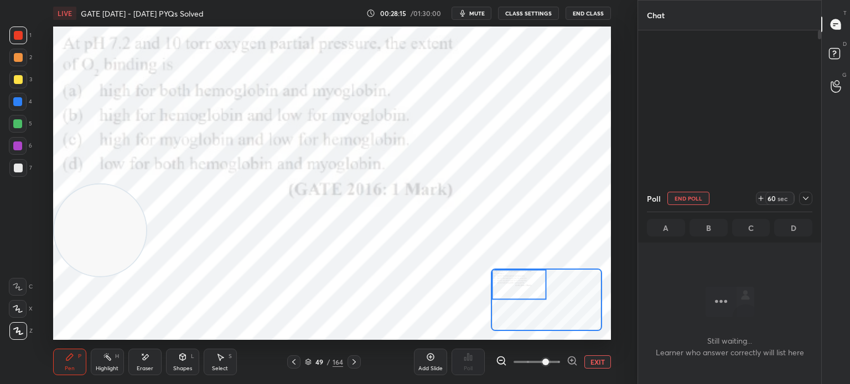
scroll to position [3, 3]
click at [295, 362] on icon at bounding box center [293, 362] width 9 height 9
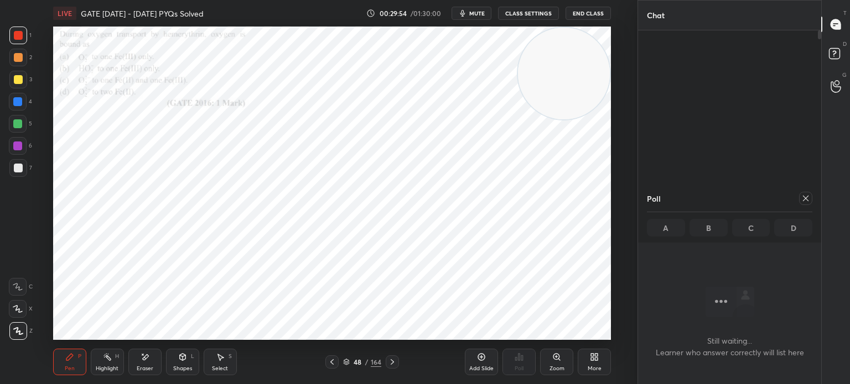
click at [309, 364] on div "48 / 164" at bounding box center [362, 362] width 206 height 13
click at [558, 365] on div "Zoom" at bounding box center [556, 362] width 33 height 27
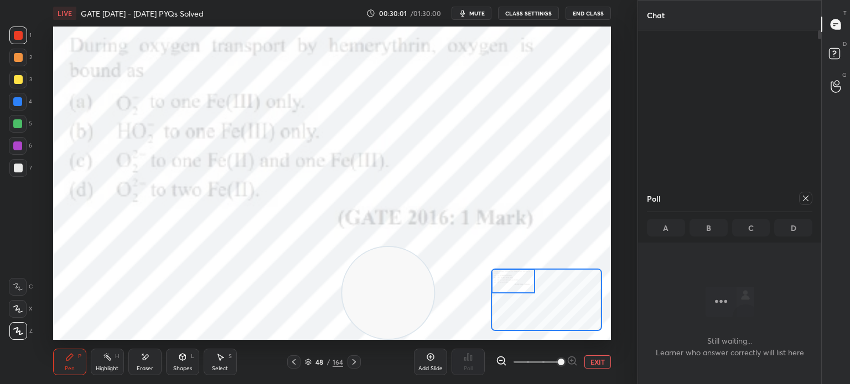
click at [478, 367] on div "Poll" at bounding box center [467, 362] width 33 height 62
click at [804, 207] on div "Poll" at bounding box center [729, 198] width 165 height 27
click at [806, 200] on icon at bounding box center [806, 199] width 6 height 6
type textarea "x"
click at [809, 196] on div "You joined" at bounding box center [729, 165] width 183 height 270
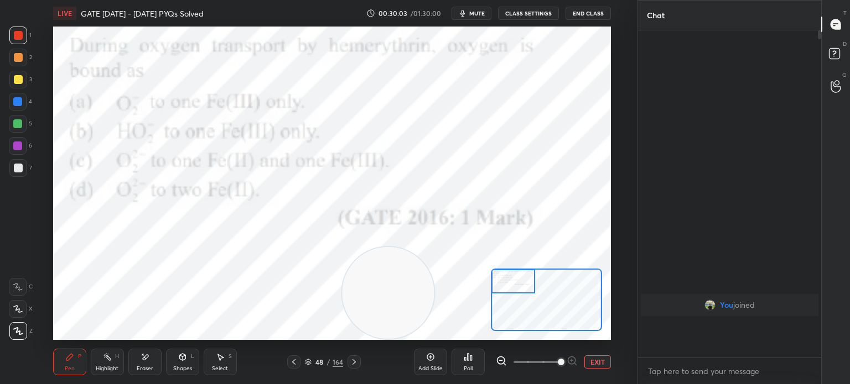
scroll to position [4, 3]
click at [476, 373] on div "Poll" at bounding box center [467, 362] width 33 height 27
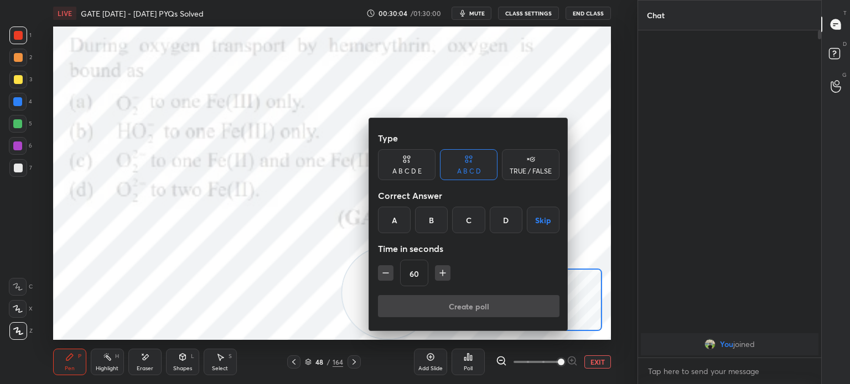
click at [433, 225] on div "B" at bounding box center [431, 220] width 33 height 27
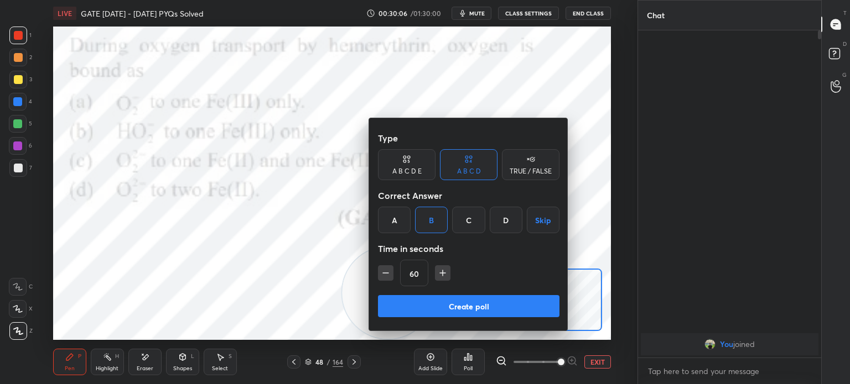
click at [437, 276] on icon "button" at bounding box center [442, 273] width 11 height 11
type input "75"
click at [441, 309] on button "Create poll" at bounding box center [468, 306] width 181 height 22
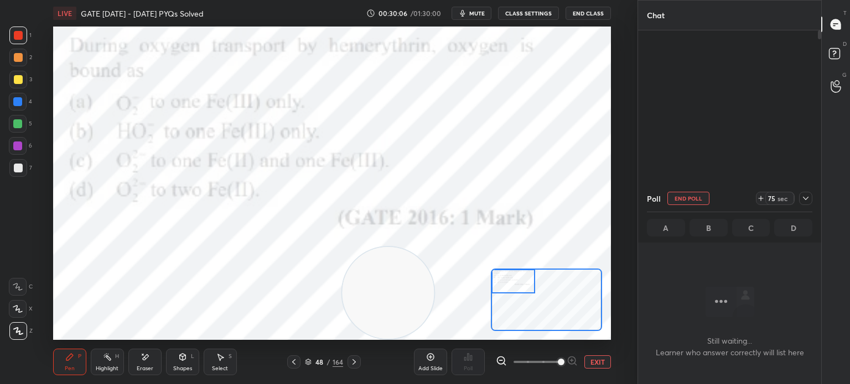
scroll to position [3, 3]
click at [292, 361] on icon at bounding box center [293, 362] width 9 height 9
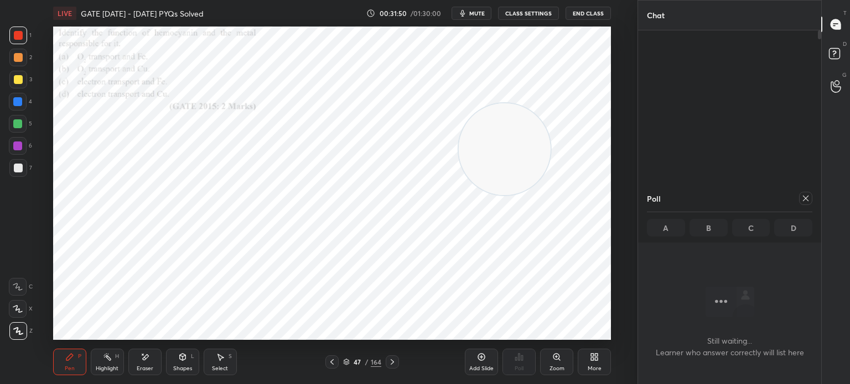
click at [335, 365] on icon at bounding box center [332, 362] width 9 height 9
click at [331, 361] on icon at bounding box center [332, 362] width 9 height 9
click at [395, 365] on icon at bounding box center [392, 362] width 9 height 9
click at [804, 200] on icon at bounding box center [806, 199] width 6 height 6
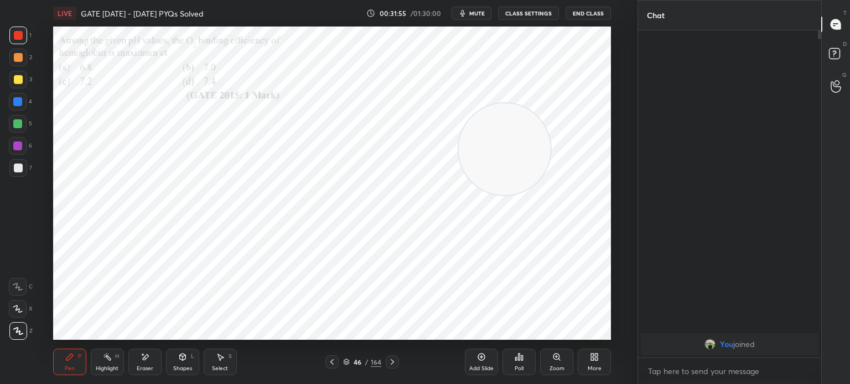
click at [527, 354] on div "Poll" at bounding box center [518, 362] width 33 height 27
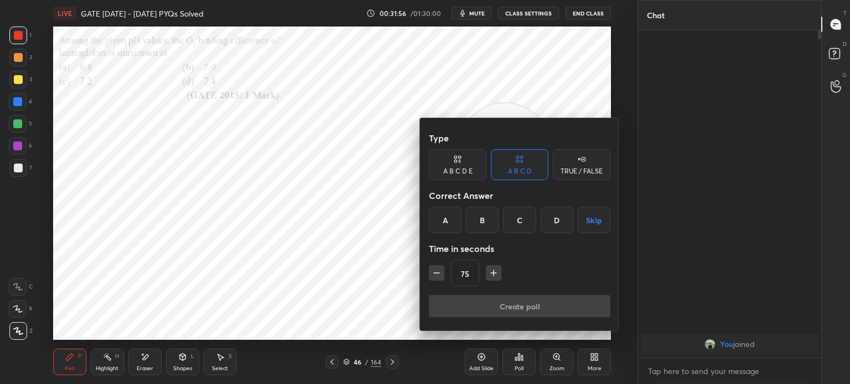
click at [550, 221] on div "D" at bounding box center [556, 220] width 33 height 27
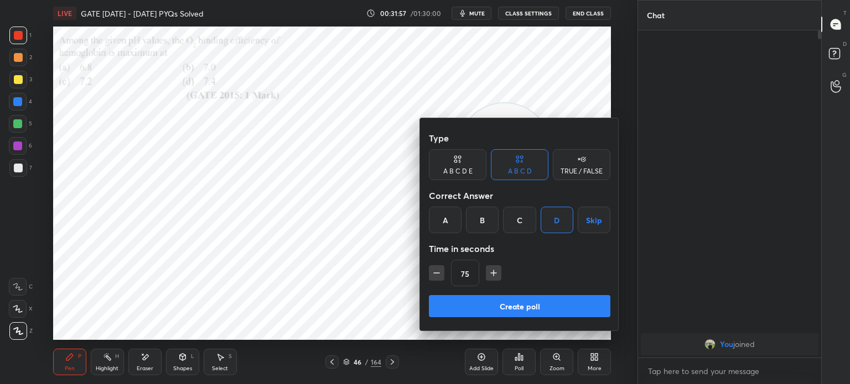
click at [496, 313] on button "Create poll" at bounding box center [519, 306] width 181 height 22
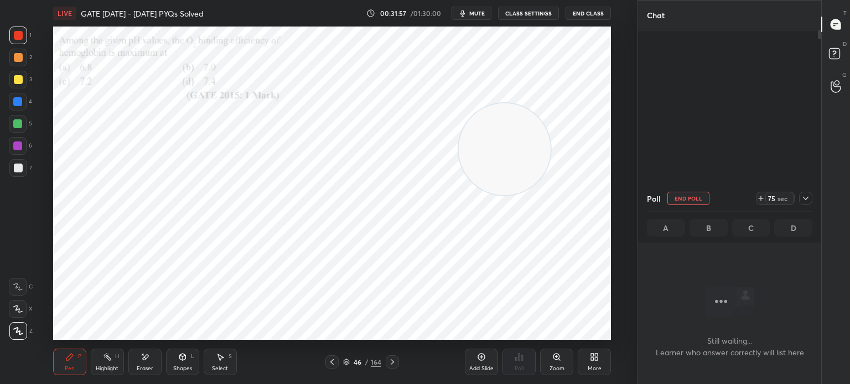
scroll to position [175, 180]
click at [697, 197] on button "End Poll" at bounding box center [688, 198] width 42 height 13
type textarea "x"
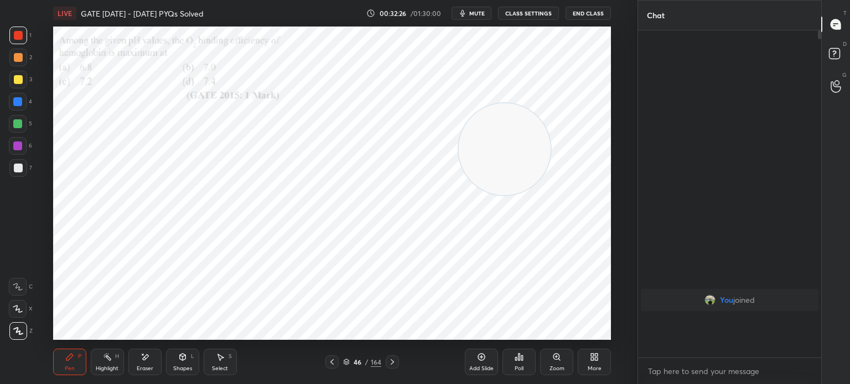
scroll to position [229, 180]
click at [323, 363] on div "46 / 164" at bounding box center [362, 362] width 206 height 13
click at [323, 367] on div "46 / 164" at bounding box center [362, 362] width 206 height 13
click at [325, 365] on div at bounding box center [331, 362] width 13 height 13
click at [389, 362] on icon at bounding box center [392, 362] width 9 height 9
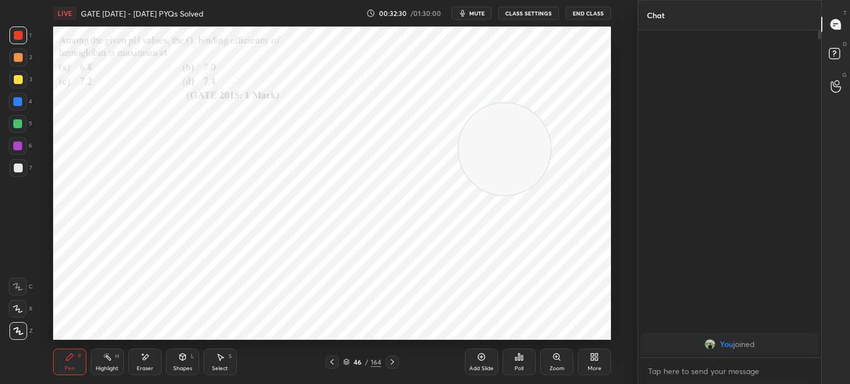
click at [329, 366] on icon at bounding box center [332, 362] width 9 height 9
click at [330, 365] on icon at bounding box center [332, 362] width 9 height 9
click at [329, 359] on icon at bounding box center [332, 362] width 9 height 9
click at [554, 365] on div "Zoom" at bounding box center [556, 362] width 33 height 27
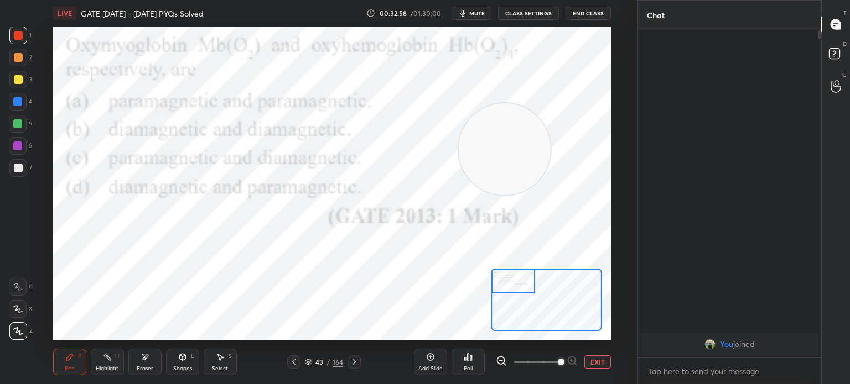
click at [480, 15] on span "mute" at bounding box center [476, 13] width 15 height 8
click at [514, 17] on button "CLASS SETTINGS" at bounding box center [528, 13] width 61 height 13
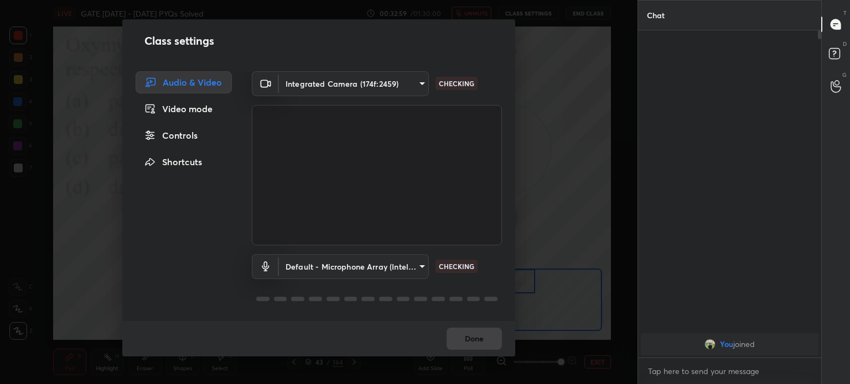
click at [411, 84] on body "1 2 3 4 5 6 7 C X Z E E Erase all H H LIVE GATE 2005 - 2025 PYQs Solved 00:32:5…" at bounding box center [425, 192] width 850 height 384
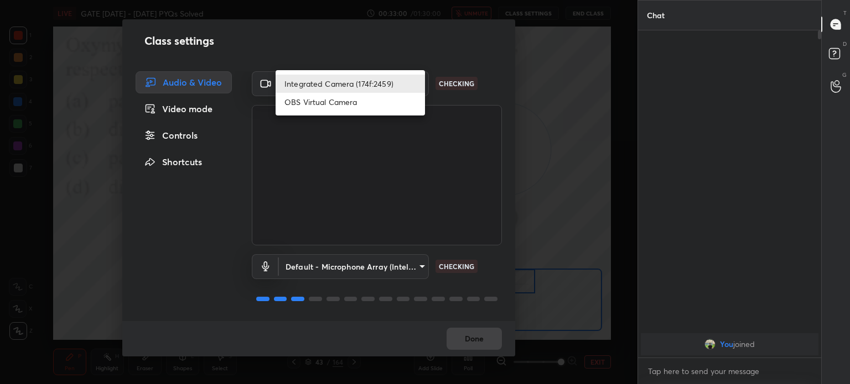
click at [372, 105] on li "OBS Virtual Camera" at bounding box center [349, 102] width 149 height 18
type input "68a8993dd87bda3d5b66c110c3b6a96e94b8352f026b6fb61be91fdecf3cec3e"
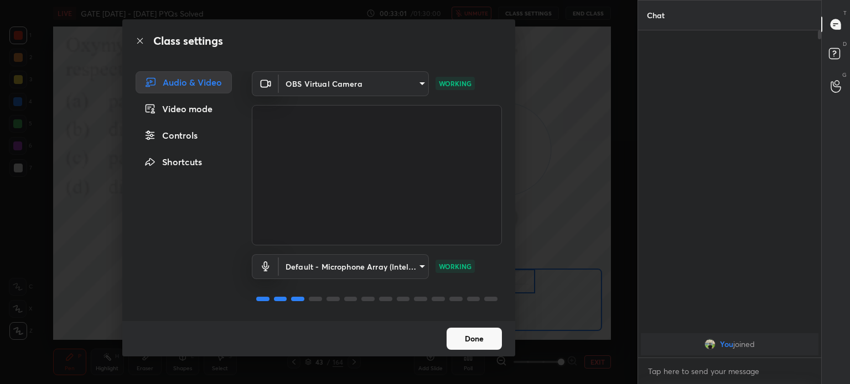
click at [478, 333] on button "Done" at bounding box center [473, 339] width 55 height 22
